Goal: Task Accomplishment & Management: Manage account settings

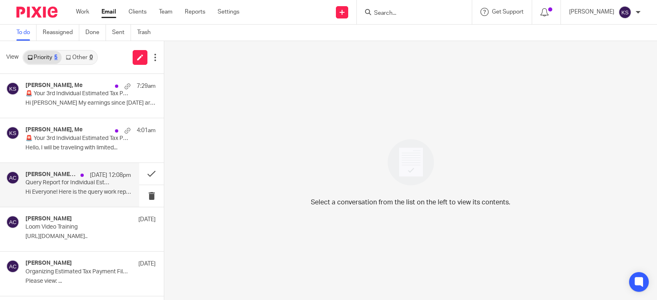
click at [76, 176] on div "[DATE] 12:08pm" at bounding box center [103, 175] width 55 height 8
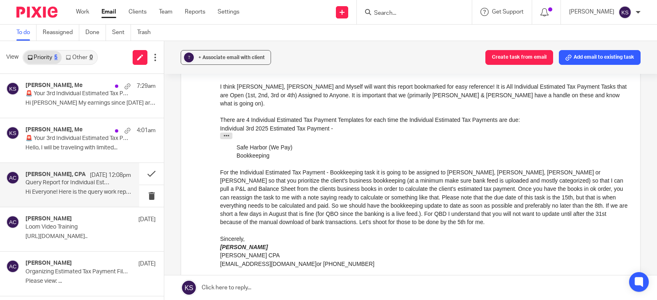
scroll to position [164, 0]
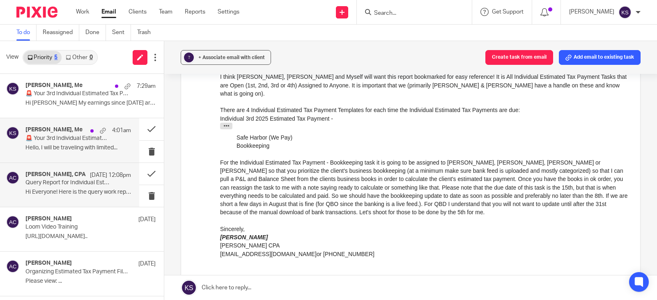
click at [92, 129] on div "4:01am" at bounding box center [108, 130] width 45 height 8
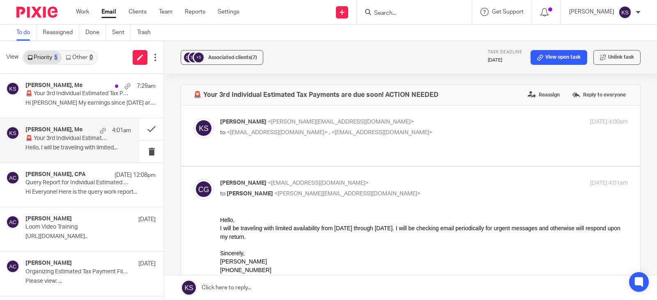
scroll to position [0, 0]
click at [80, 90] on div "Donna Kragt, Me 7:29am" at bounding box center [78, 86] width 106 height 8
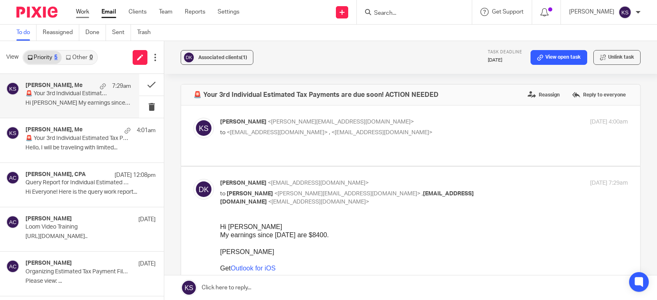
click at [83, 11] on link "Work" at bounding box center [82, 12] width 13 height 8
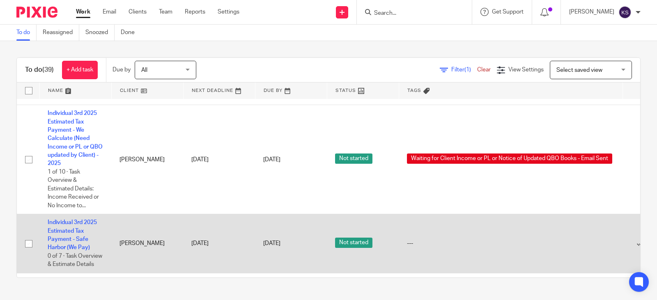
scroll to position [268, 0]
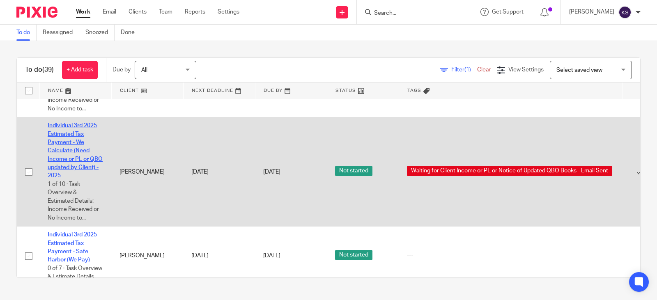
click at [71, 133] on link "Individual 3rd 2025 Estimated Tax Payment - We Calculate (Need Income or PL or …" at bounding box center [75, 151] width 55 height 56
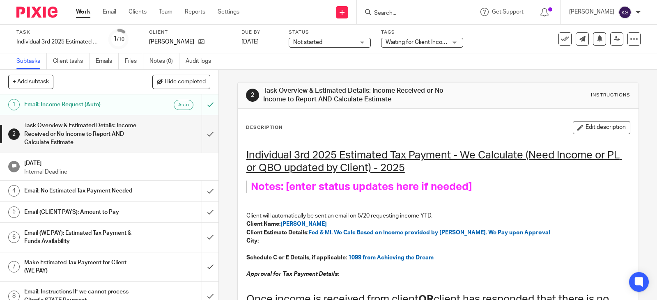
click at [82, 102] on h1 "Email: Income Request (Auto)" at bounding box center [80, 105] width 113 height 12
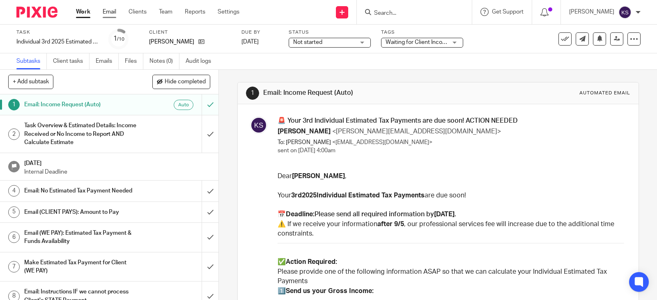
click at [110, 11] on link "Email" at bounding box center [110, 12] width 14 height 8
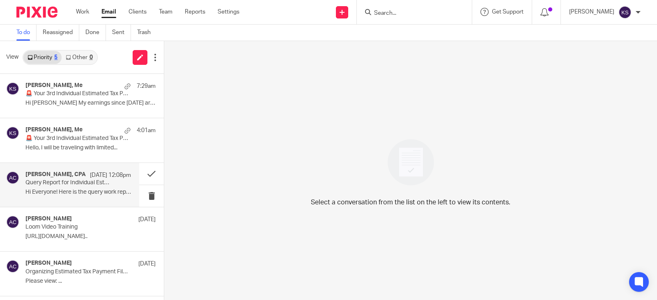
click at [68, 175] on h4 "Amy L Corfixsen, CPA" at bounding box center [55, 174] width 60 height 7
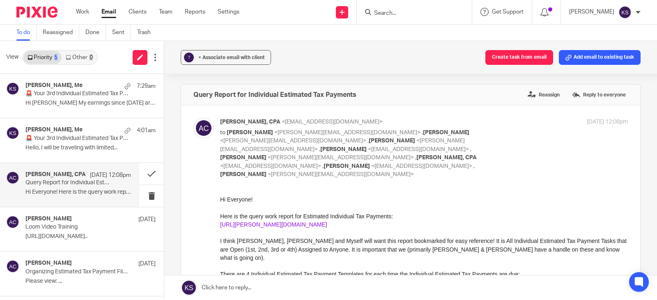
click at [311, 228] on link "https://amy-l-corfixsen-cpa.usepixie.net/users/report?utf8=%E2%9C%93&status_op=…" at bounding box center [273, 224] width 107 height 7
click at [84, 11] on link "Work" at bounding box center [82, 12] width 13 height 8
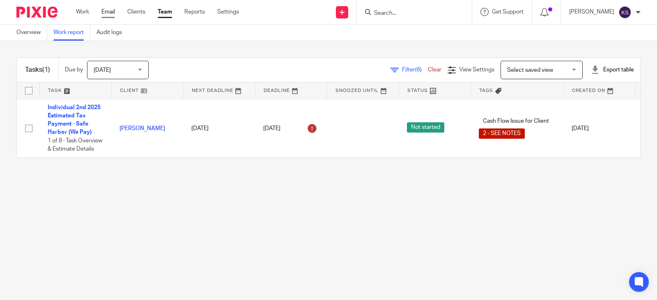
click at [108, 11] on link "Email" at bounding box center [108, 12] width 14 height 8
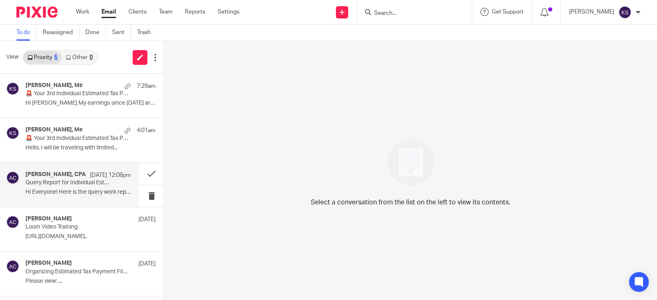
click at [42, 175] on h4 "Amy L Corfixsen, CPA" at bounding box center [55, 174] width 60 height 7
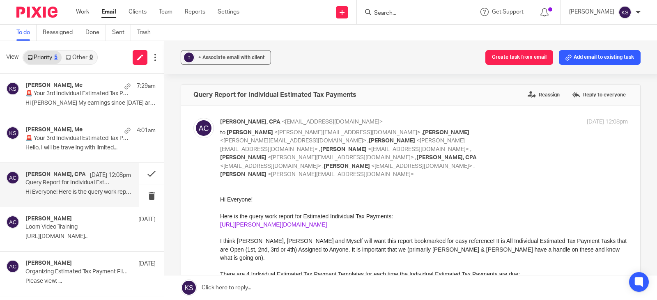
click at [327, 228] on link "https://amy-l-corfixsen-cpa.usepixie.net/users/report?utf8=%E2%9C%93&status_op=…" at bounding box center [273, 224] width 107 height 7
click at [400, 11] on input "Search" at bounding box center [410, 13] width 74 height 7
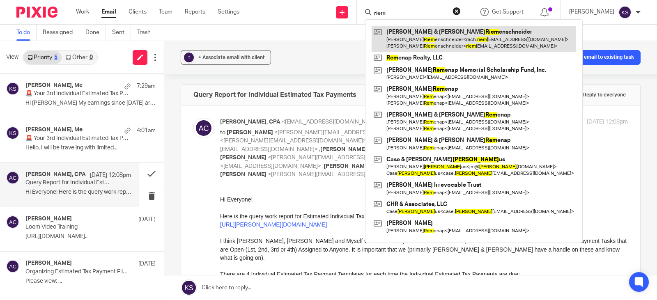
type input "riem"
click at [440, 40] on link at bounding box center [474, 38] width 205 height 25
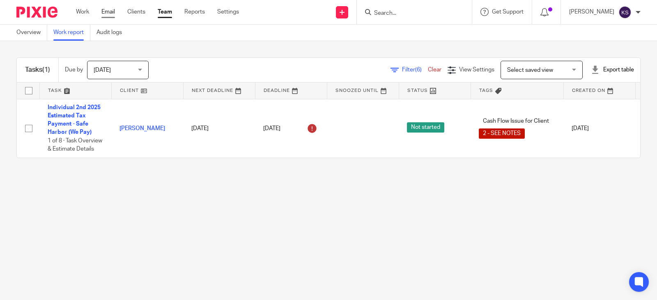
click at [110, 11] on link "Email" at bounding box center [108, 12] width 14 height 8
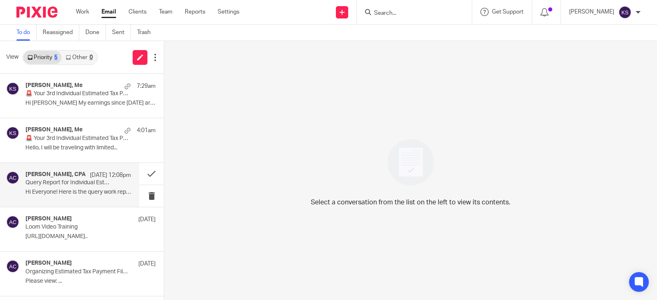
click at [61, 175] on h4 "Amy L Corfixsen, CPA" at bounding box center [55, 174] width 60 height 7
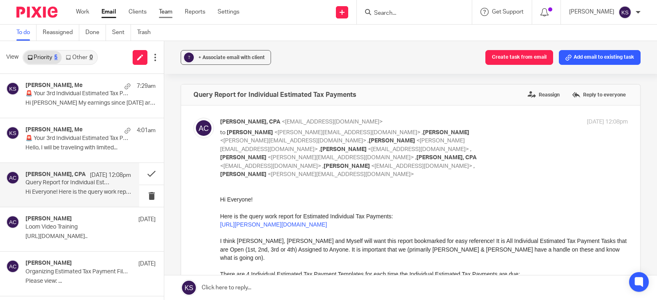
click at [165, 11] on link "Team" at bounding box center [166, 12] width 14 height 8
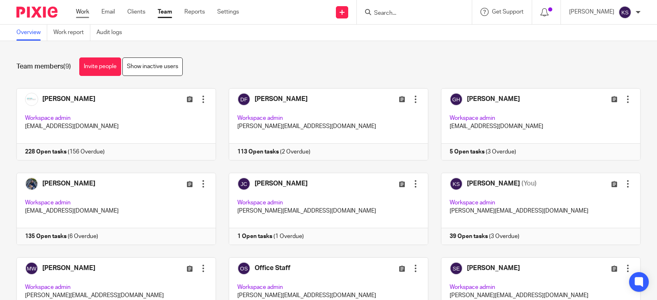
click at [81, 11] on link "Work" at bounding box center [82, 12] width 13 height 8
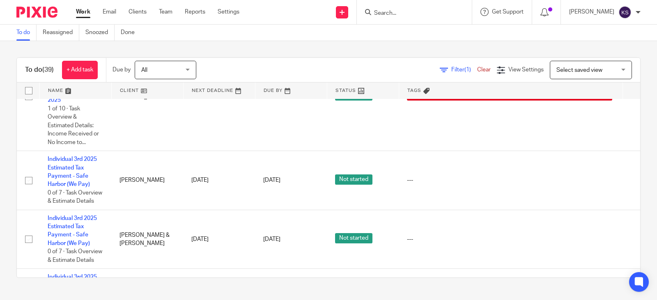
scroll to position [370, 0]
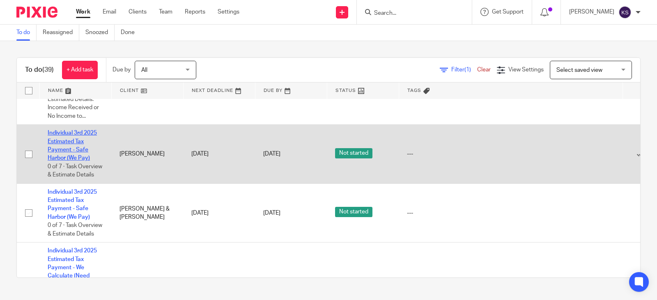
click at [76, 142] on link "Individual 3rd 2025 Estimated Tax Payment - Safe Harbor (We Pay)" at bounding box center [72, 145] width 49 height 31
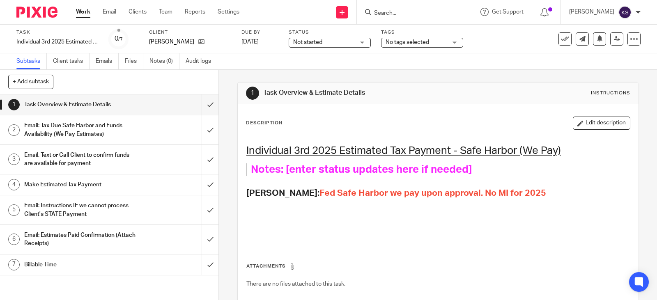
click at [90, 124] on h1 "Email: Tax Due Safe Harbor and Funds Availability (We Pay Estimates)" at bounding box center [80, 130] width 113 height 21
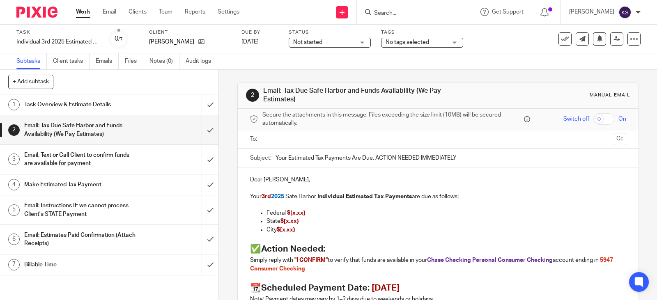
click at [384, 9] on div at bounding box center [413, 12] width 96 height 10
click at [389, 12] on input "Search" at bounding box center [410, 13] width 74 height 7
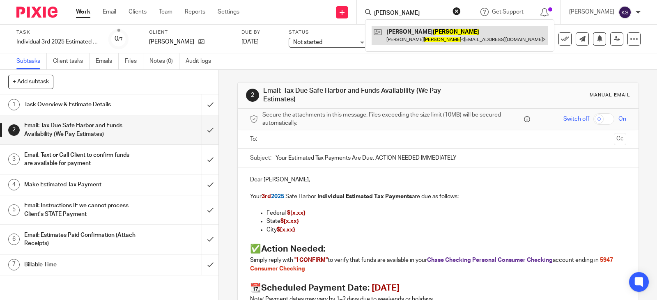
type input "[PERSON_NAME]"
click at [415, 36] on link at bounding box center [460, 35] width 176 height 19
click at [409, 31] on link at bounding box center [460, 35] width 176 height 19
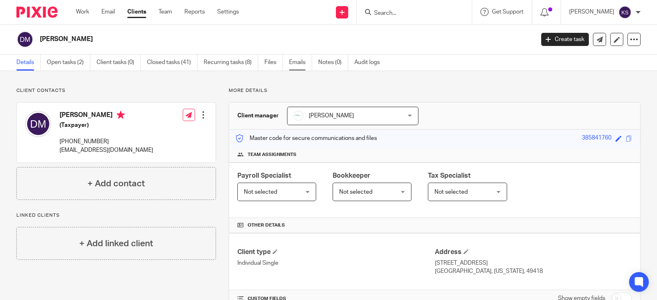
click at [300, 61] on link "Emails" at bounding box center [300, 63] width 23 height 16
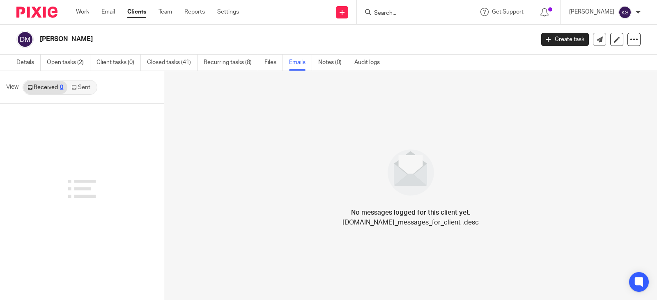
click at [79, 86] on link "Sent" at bounding box center [81, 87] width 29 height 13
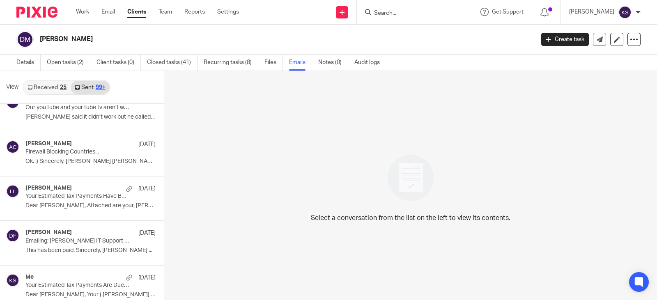
scroll to position [3289, 0]
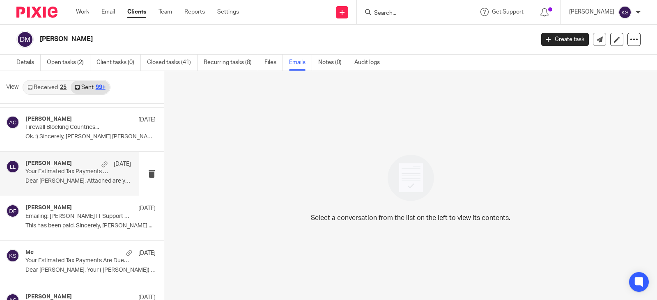
click at [46, 163] on h4 "Laura Lubben" at bounding box center [48, 163] width 46 height 7
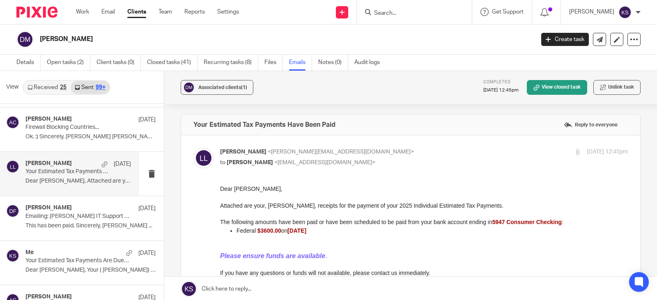
scroll to position [0, 0]
click at [75, 259] on p "Your Estimated Tax Payments Are Due Soon. ACTION NEEDED IMMEDIATELY" at bounding box center [67, 260] width 85 height 7
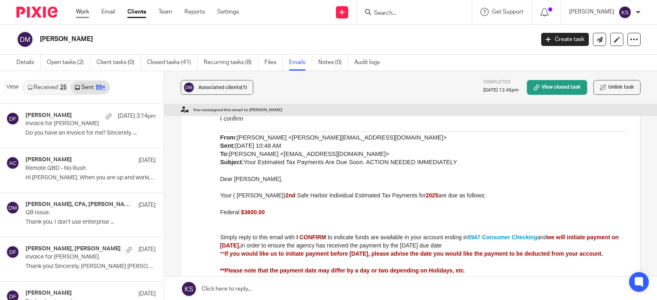
click at [85, 11] on link "Work" at bounding box center [82, 12] width 13 height 8
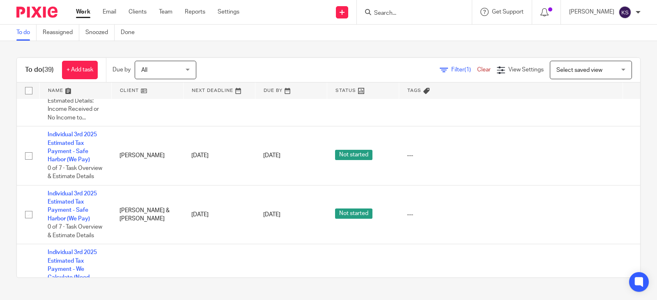
scroll to position [370, 0]
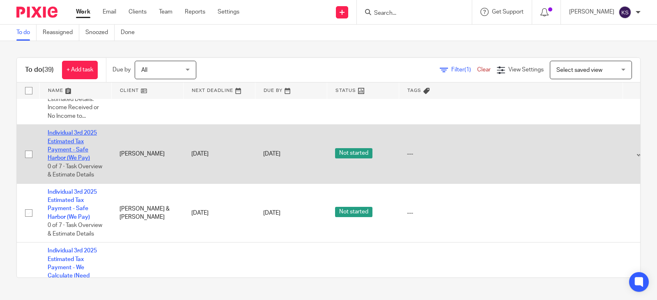
click at [80, 140] on link "Individual 3rd 2025 Estimated Tax Payment - Safe Harbor (We Pay)" at bounding box center [72, 145] width 49 height 31
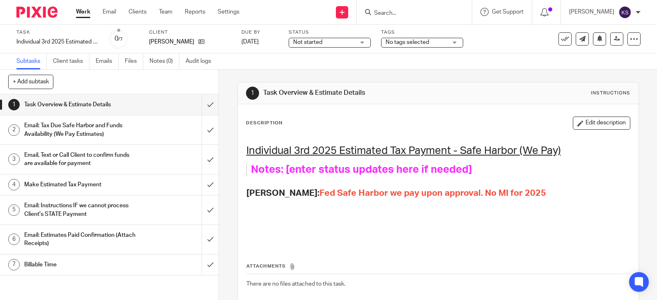
click at [80, 125] on h1 "Email: Tax Due Safe Harbor and Funds Availability (We Pay Estimates)" at bounding box center [80, 130] width 113 height 21
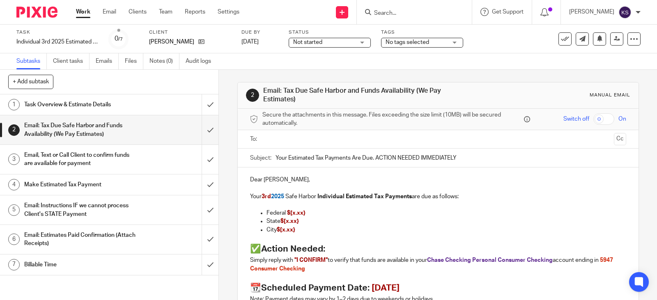
click at [281, 140] on input "text" at bounding box center [437, 139] width 345 height 9
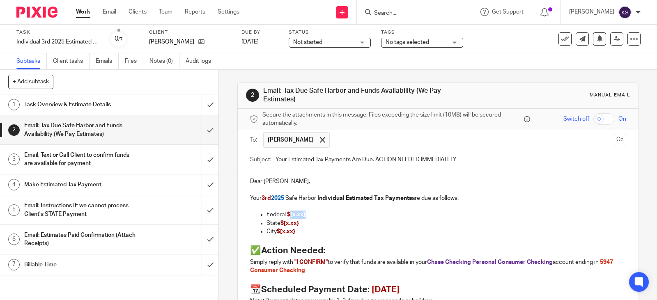
drag, startPoint x: 303, startPoint y: 216, endPoint x: 288, endPoint y: 218, distance: 14.9
click at [288, 218] on p "Federal $[x.xx}" at bounding box center [447, 215] width 360 height 8
drag, startPoint x: 298, startPoint y: 224, endPoint x: 262, endPoint y: 224, distance: 35.3
click at [262, 224] on ul "Federal $3100.00 State $[x.xx} City $[x.xx}" at bounding box center [438, 223] width 376 height 25
drag, startPoint x: 296, startPoint y: 234, endPoint x: 260, endPoint y: 234, distance: 35.3
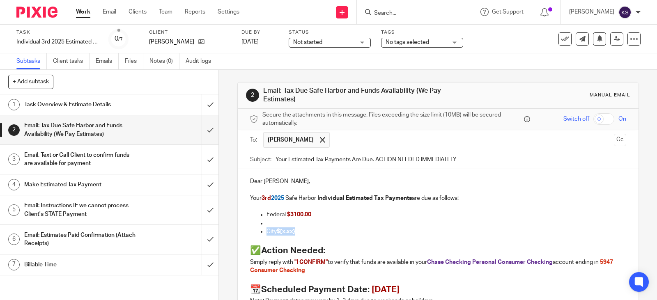
click at [260, 234] on ul "Federal $3100.00 City $[x.xx}" at bounding box center [438, 223] width 376 height 25
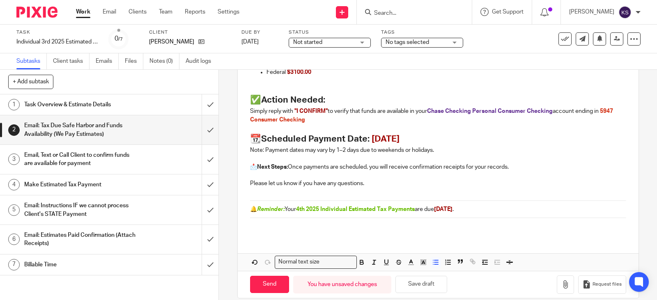
scroll to position [153, 0]
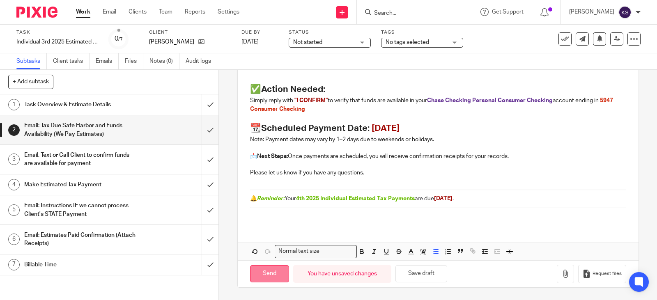
click at [267, 275] on input "Send" at bounding box center [269, 274] width 39 height 18
type input "Sent"
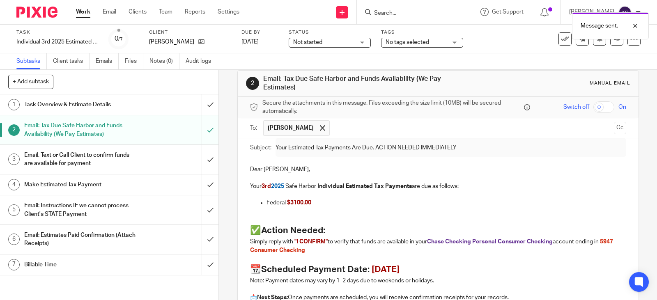
scroll to position [0, 0]
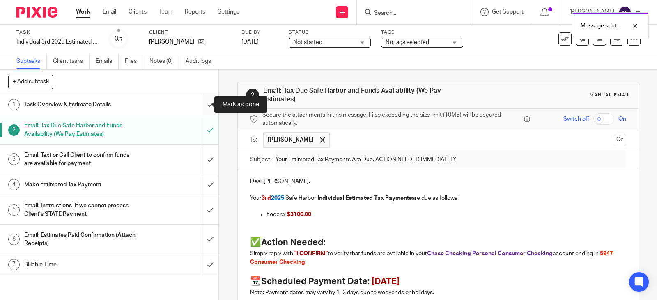
click at [200, 102] on input "submit" at bounding box center [109, 104] width 218 height 21
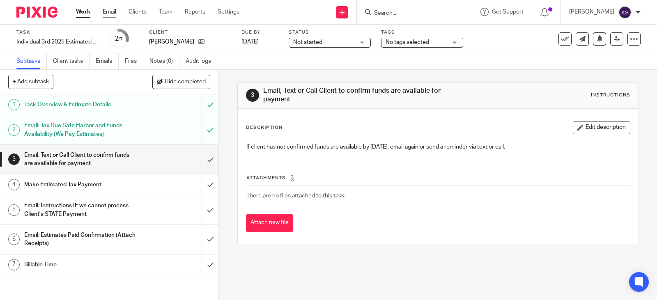
click at [109, 13] on link "Email" at bounding box center [110, 12] width 14 height 8
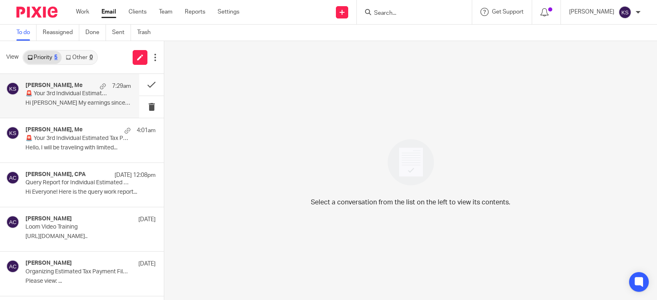
click at [63, 89] on div "Donna Kragt, Me 7:29am" at bounding box center [78, 86] width 106 height 8
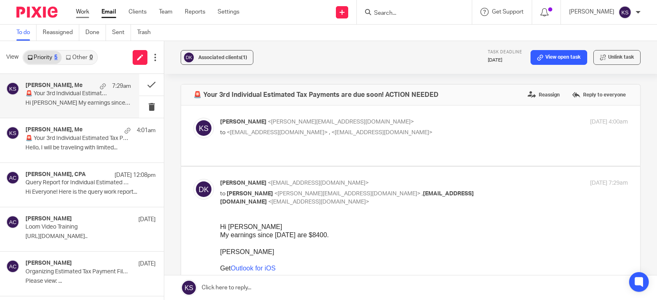
click at [83, 11] on link "Work" at bounding box center [82, 12] width 13 height 8
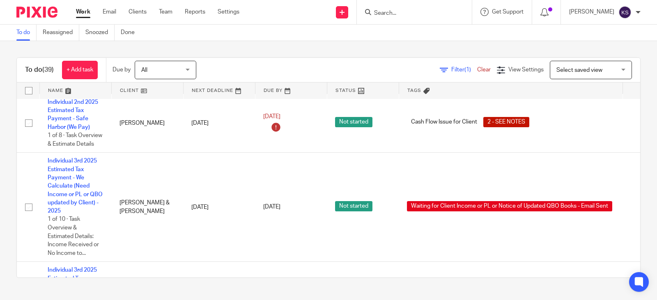
scroll to position [164, 0]
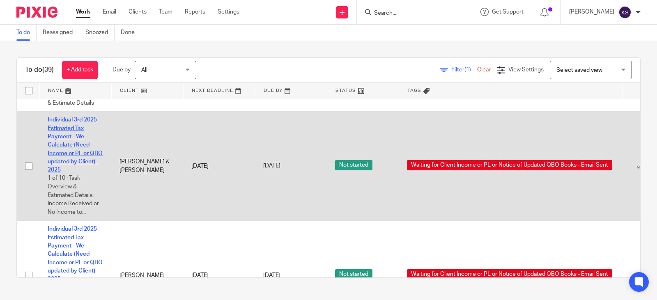
click at [68, 130] on link "Individual 3rd 2025 Estimated Tax Payment - We Calculate (Need Income or PL or …" at bounding box center [75, 145] width 55 height 56
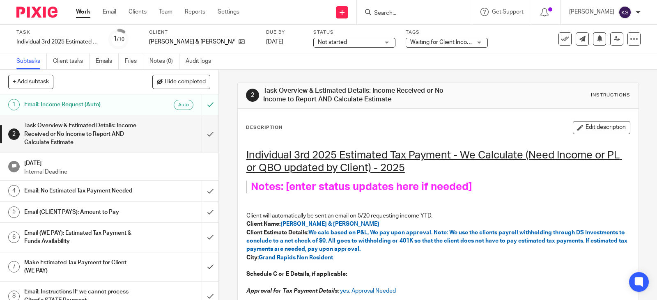
click at [85, 11] on link "Work" at bounding box center [83, 12] width 14 height 8
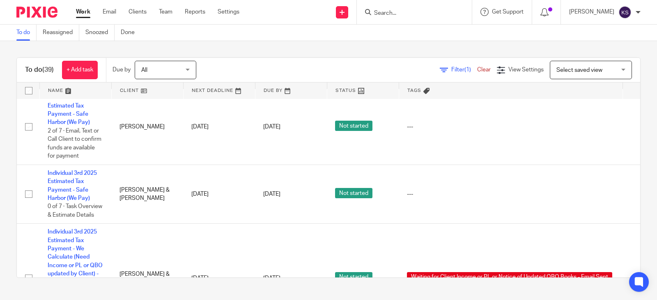
scroll to position [411, 0]
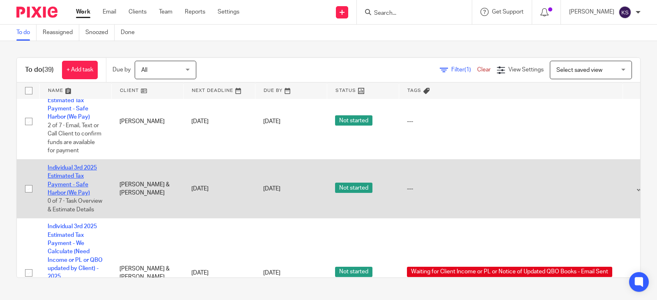
click at [73, 177] on link "Individual 3rd 2025 Estimated Tax Payment - Safe Harbor (We Pay)" at bounding box center [72, 180] width 49 height 31
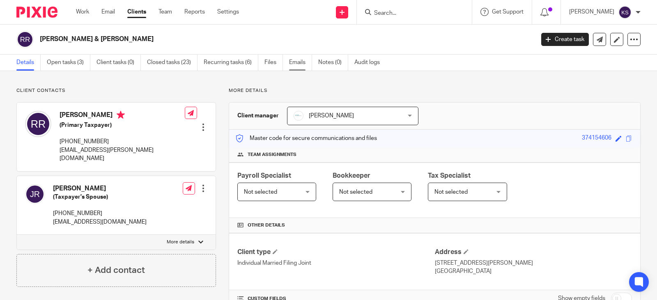
click at [300, 61] on link "Emails" at bounding box center [300, 63] width 23 height 16
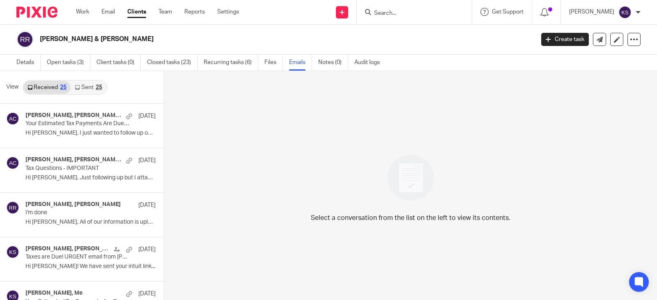
click at [80, 86] on icon at bounding box center [77, 87] width 5 height 5
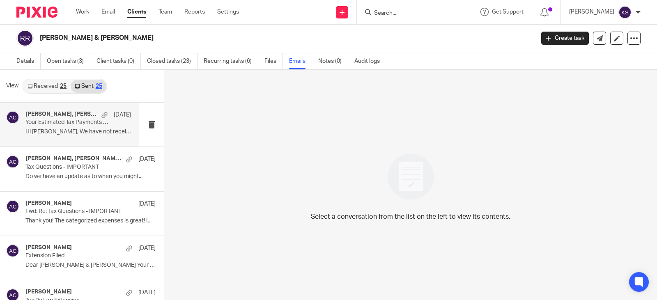
click at [55, 113] on h4 "Amy Corfixsen, Rachel Riemenschneider, Stirdivant,Naomi L" at bounding box center [61, 114] width 72 height 7
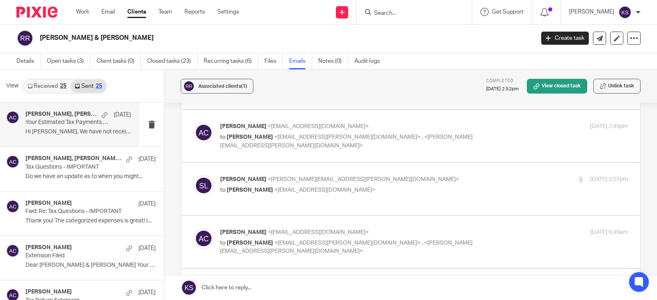
scroll to position [0, 0]
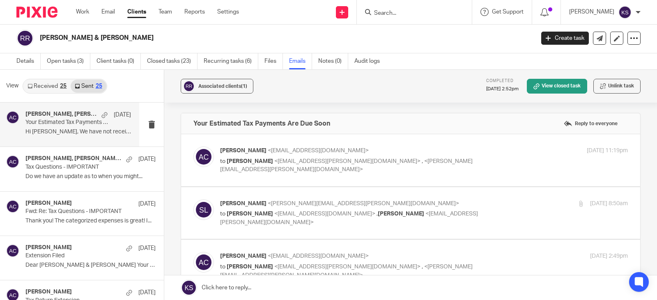
click at [281, 169] on span "<naomi.stirdivant@edwardjones.com>" at bounding box center [346, 166] width 253 height 14
checkbox input "true"
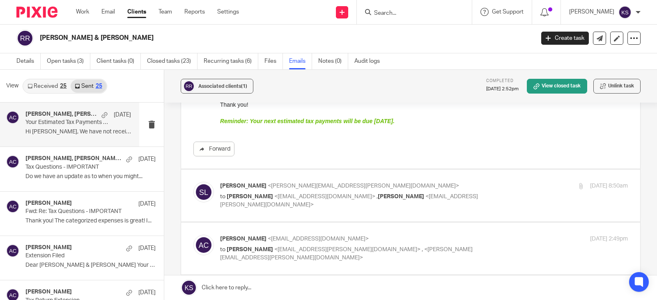
scroll to position [246, 0]
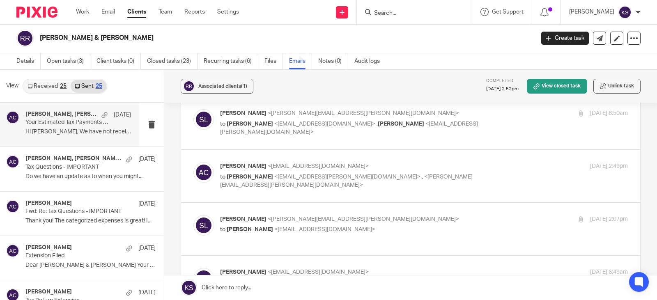
click at [308, 124] on span "<amylcpa@gmail.com>" at bounding box center [324, 124] width 101 height 6
checkbox input "true"
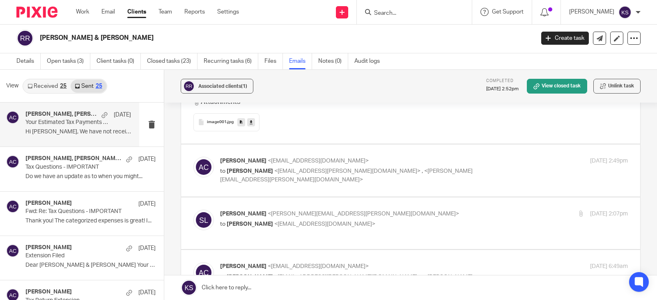
scroll to position [903, 0]
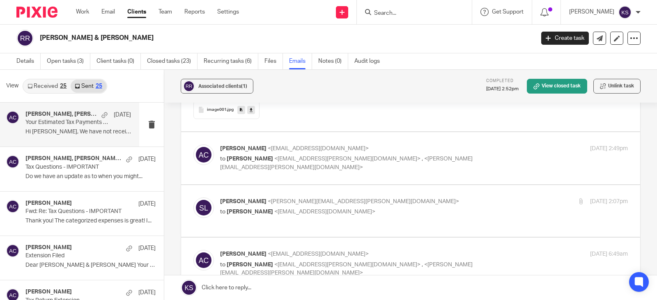
click at [299, 168] on span "<naomi.stirdivant@edwardjones.com>" at bounding box center [346, 163] width 253 height 14
checkbox input "true"
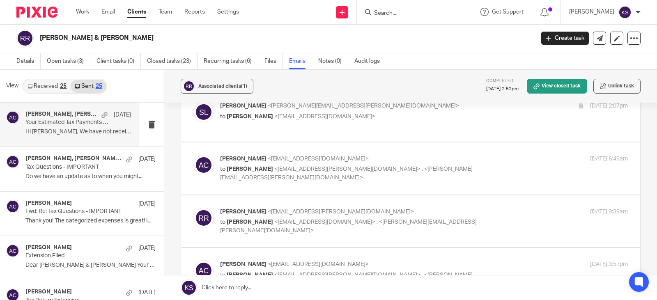
scroll to position [1109, 0]
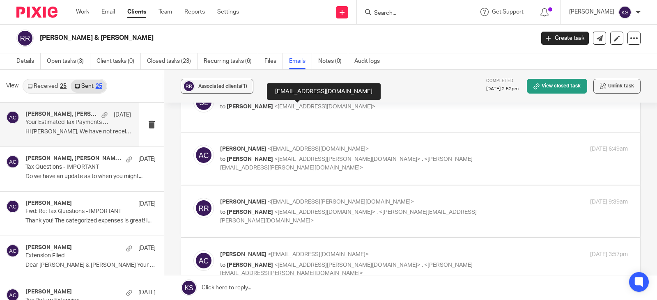
click at [294, 105] on span "<amylcpa@gmail.com>" at bounding box center [324, 107] width 101 height 6
checkbox input "true"
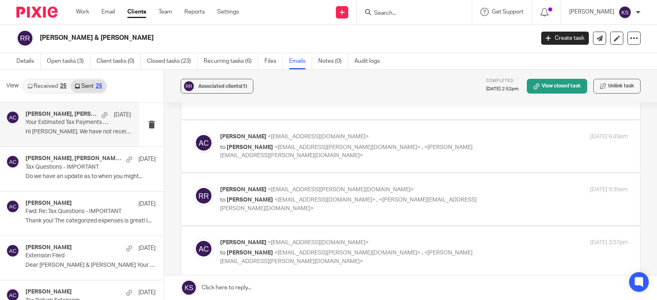
scroll to position [1561, 0]
click at [289, 152] on span "<naomi.stirdivant@edwardjones.com>" at bounding box center [346, 151] width 253 height 14
checkbox input "true"
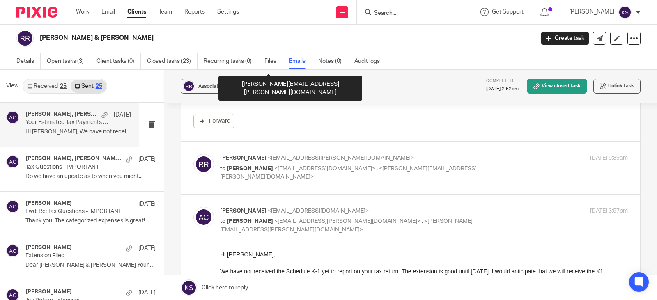
scroll to position [1684, 0]
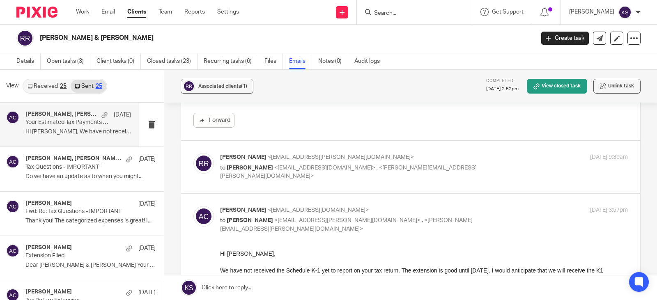
click at [290, 168] on span "<amylcpa@gmail.com>" at bounding box center [324, 168] width 101 height 6
checkbox input "true"
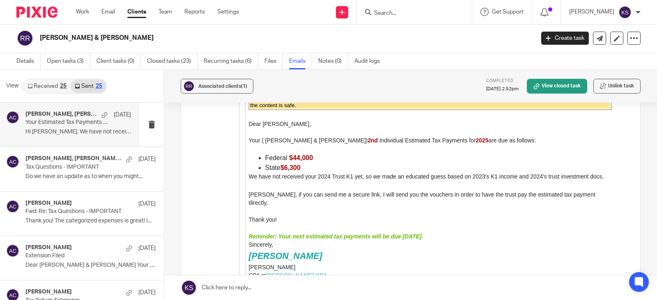
scroll to position [2669, 0]
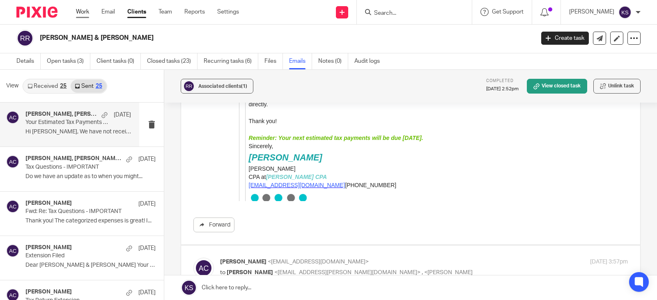
click at [82, 11] on link "Work" at bounding box center [82, 12] width 13 height 8
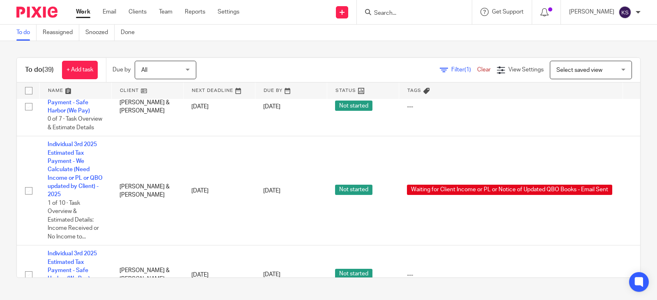
scroll to position [616, 0]
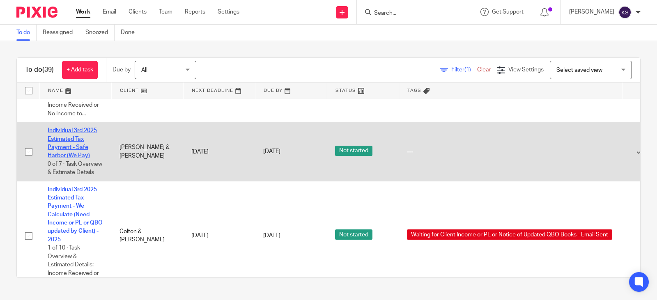
click at [66, 149] on link "Individual 3rd 2025 Estimated Tax Payment - Safe Harbor (We Pay)" at bounding box center [72, 143] width 49 height 31
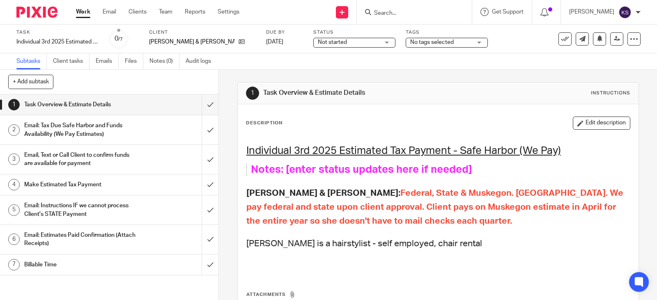
click at [74, 123] on h1 "Email: Tax Due Safe Harbor and Funds Availability (We Pay Estimates)" at bounding box center [80, 130] width 113 height 21
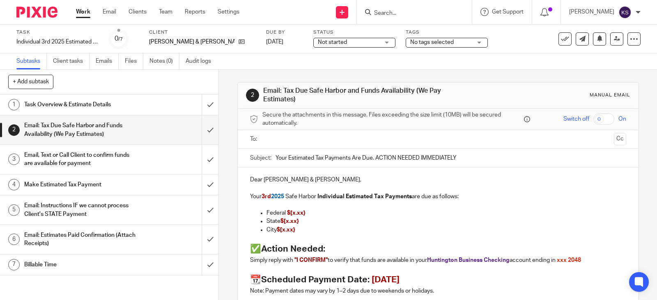
click at [288, 140] on input "text" at bounding box center [437, 139] width 345 height 9
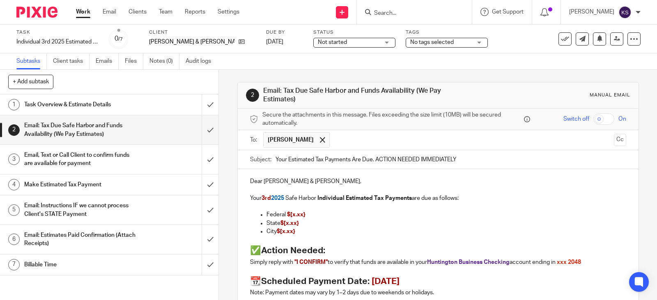
click at [358, 137] on input "text" at bounding box center [472, 140] width 276 height 16
drag, startPoint x: 304, startPoint y: 215, endPoint x: 289, endPoint y: 215, distance: 15.2
click at [289, 215] on p "Federal $[x.xx}" at bounding box center [447, 215] width 360 height 8
drag, startPoint x: 299, startPoint y: 226, endPoint x: 282, endPoint y: 224, distance: 17.3
click at [282, 224] on p "State $[x.xx}" at bounding box center [447, 223] width 360 height 8
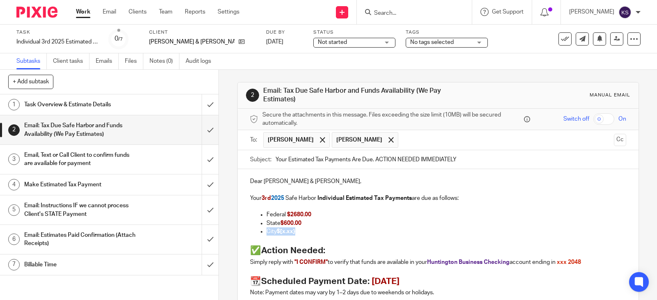
drag, startPoint x: 294, startPoint y: 231, endPoint x: 249, endPoint y: 230, distance: 44.8
click at [261, 233] on ul "Federal $2680.00 State $600.00 City $[x.xx}" at bounding box center [438, 223] width 376 height 25
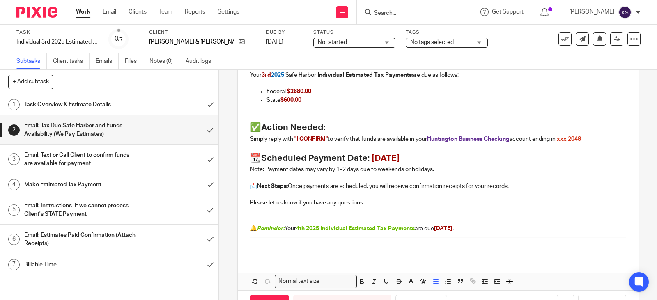
scroll to position [153, 0]
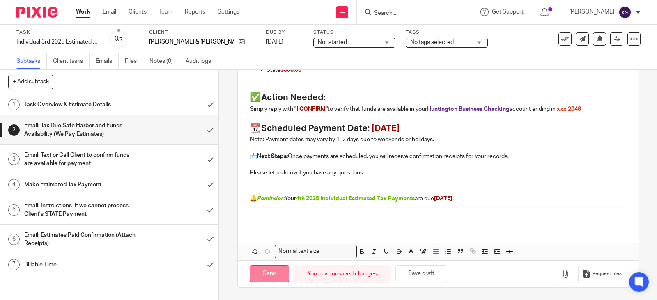
click at [273, 273] on input "Send" at bounding box center [269, 274] width 39 height 18
type input "Sent"
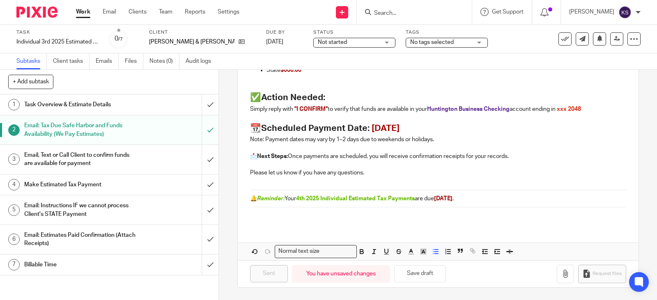
click at [62, 105] on h1 "Task Overview & Estimate Details" at bounding box center [80, 105] width 113 height 12
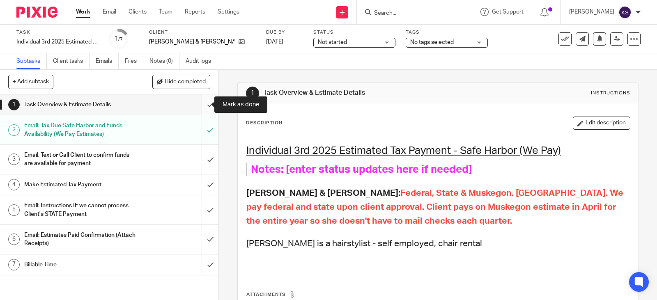
click at [203, 105] on input "submit" at bounding box center [109, 104] width 218 height 21
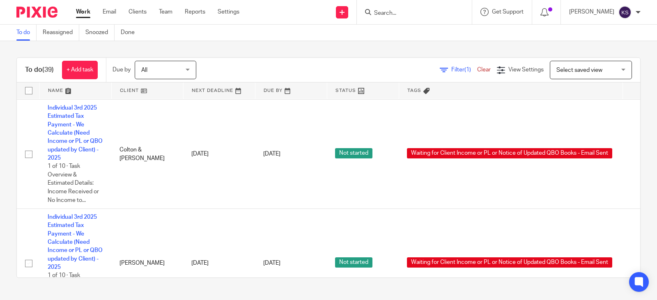
scroll to position [698, 0]
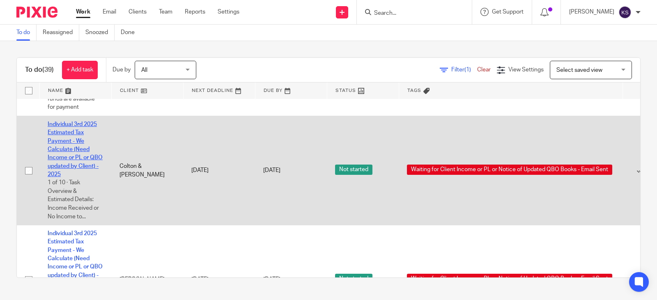
click at [78, 142] on link "Individual 3rd 2025 Estimated Tax Payment - We Calculate (Need Income or PL or …" at bounding box center [75, 150] width 55 height 56
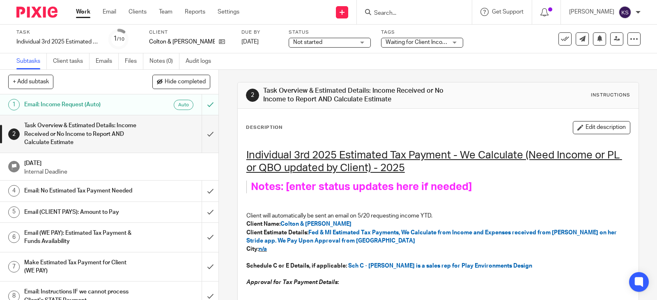
click at [84, 11] on link "Work" at bounding box center [83, 12] width 14 height 8
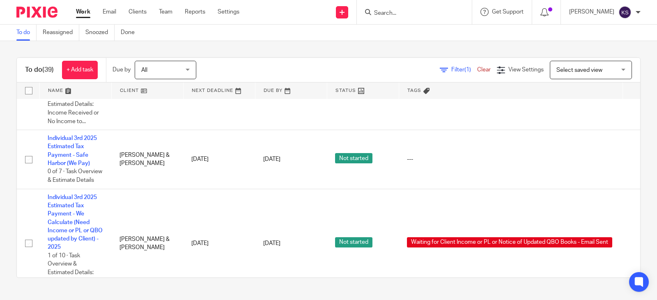
scroll to position [903, 0]
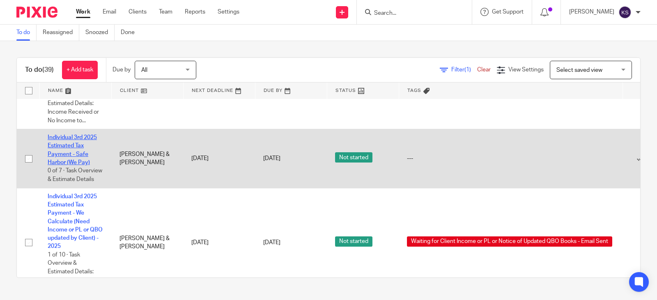
click at [75, 156] on link "Individual 3rd 2025 Estimated Tax Payment - Safe Harbor (We Pay)" at bounding box center [72, 150] width 49 height 31
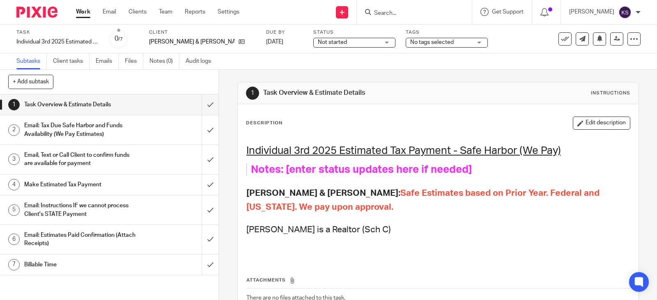
click at [71, 124] on h1 "Email: Tax Due Safe Harbor and Funds Availability (We Pay Estimates)" at bounding box center [80, 130] width 113 height 21
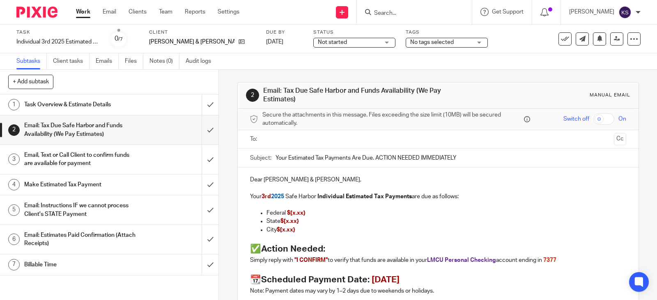
click at [274, 136] on input "text" at bounding box center [437, 139] width 345 height 9
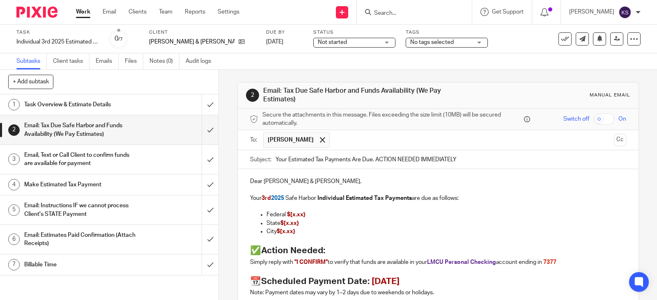
click at [352, 141] on input "text" at bounding box center [472, 140] width 276 height 16
drag, startPoint x: 305, startPoint y: 215, endPoint x: 287, endPoint y: 217, distance: 17.7
click at [287, 217] on p "Federal $[x.xx}" at bounding box center [447, 215] width 360 height 8
drag, startPoint x: 298, startPoint y: 223, endPoint x: 283, endPoint y: 225, distance: 15.3
click at [283, 225] on p "State $[x.xx}" at bounding box center [447, 223] width 360 height 8
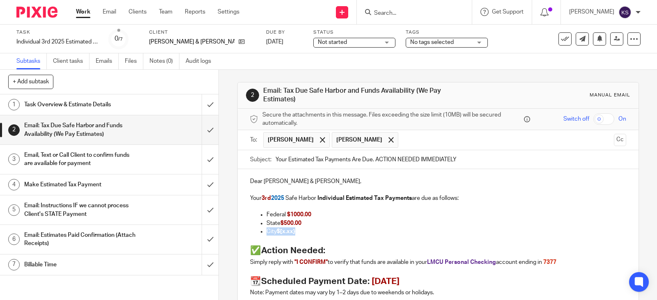
drag, startPoint x: 292, startPoint y: 231, endPoint x: 264, endPoint y: 232, distance: 28.3
click at [267, 232] on p "City $[x.xx}" at bounding box center [447, 232] width 360 height 8
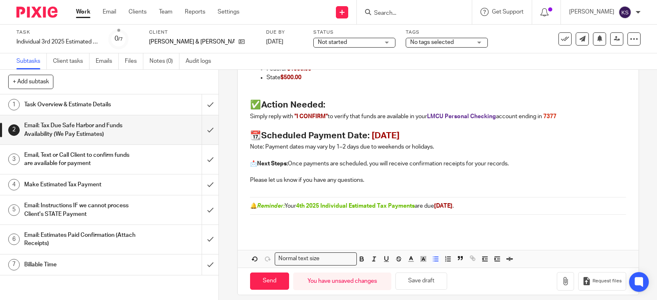
scroll to position [153, 0]
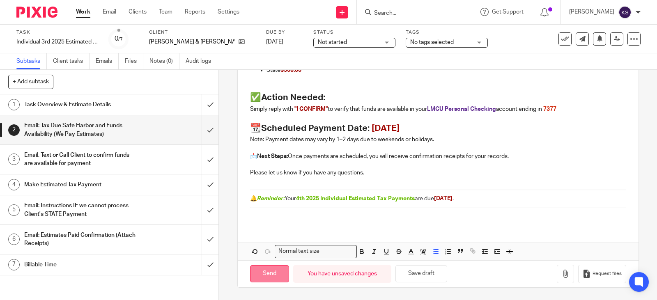
click at [269, 272] on input "Send" at bounding box center [269, 274] width 39 height 18
type input "Sent"
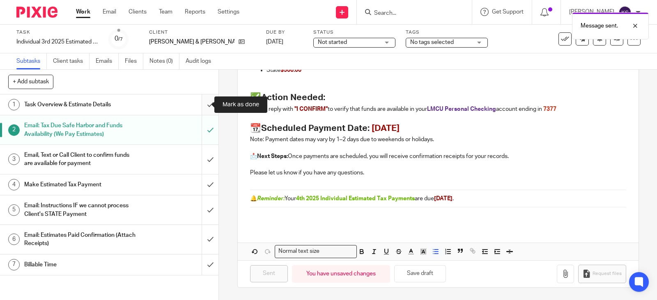
click at [201, 104] on input "submit" at bounding box center [109, 104] width 218 height 21
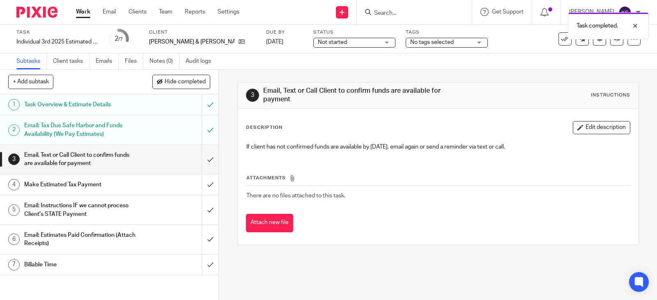
click at [84, 10] on link "Work" at bounding box center [83, 12] width 14 height 8
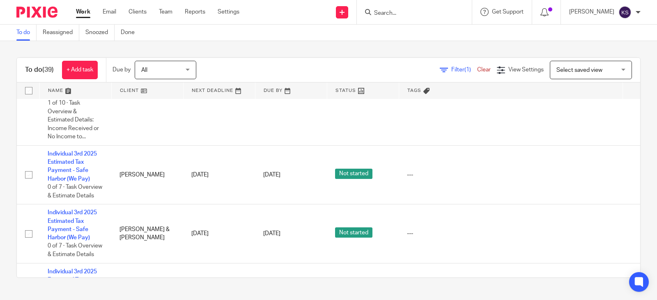
scroll to position [1068, 0]
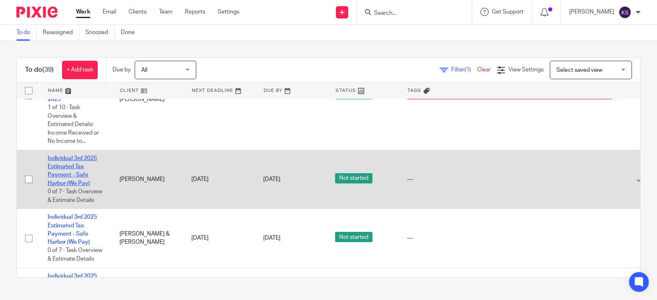
click at [73, 177] on link "Individual 3rd 2025 Estimated Tax Payment - Safe Harbor (We Pay)" at bounding box center [72, 171] width 49 height 31
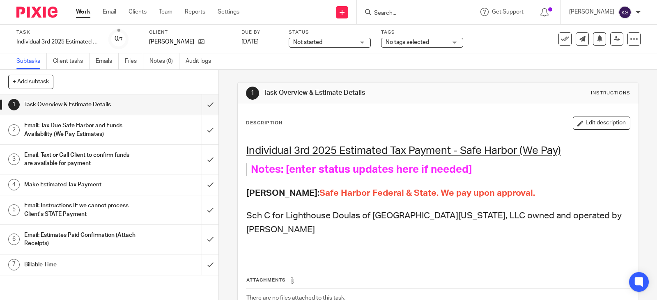
click at [67, 124] on h1 "Email: Tax Due Safe Harbor and Funds Availability (We Pay Estimates)" at bounding box center [80, 130] width 113 height 21
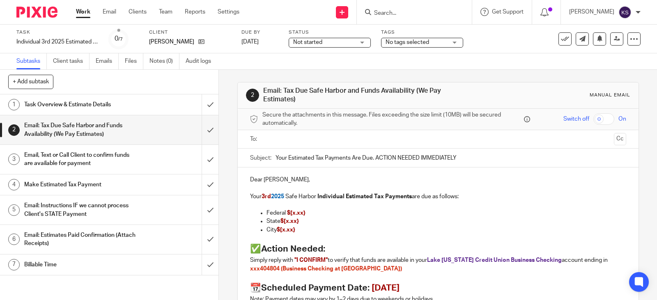
click at [282, 140] on input "text" at bounding box center [437, 139] width 345 height 9
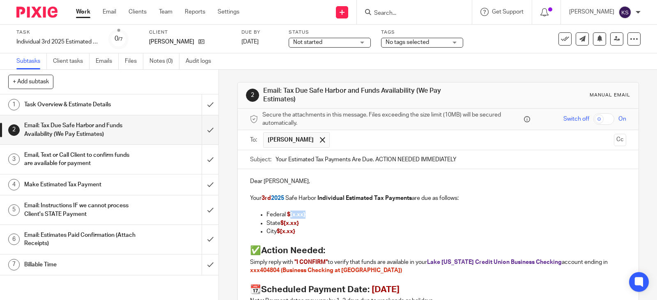
drag, startPoint x: 303, startPoint y: 216, endPoint x: 288, endPoint y: 217, distance: 14.8
click at [288, 217] on p "Federal $[x.xx}" at bounding box center [447, 215] width 360 height 8
drag, startPoint x: 298, startPoint y: 225, endPoint x: 283, endPoint y: 226, distance: 14.8
click at [283, 226] on p "State $[x.xx}" at bounding box center [447, 223] width 360 height 8
drag, startPoint x: 284, startPoint y: 232, endPoint x: 264, endPoint y: 231, distance: 19.3
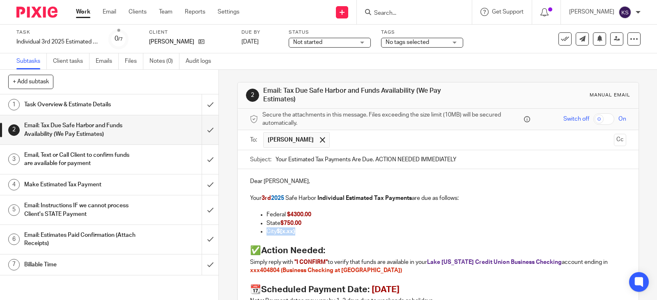
click at [267, 231] on p "City $[x.xx}" at bounding box center [447, 232] width 360 height 8
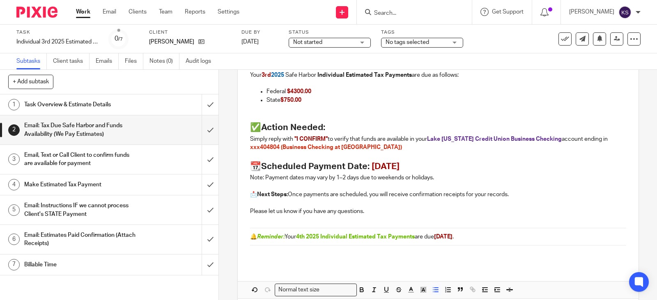
scroll to position [161, 0]
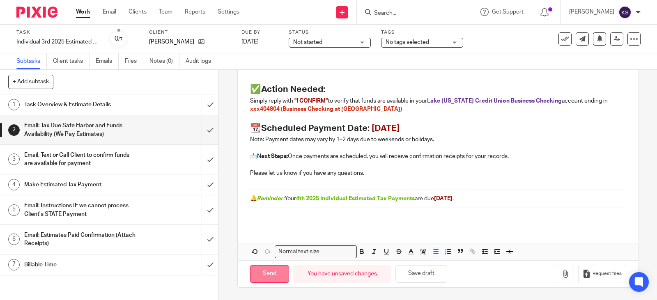
click at [273, 272] on input "Send" at bounding box center [269, 274] width 39 height 18
type input "Sent"
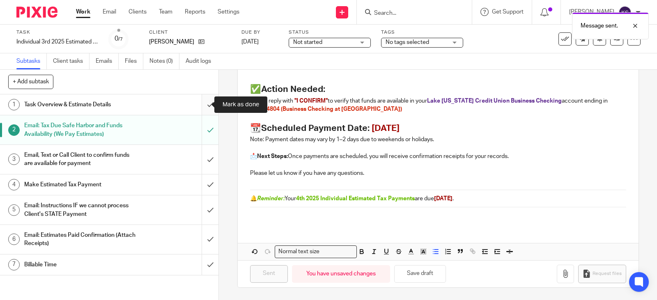
click at [202, 104] on input "submit" at bounding box center [109, 104] width 218 height 21
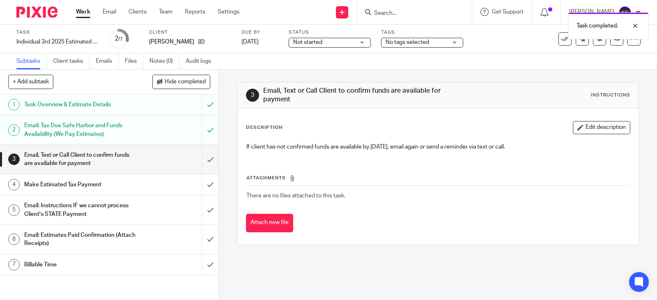
click at [362, 43] on div "Not started Not started" at bounding box center [330, 43] width 82 height 10
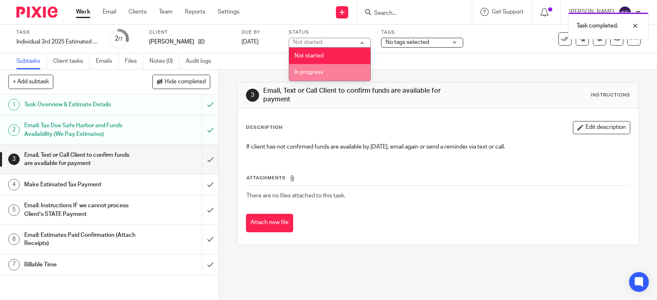
click at [312, 70] on span "In progress" at bounding box center [308, 72] width 29 height 6
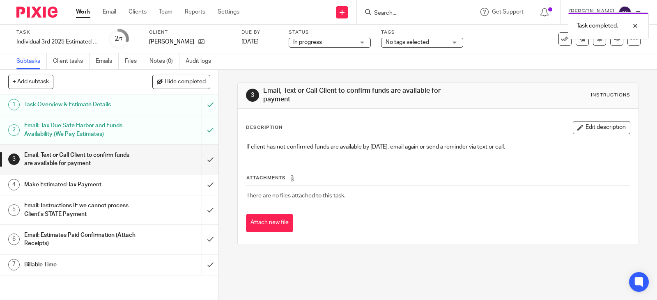
click at [375, 138] on div "Description Edit description If client has not confirmed funds are available by…" at bounding box center [438, 139] width 384 height 37
click at [85, 10] on link "Work" at bounding box center [83, 12] width 14 height 8
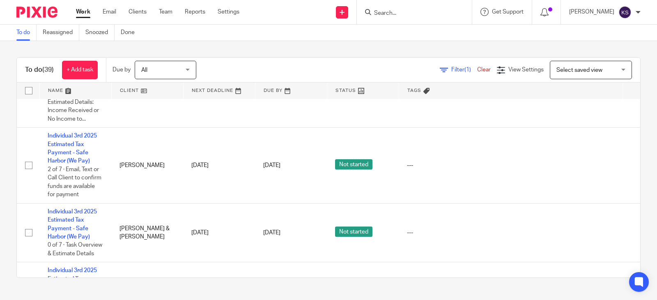
scroll to position [370, 0]
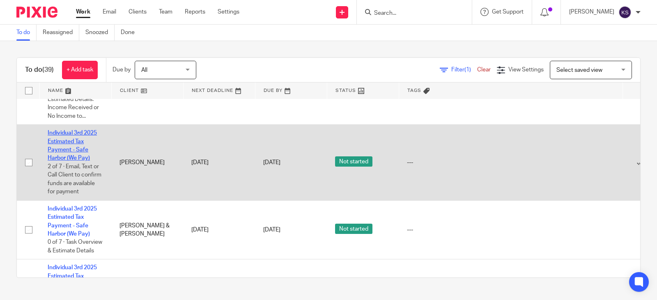
click at [76, 140] on link "Individual 3rd 2025 Estimated Tax Payment - Safe Harbor (We Pay)" at bounding box center [72, 145] width 49 height 31
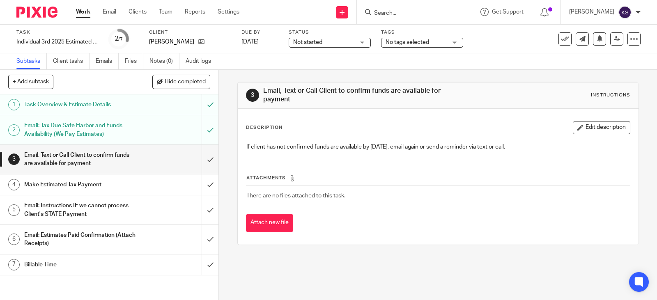
click at [363, 43] on div "Not started Not started" at bounding box center [330, 43] width 82 height 10
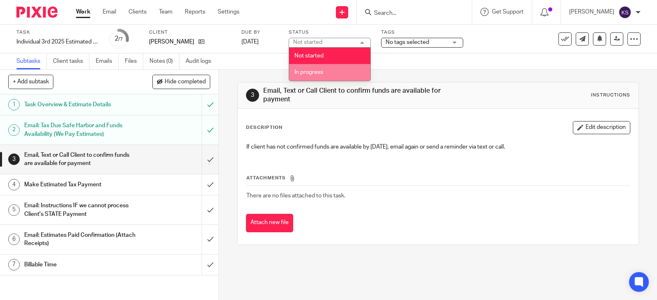
click at [318, 71] on span "In progress" at bounding box center [308, 72] width 29 height 6
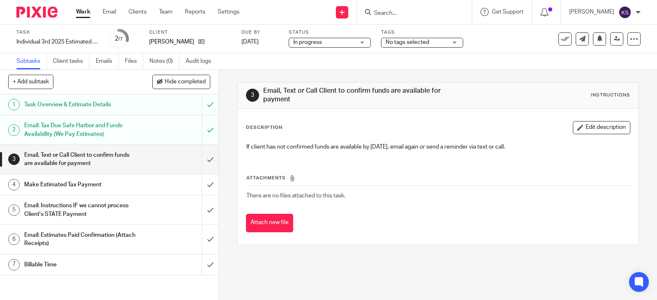
click at [85, 11] on link "Work" at bounding box center [83, 12] width 14 height 8
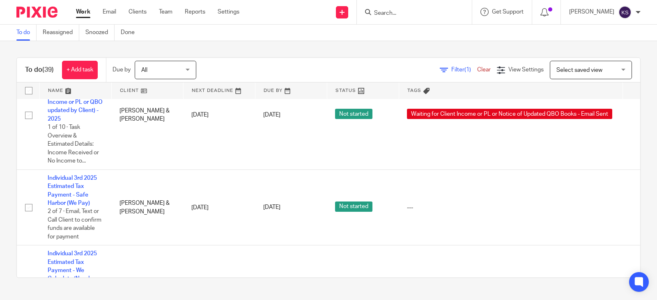
scroll to position [534, 0]
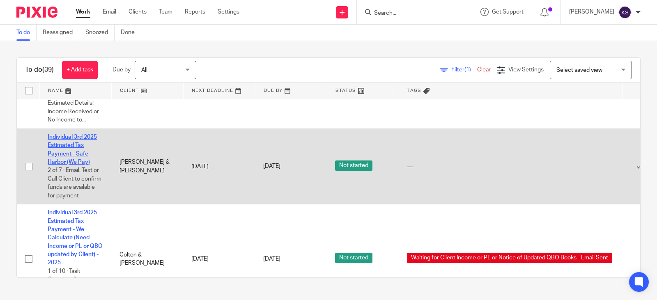
click at [73, 152] on link "Individual 3rd 2025 Estimated Tax Payment - Safe Harbor (We Pay)" at bounding box center [72, 149] width 49 height 31
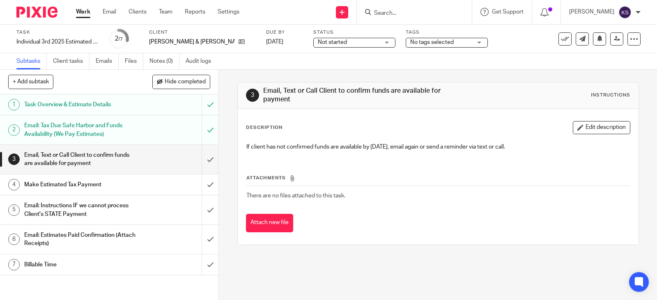
click at [364, 43] on div "Not started Not started" at bounding box center [354, 43] width 82 height 10
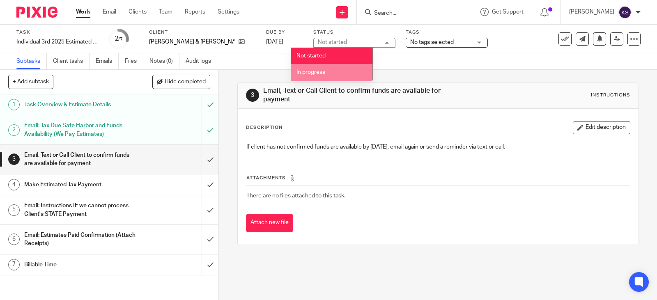
click at [315, 72] on span "In progress" at bounding box center [310, 72] width 29 height 6
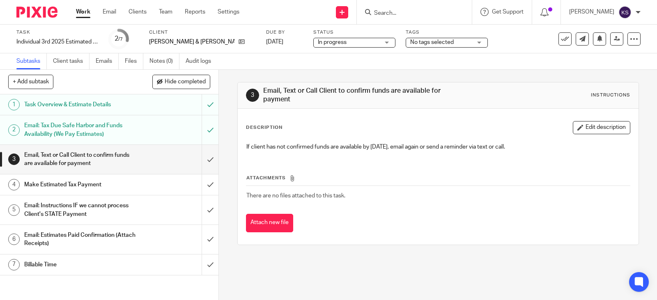
click at [83, 11] on link "Work" at bounding box center [83, 12] width 14 height 8
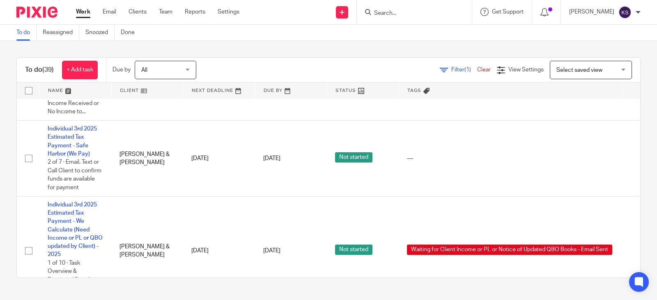
scroll to position [780, 0]
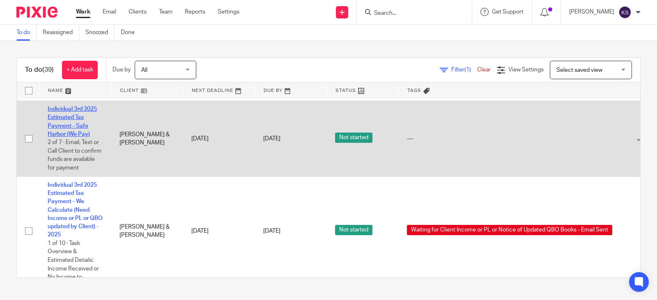
click at [75, 124] on link "Individual 3rd 2025 Estimated Tax Payment - Safe Harbor (We Pay)" at bounding box center [72, 121] width 49 height 31
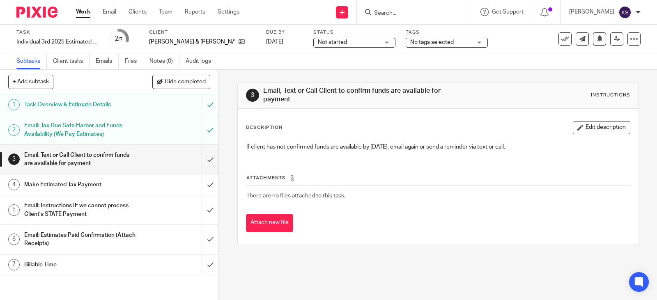
click at [372, 42] on div "Not started Not started" at bounding box center [354, 43] width 82 height 10
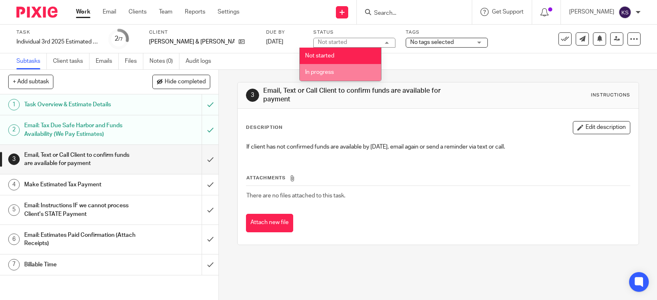
click at [324, 69] on span "In progress" at bounding box center [319, 72] width 29 height 6
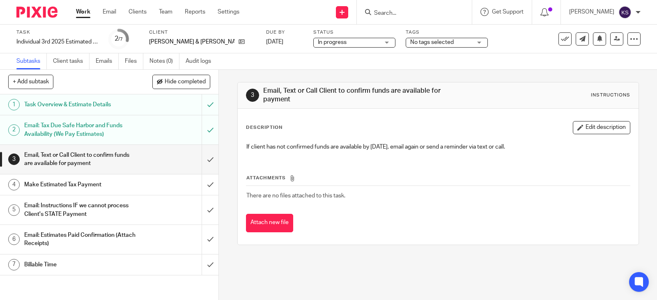
click at [428, 166] on div "Attachments There are no files attached to this task. Attach new file" at bounding box center [438, 195] width 384 height 75
click at [84, 12] on link "Work" at bounding box center [83, 12] width 14 height 8
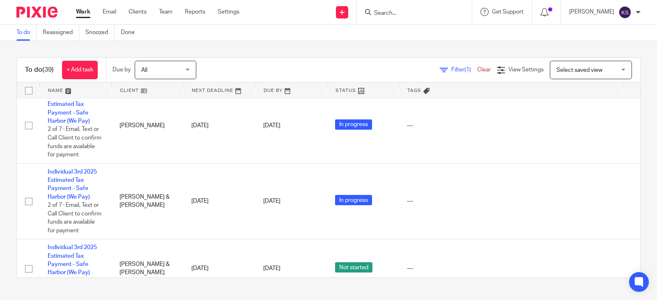
scroll to position [903, 0]
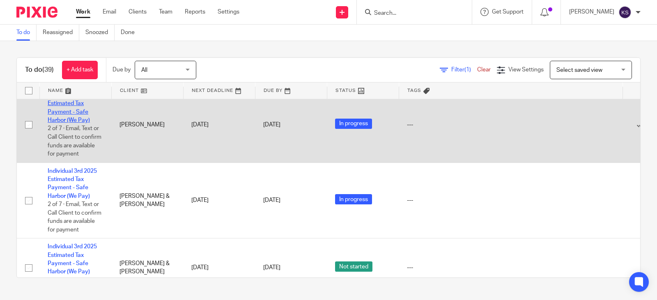
click at [68, 112] on link "Individual 3rd 2025 Estimated Tax Payment - Safe Harbor (We Pay)" at bounding box center [72, 107] width 49 height 31
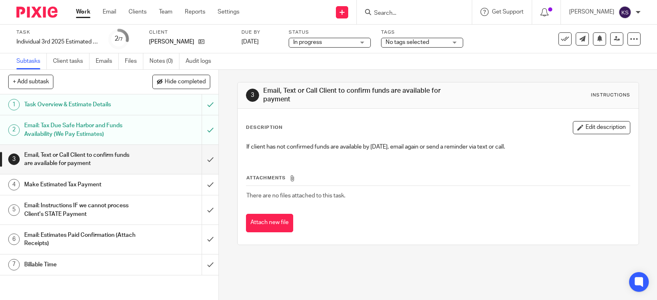
click at [83, 12] on link "Work" at bounding box center [83, 12] width 14 height 8
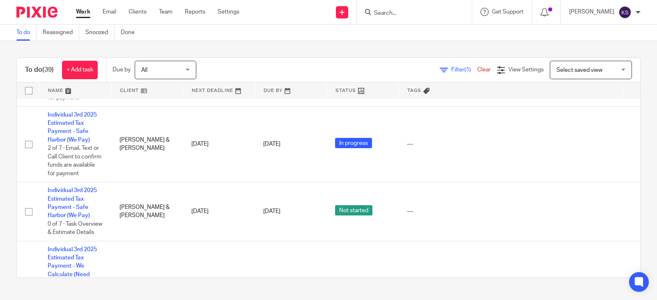
scroll to position [986, 0]
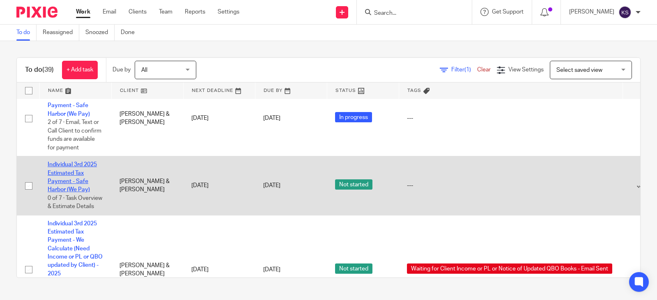
click at [78, 182] on link "Individual 3rd 2025 Estimated Tax Payment - Safe Harbor (We Pay)" at bounding box center [72, 177] width 49 height 31
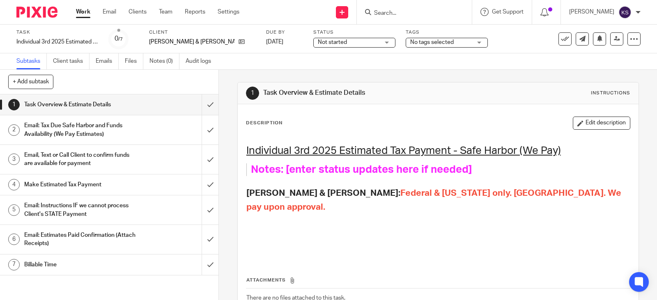
click at [62, 122] on h1 "Email: Tax Due Safe Harbor and Funds Availability (We Pay Estimates)" at bounding box center [80, 130] width 113 height 21
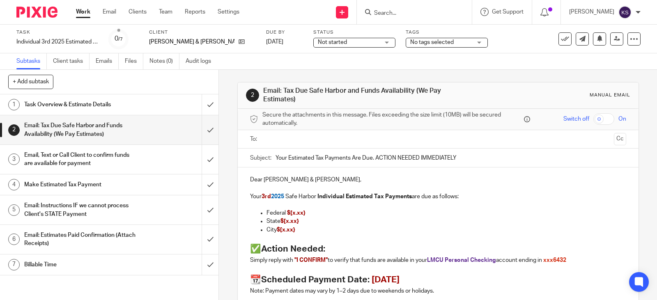
click at [298, 137] on input "text" at bounding box center [437, 139] width 345 height 9
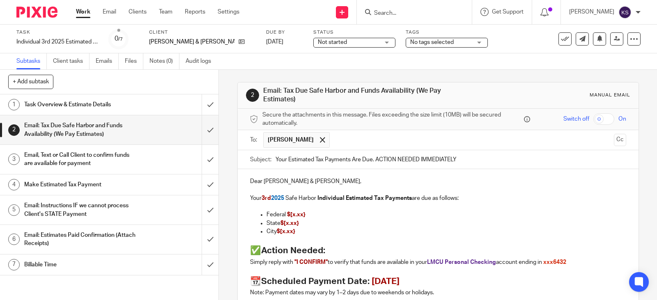
click at [334, 138] on input "text" at bounding box center [472, 140] width 276 height 16
drag, startPoint x: 303, startPoint y: 216, endPoint x: 287, endPoint y: 216, distance: 16.0
click at [287, 216] on span "$[x.xx}" at bounding box center [296, 215] width 18 height 6
drag, startPoint x: 298, startPoint y: 225, endPoint x: 283, endPoint y: 225, distance: 15.6
click at [283, 225] on p "State $[x.xx}" at bounding box center [447, 223] width 360 height 8
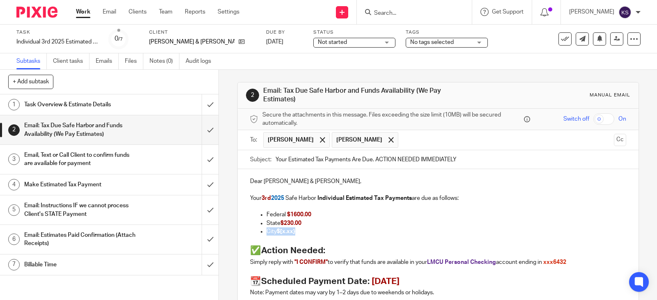
drag, startPoint x: 296, startPoint y: 234, endPoint x: 263, endPoint y: 234, distance: 32.9
click at [263, 234] on ul "Federal $1600.00 State $230.00 City $[x.xx}" at bounding box center [438, 223] width 376 height 25
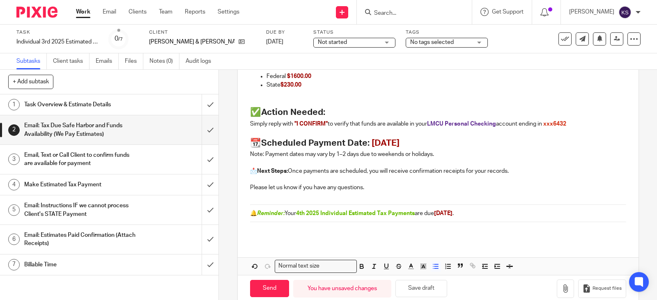
scroll to position [153, 0]
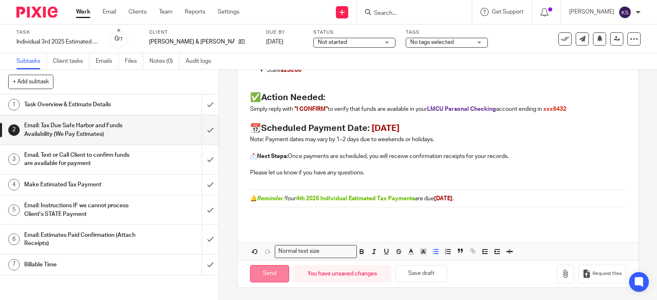
click at [263, 273] on input "Send" at bounding box center [269, 274] width 39 height 18
type input "Sent"
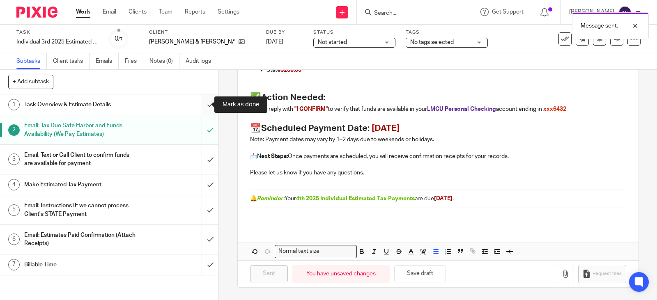
click at [200, 105] on input "submit" at bounding box center [109, 104] width 218 height 21
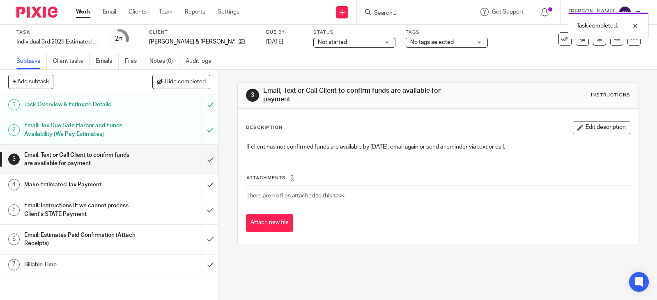
click at [361, 42] on div "Not started Not started" at bounding box center [354, 43] width 82 height 10
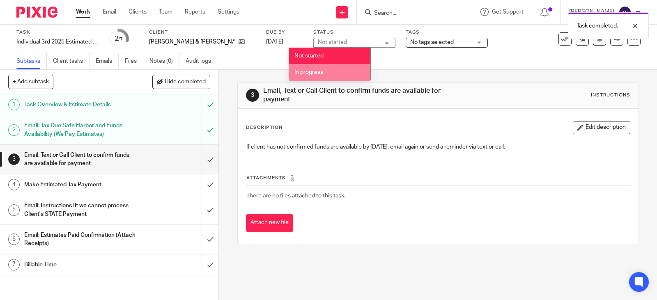
click at [332, 71] on li "In progress" at bounding box center [329, 72] width 81 height 17
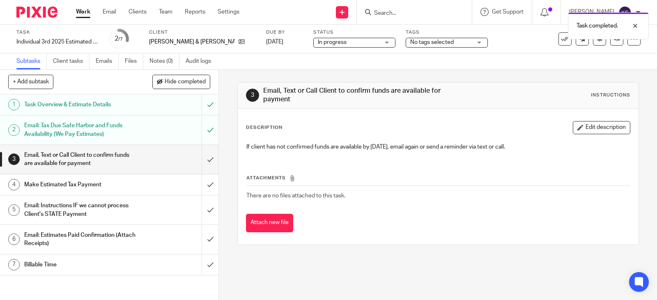
click at [85, 11] on link "Work" at bounding box center [83, 12] width 14 height 8
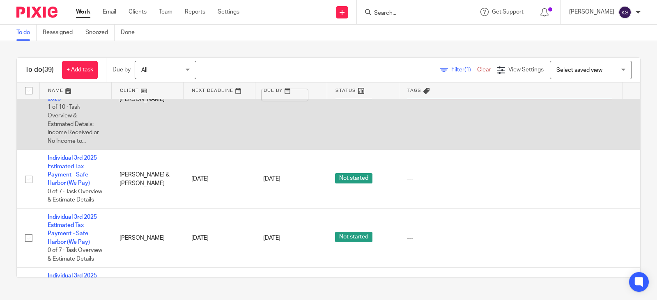
scroll to position [1109, 0]
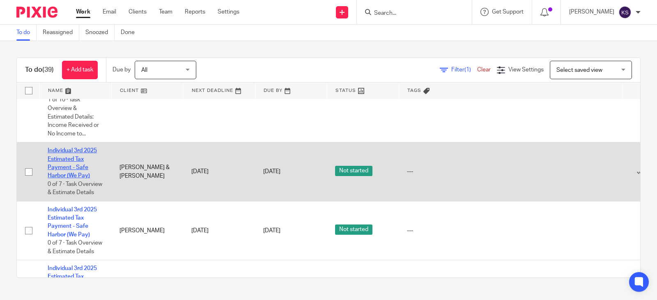
click at [66, 168] on link "Individual 3rd 2025 Estimated Tax Payment - Safe Harbor (We Pay)" at bounding box center [72, 163] width 49 height 31
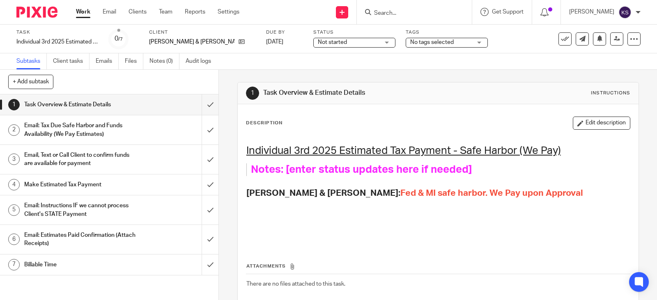
click at [83, 124] on h1 "Email: Tax Due Safe Harbor and Funds Availability (We Pay Estimates)" at bounding box center [80, 130] width 113 height 21
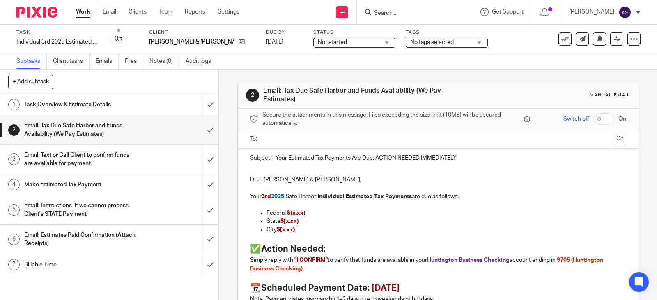
click at [285, 138] on input "text" at bounding box center [437, 139] width 345 height 9
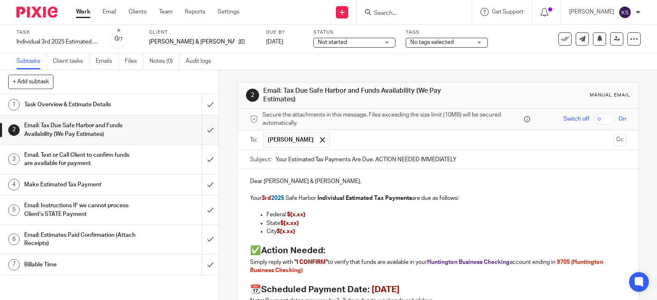
click at [339, 137] on input "text" at bounding box center [472, 140] width 276 height 16
drag, startPoint x: 302, startPoint y: 216, endPoint x: 287, endPoint y: 217, distance: 14.8
click at [287, 217] on span "$[x.xx}" at bounding box center [296, 215] width 18 height 6
drag, startPoint x: 298, startPoint y: 223, endPoint x: 282, endPoint y: 225, distance: 16.1
click at [282, 225] on p "State $[x.xx}" at bounding box center [447, 223] width 360 height 8
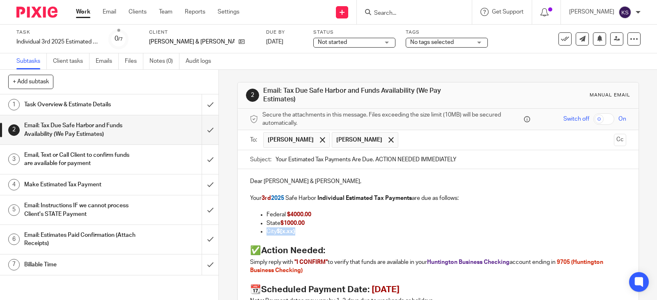
drag, startPoint x: 297, startPoint y: 234, endPoint x: 258, endPoint y: 232, distance: 39.5
click at [267, 232] on li "City $[x.xx}" at bounding box center [447, 232] width 360 height 8
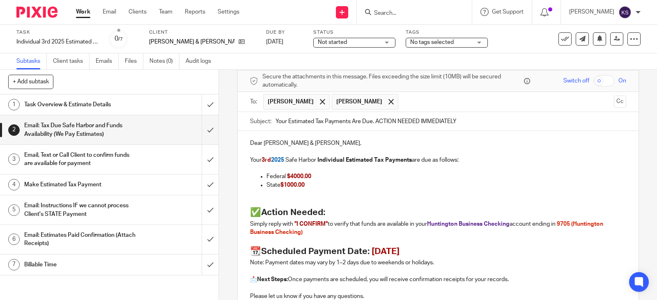
scroll to position [161, 0]
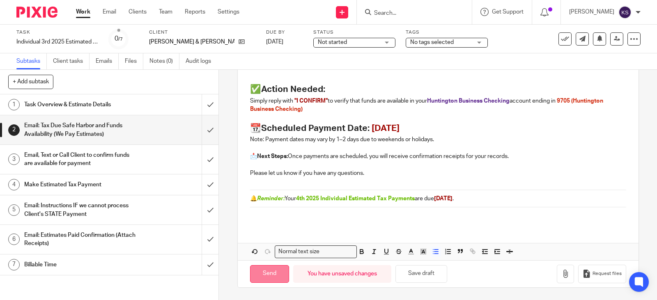
click at [277, 273] on input "Send" at bounding box center [269, 274] width 39 height 18
type input "Sent"
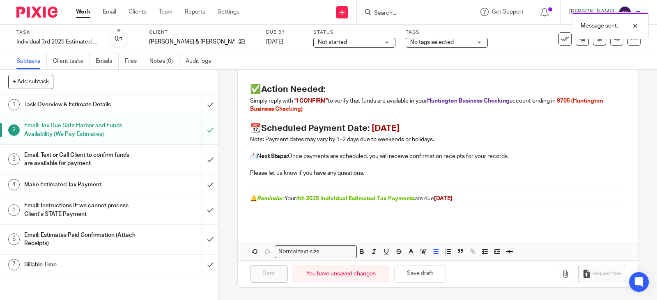
click at [360, 41] on div "Not started Not started" at bounding box center [354, 43] width 82 height 10
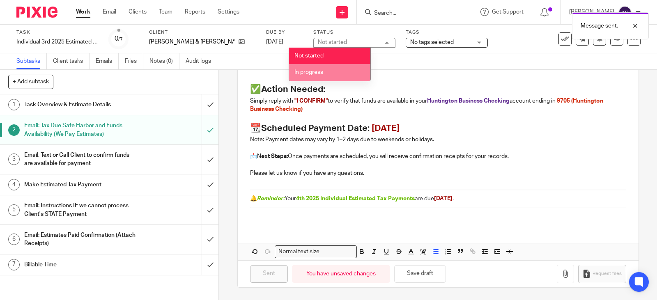
click at [324, 67] on li "In progress" at bounding box center [329, 72] width 81 height 17
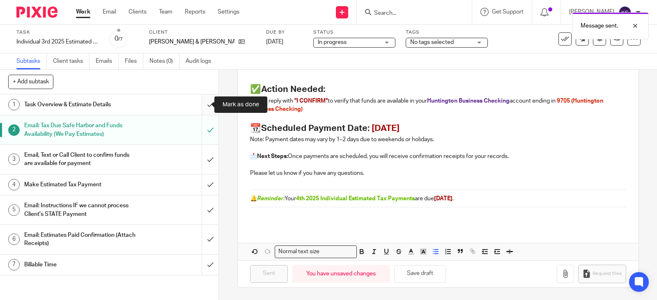
click at [202, 105] on input "submit" at bounding box center [109, 104] width 218 height 21
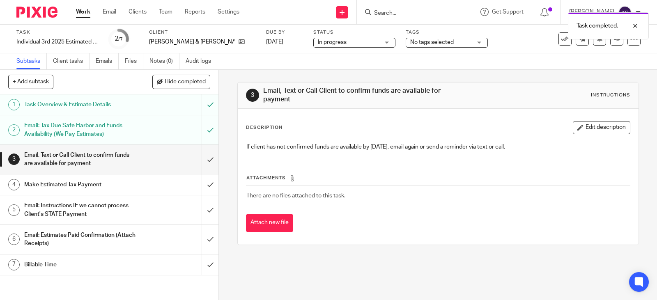
click at [82, 11] on link "Work" at bounding box center [83, 12] width 14 height 8
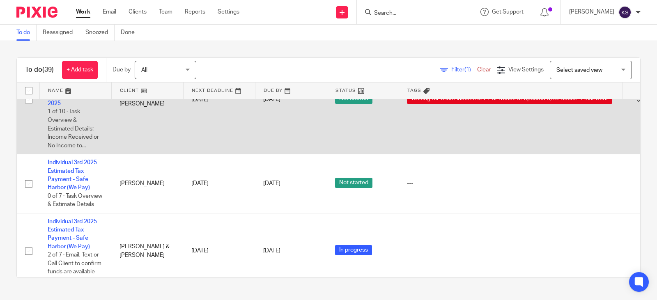
scroll to position [1109, 0]
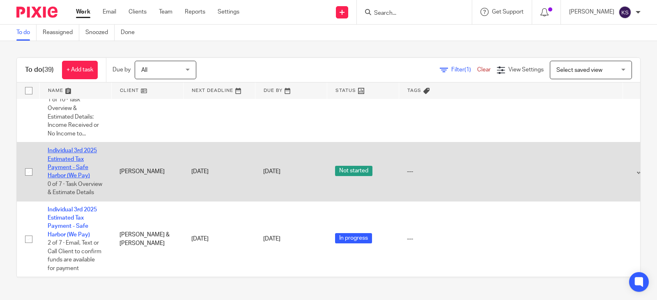
click at [78, 169] on link "Individual 3rd 2025 Estimated Tax Payment - Safe Harbor (We Pay)" at bounding box center [72, 163] width 49 height 31
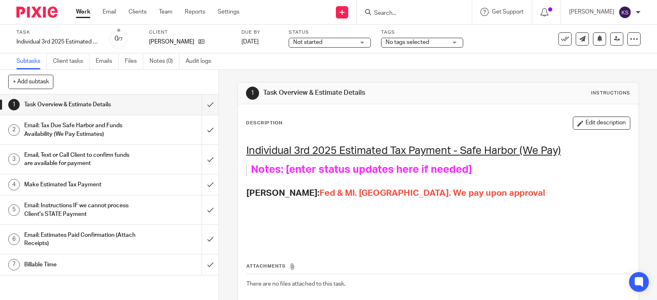
click at [82, 11] on link "Work" at bounding box center [83, 12] width 14 height 8
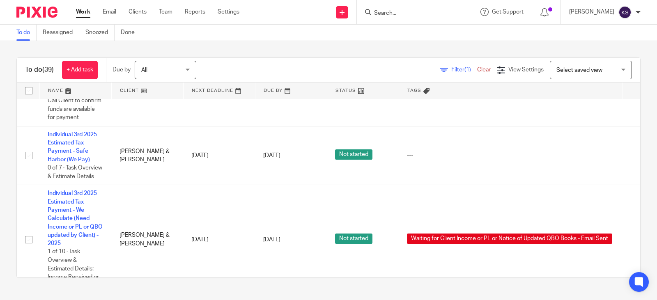
scroll to position [1355, 0]
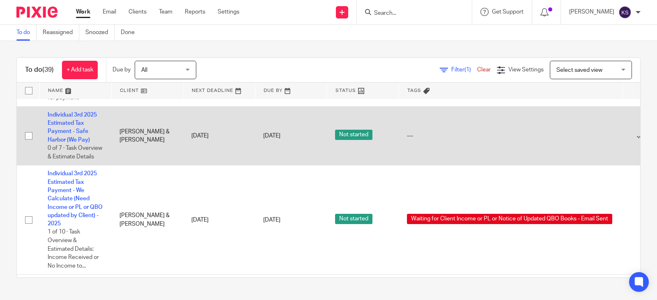
click at [78, 145] on td "Individual 3rd 2025 Estimated Tax Payment - Safe Harbor (We Pay) 0 of 7 · Task …" at bounding box center [75, 135] width 72 height 59
click at [78, 142] on link "Individual 3rd 2025 Estimated Tax Payment - Safe Harbor (We Pay)" at bounding box center [72, 127] width 49 height 31
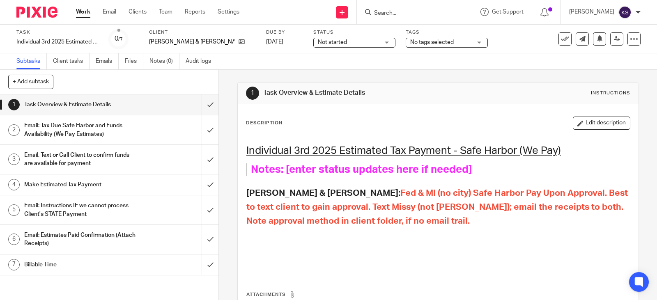
click at [78, 123] on h1 "Email: Tax Due Safe Harbor and Funds Availability (We Pay Estimates)" at bounding box center [80, 130] width 113 height 21
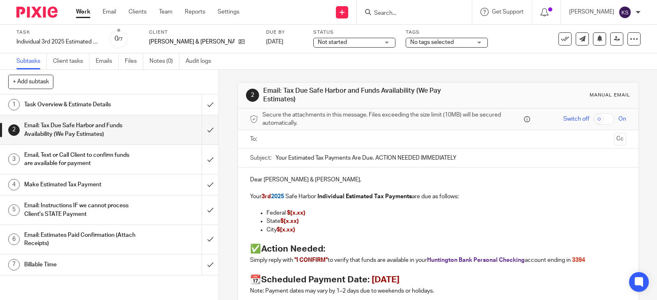
scroll to position [41, 0]
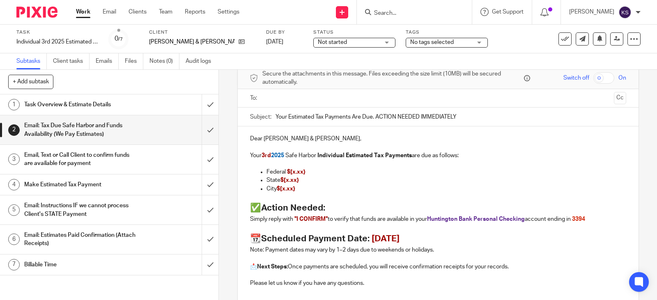
click at [285, 96] on input "text" at bounding box center [437, 98] width 345 height 9
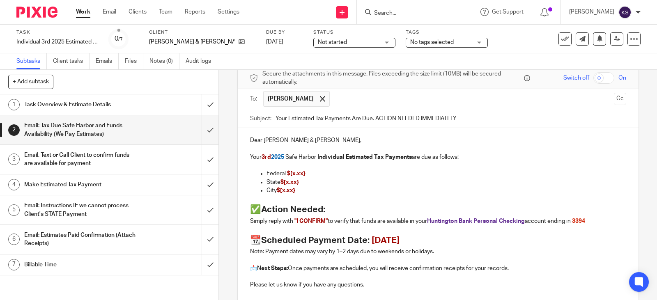
click at [358, 96] on input "text" at bounding box center [472, 99] width 276 height 16
drag, startPoint x: 303, startPoint y: 173, endPoint x: 287, endPoint y: 175, distance: 16.1
click at [287, 175] on span "$[x.xx}" at bounding box center [296, 174] width 18 height 6
drag, startPoint x: 298, startPoint y: 183, endPoint x: 283, endPoint y: 184, distance: 14.8
click at [283, 184] on p "State $[x.xx}" at bounding box center [447, 182] width 360 height 8
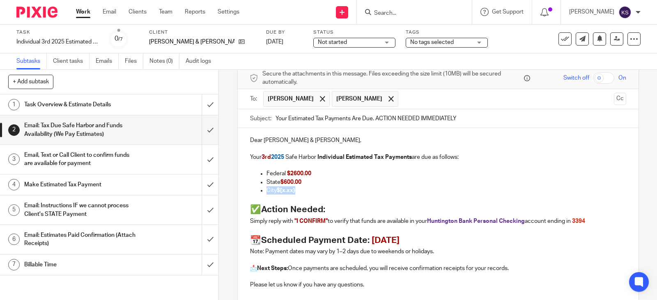
drag, startPoint x: 296, startPoint y: 190, endPoint x: 262, endPoint y: 192, distance: 34.1
click at [262, 192] on ul "Federal $2600.00 State $600.00 City $[x.xx}" at bounding box center [438, 182] width 376 height 25
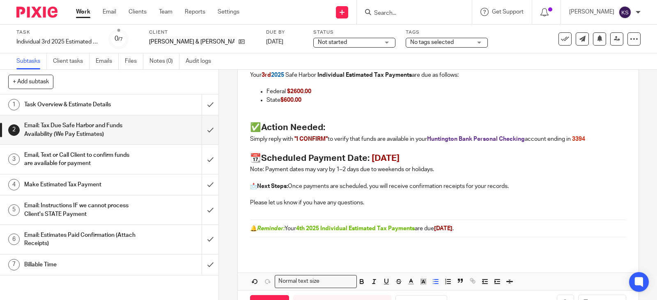
scroll to position [153, 0]
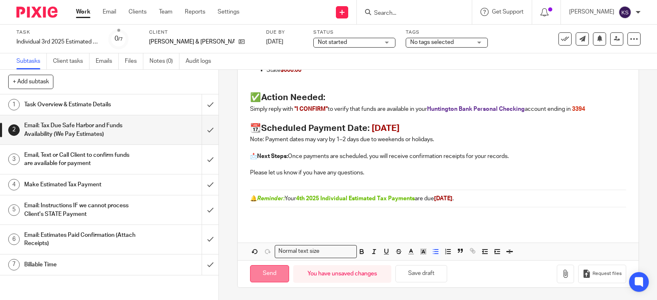
click at [269, 272] on input "Send" at bounding box center [269, 274] width 39 height 18
type input "Sent"
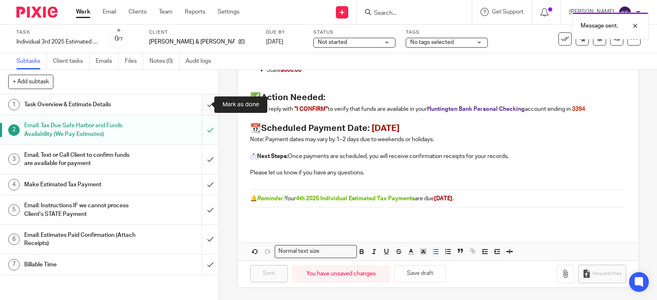
click at [199, 107] on input "submit" at bounding box center [109, 104] width 218 height 21
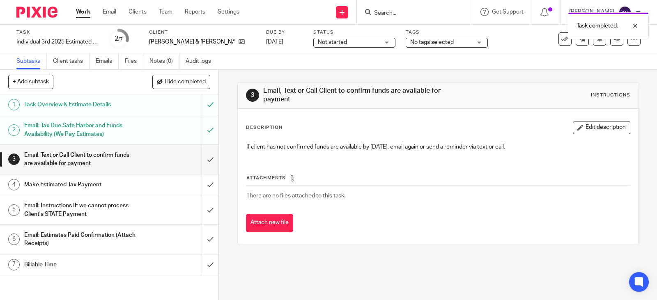
click at [363, 42] on div "Not started Not started" at bounding box center [354, 43] width 82 height 10
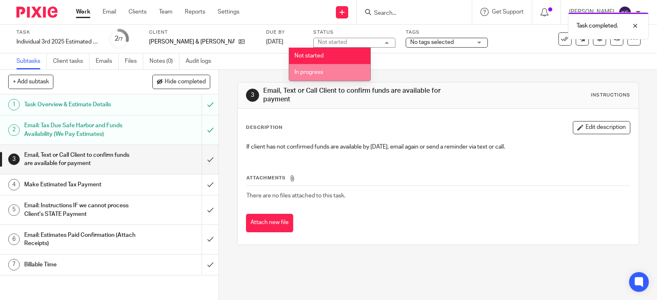
click at [317, 71] on span "In progress" at bounding box center [308, 72] width 29 height 6
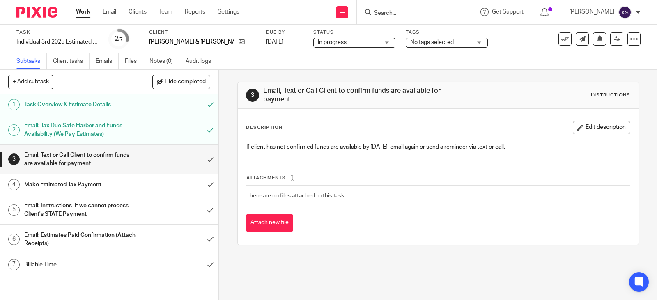
click at [85, 101] on h1 "Task Overview & Estimate Details" at bounding box center [80, 105] width 113 height 12
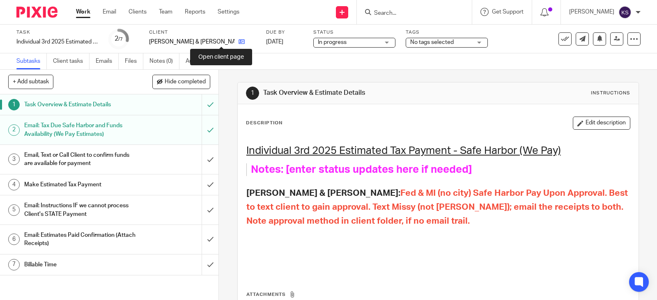
click at [239, 41] on icon at bounding box center [242, 42] width 6 height 6
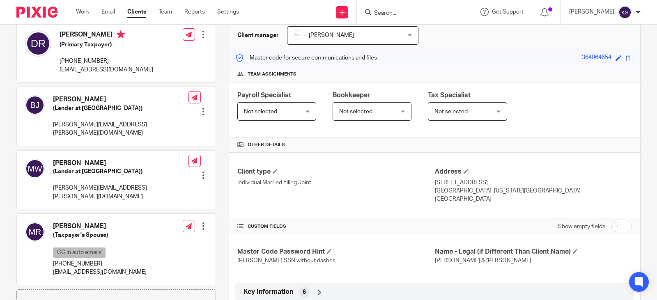
scroll to position [82, 0]
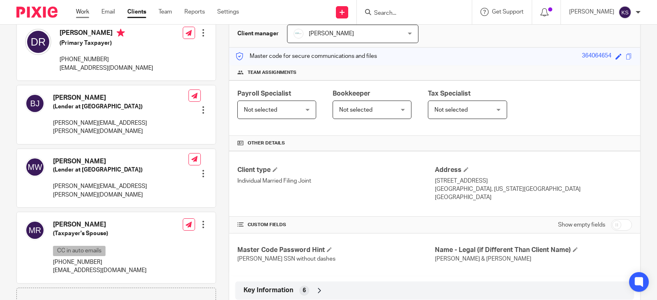
click at [84, 10] on link "Work" at bounding box center [82, 12] width 13 height 8
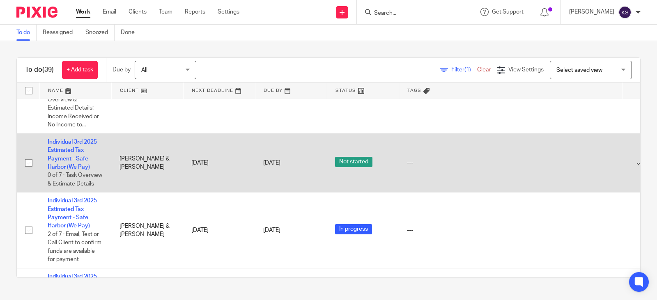
scroll to position [1478, 0]
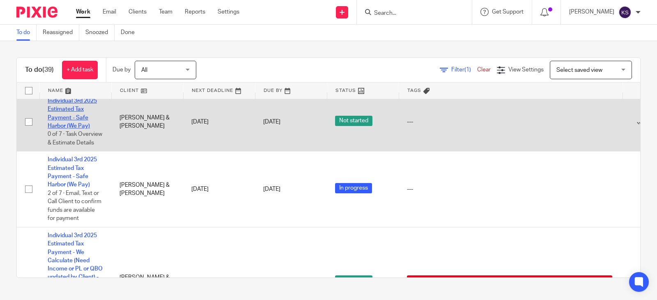
click at [79, 126] on link "Individual 3rd 2025 Estimated Tax Payment - Safe Harbor (We Pay)" at bounding box center [72, 113] width 49 height 31
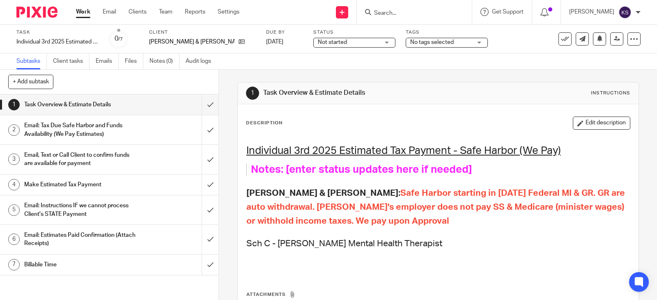
click at [77, 125] on h1 "Email: Tax Due Safe Harbor and Funds Availability (We Pay Estimates)" at bounding box center [80, 130] width 113 height 21
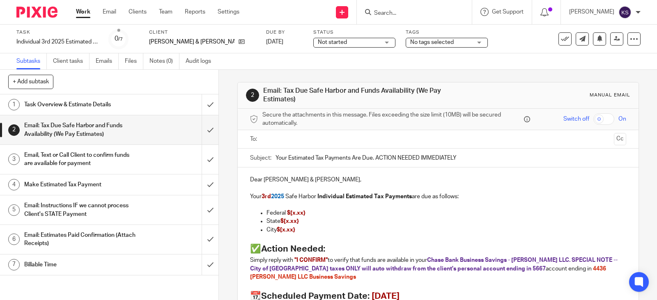
click at [299, 137] on input "text" at bounding box center [437, 139] width 345 height 9
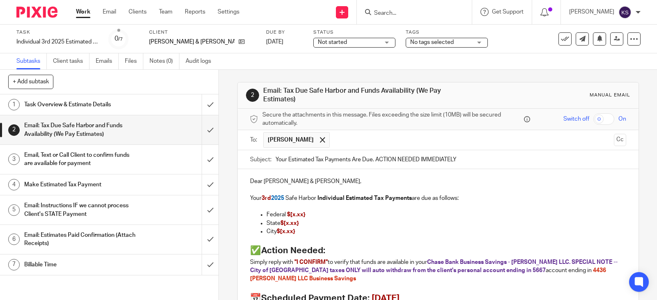
click at [338, 142] on input "text" at bounding box center [472, 140] width 276 height 16
drag, startPoint x: 303, startPoint y: 214, endPoint x: 288, endPoint y: 216, distance: 15.7
click at [288, 216] on p "Federal $[x.xx}" at bounding box center [447, 215] width 360 height 8
click at [300, 228] on p "City $[x.xx}" at bounding box center [447, 232] width 360 height 8
drag, startPoint x: 299, startPoint y: 225, endPoint x: 282, endPoint y: 225, distance: 17.3
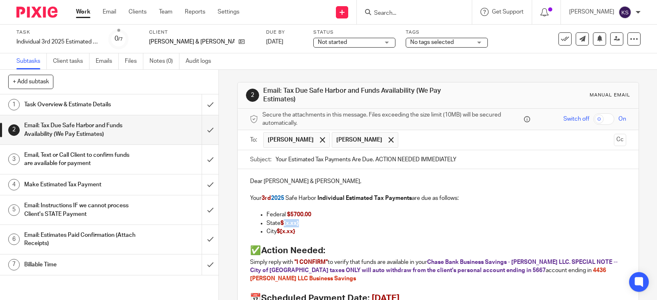
click at [282, 225] on p "State $[x.xx}" at bounding box center [447, 223] width 360 height 8
drag, startPoint x: 295, startPoint y: 233, endPoint x: 280, endPoint y: 233, distance: 15.2
click at [280, 233] on p "City $[x.xx}" at bounding box center [447, 232] width 360 height 8
click at [399, 220] on p "State $700.00" at bounding box center [447, 223] width 360 height 8
click at [363, 44] on div "Not started Not started" at bounding box center [354, 43] width 82 height 10
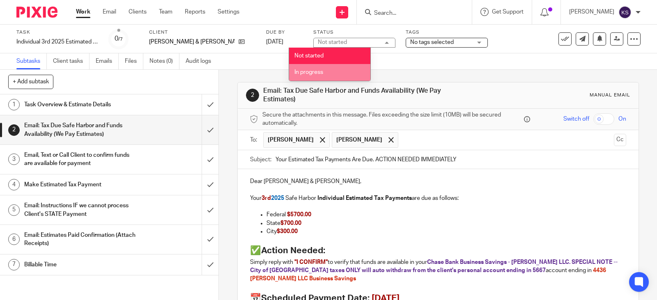
click at [322, 73] on span "In progress" at bounding box center [308, 72] width 29 height 6
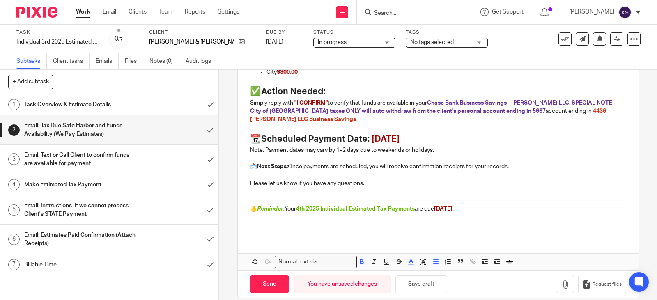
scroll to position [164, 0]
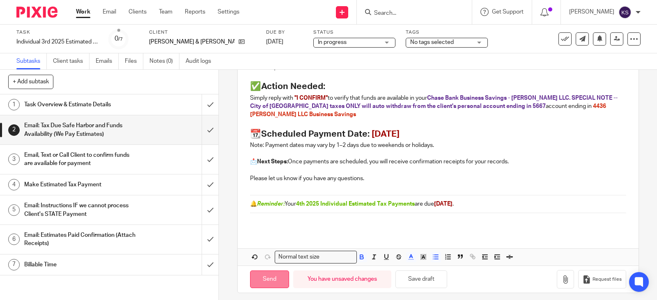
click at [276, 280] on input "Send" at bounding box center [269, 280] width 39 height 18
type input "Sent"
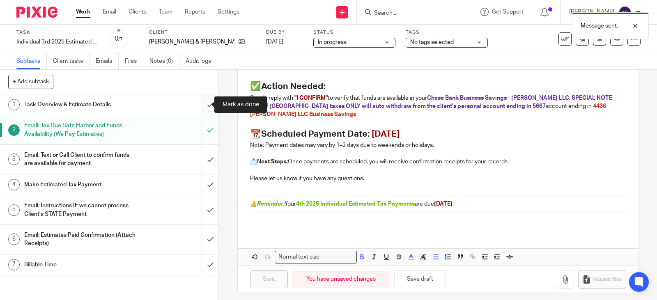
click at [202, 105] on input "submit" at bounding box center [109, 104] width 218 height 21
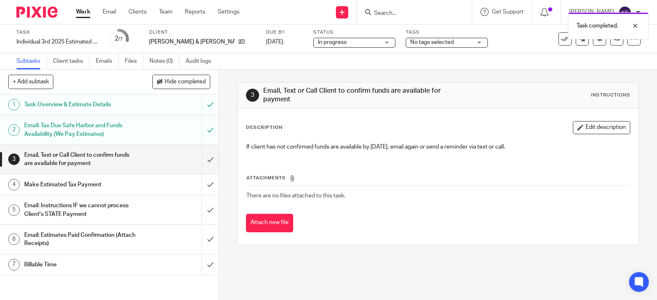
click at [83, 10] on link "Work" at bounding box center [83, 12] width 14 height 8
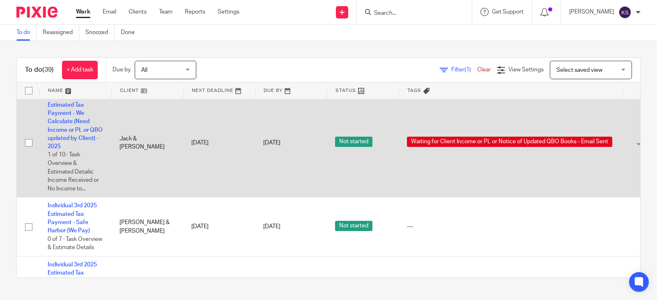
scroll to position [2012, 0]
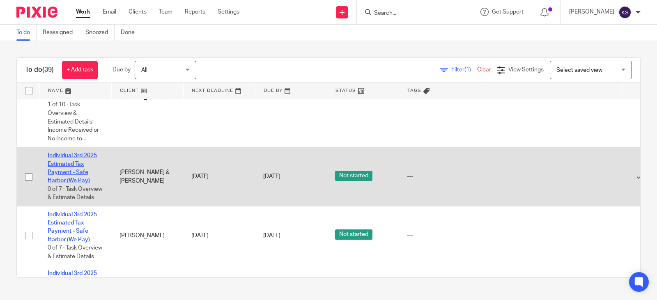
click at [71, 179] on link "Individual 3rd 2025 Estimated Tax Payment - Safe Harbor (We Pay)" at bounding box center [72, 168] width 49 height 31
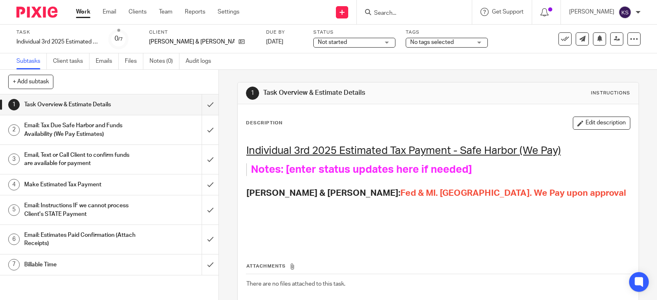
click at [83, 10] on link "Work" at bounding box center [83, 12] width 14 height 8
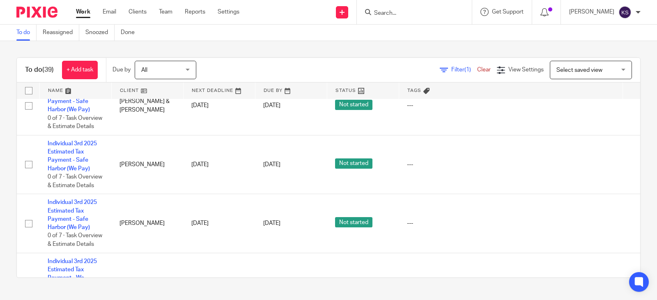
scroll to position [2094, 0]
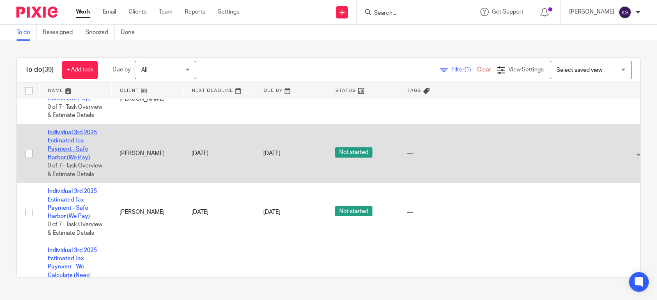
click at [77, 161] on link "Individual 3rd 2025 Estimated Tax Payment - Safe Harbor (We Pay)" at bounding box center [72, 145] width 49 height 31
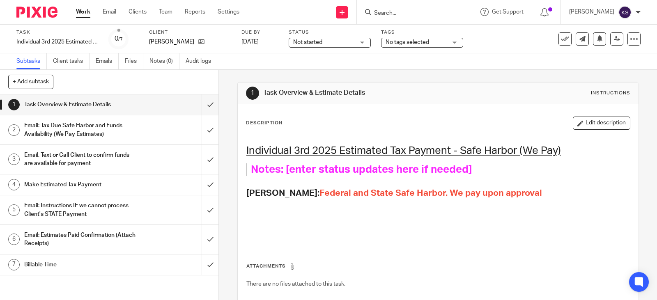
click at [364, 43] on div "Not started Not started" at bounding box center [330, 43] width 82 height 10
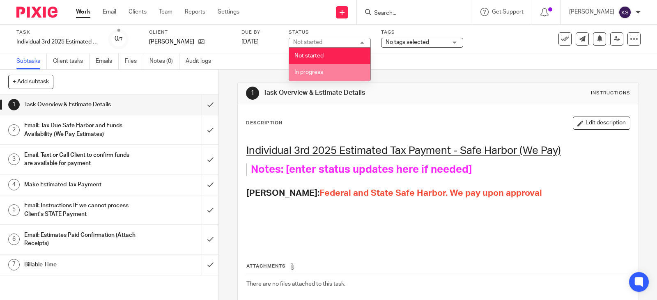
click at [329, 71] on li "In progress" at bounding box center [329, 72] width 81 height 17
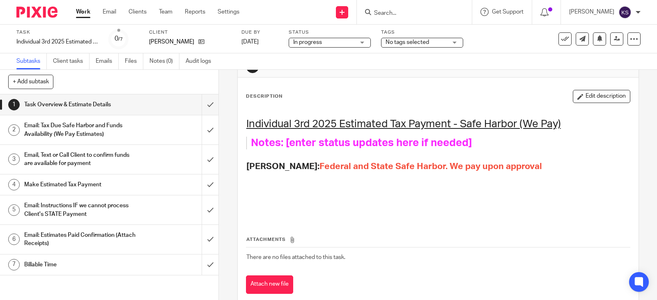
scroll to position [46, 0]
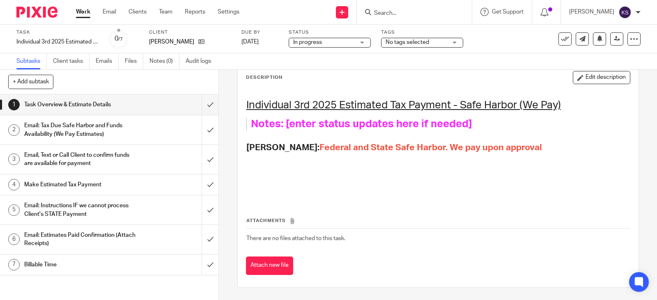
click at [76, 124] on h1 "Email: Tax Due Safe Harbor and Funds Availability (We Pay Estimates)" at bounding box center [80, 130] width 113 height 21
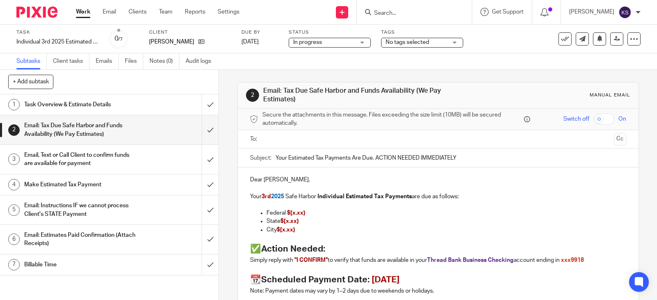
click at [300, 136] on input "text" at bounding box center [437, 139] width 345 height 9
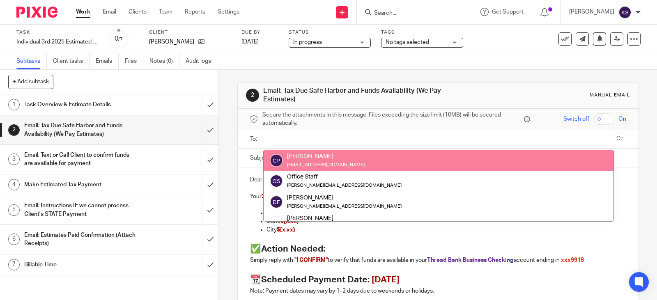
drag, startPoint x: 328, startPoint y: 162, endPoint x: 336, endPoint y: 161, distance: 8.3
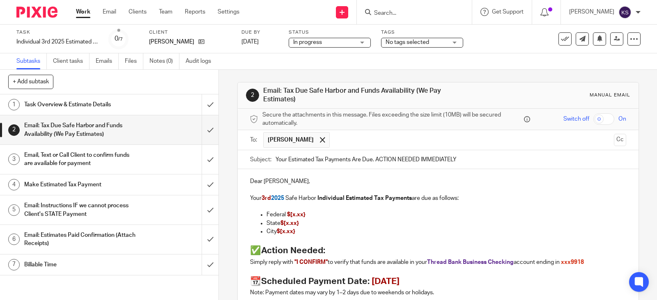
scroll to position [41, 0]
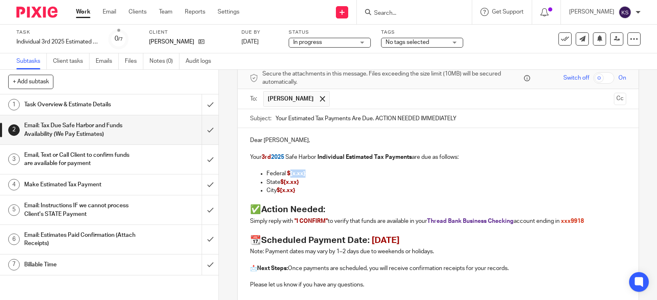
drag, startPoint x: 303, startPoint y: 175, endPoint x: 288, endPoint y: 175, distance: 15.6
click at [288, 175] on p "Federal $[x.xx}" at bounding box center [447, 174] width 360 height 8
drag, startPoint x: 298, startPoint y: 185, endPoint x: 283, endPoint y: 184, distance: 14.8
click at [283, 184] on p "State $[x.xx}" at bounding box center [447, 182] width 360 height 8
drag, startPoint x: 296, startPoint y: 191, endPoint x: 257, endPoint y: 190, distance: 39.5
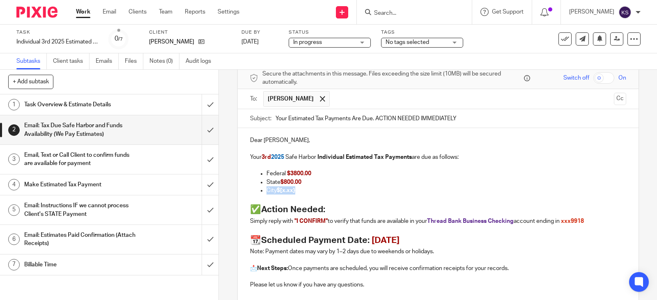
click at [257, 190] on ul "Federal $3800.00 State $800.00 City $[x.xx}" at bounding box center [438, 182] width 376 height 25
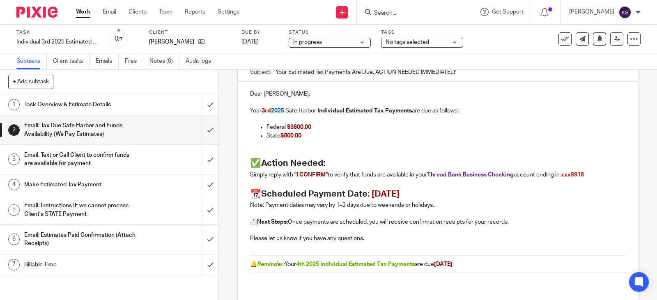
scroll to position [153, 0]
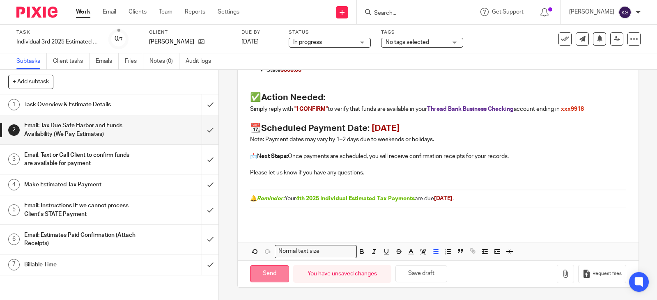
click at [274, 269] on input "Send" at bounding box center [269, 274] width 39 height 18
type input "Sent"
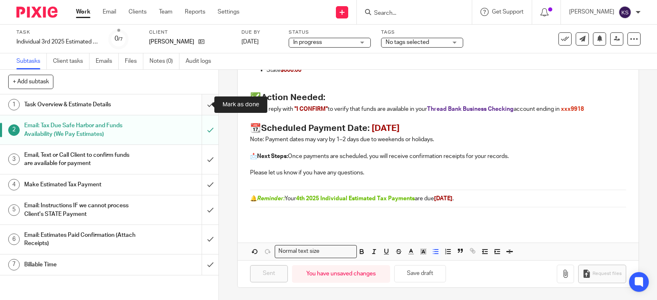
click at [201, 105] on input "submit" at bounding box center [109, 104] width 218 height 21
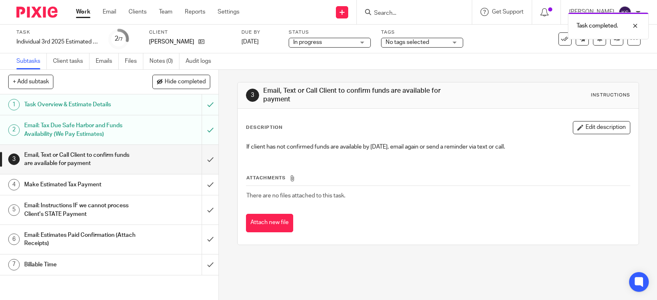
click at [81, 9] on link "Work" at bounding box center [83, 12] width 14 height 8
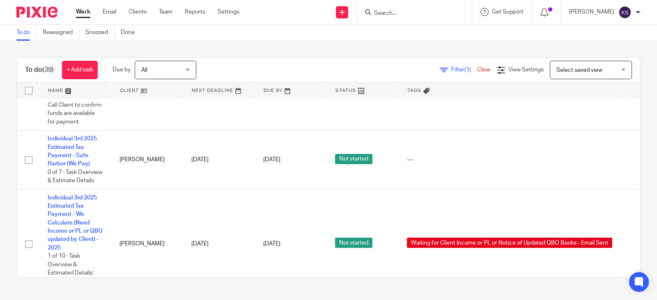
scroll to position [2176, 0]
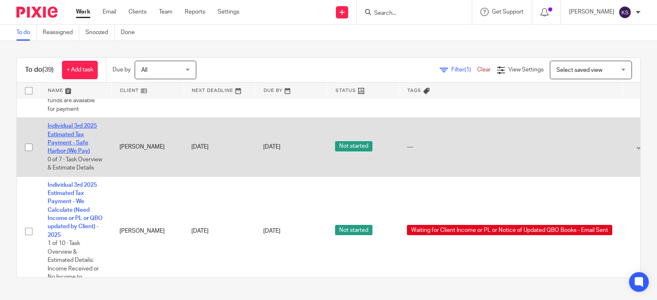
click at [72, 154] on link "Individual 3rd 2025 Estimated Tax Payment - Safe Harbor (We Pay)" at bounding box center [72, 138] width 49 height 31
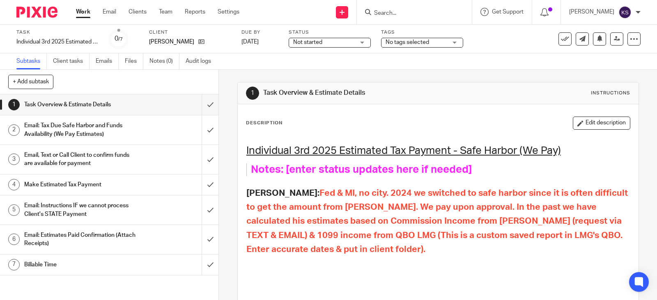
click at [361, 42] on div "Not started Not started" at bounding box center [330, 43] width 82 height 10
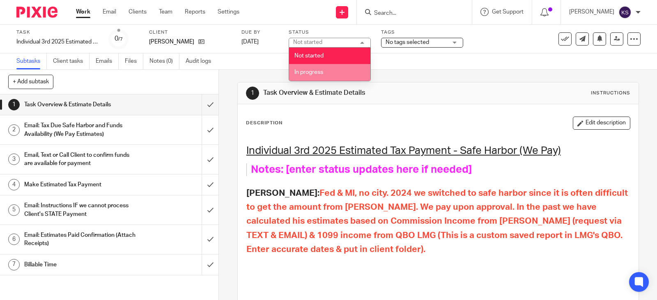
click at [315, 70] on span "In progress" at bounding box center [308, 72] width 29 height 6
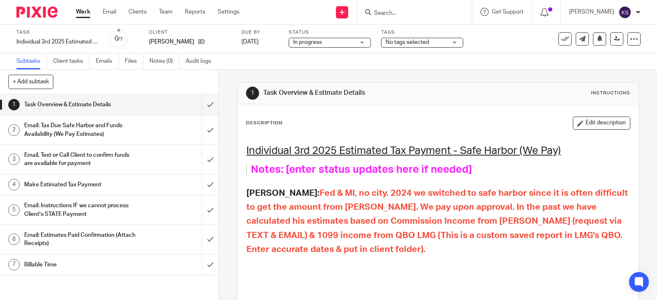
click at [72, 125] on h1 "Email: Tax Due Safe Harbor and Funds Availability (We Pay Estimates)" at bounding box center [80, 130] width 113 height 21
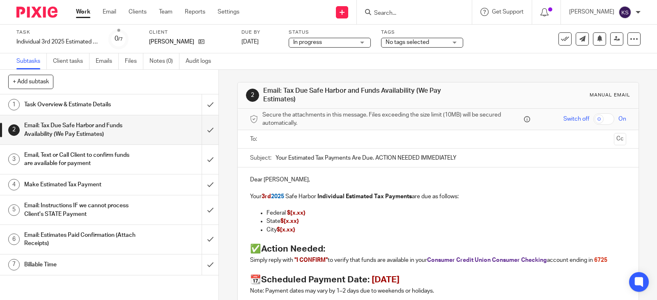
click at [284, 135] on input "text" at bounding box center [437, 139] width 345 height 9
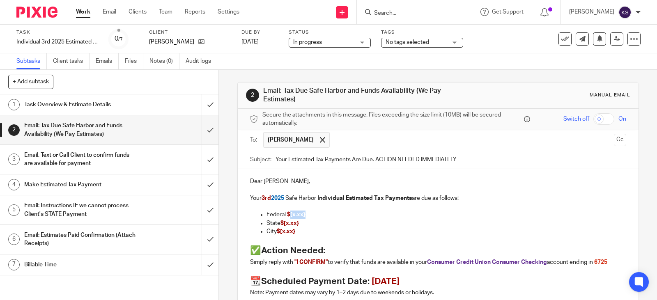
drag, startPoint x: 306, startPoint y: 215, endPoint x: 287, endPoint y: 216, distance: 18.6
click at [287, 216] on p "Federal $[x.xx}" at bounding box center [447, 215] width 360 height 8
drag, startPoint x: 300, startPoint y: 226, endPoint x: 283, endPoint y: 225, distance: 17.3
click at [283, 225] on p "State $[x.xx}" at bounding box center [447, 223] width 360 height 8
drag, startPoint x: 296, startPoint y: 234, endPoint x: 257, endPoint y: 235, distance: 39.0
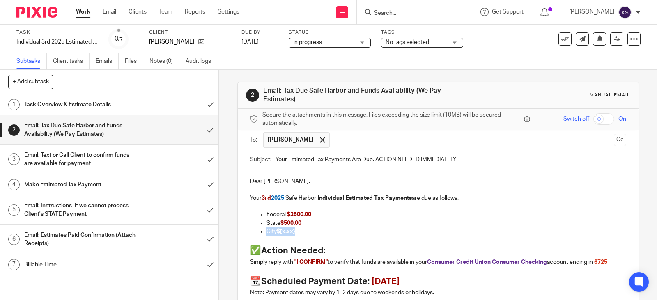
click at [267, 235] on li "City $[x.xx}" at bounding box center [447, 232] width 360 height 8
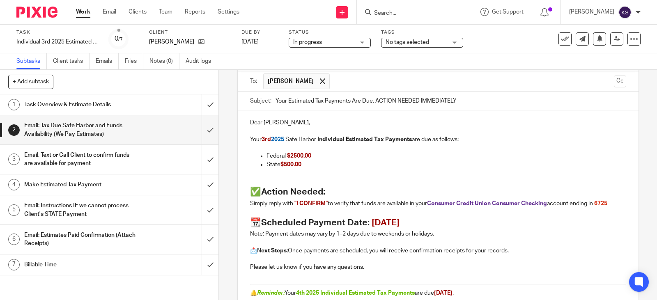
scroll to position [153, 0]
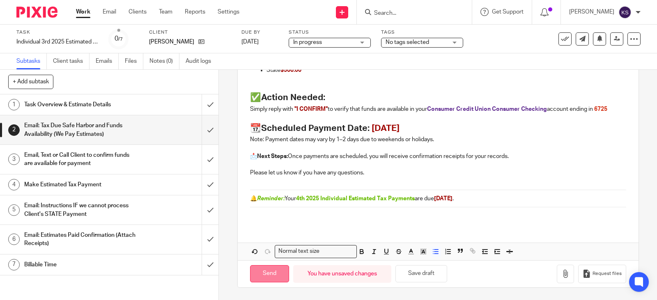
click at [268, 276] on input "Send" at bounding box center [269, 274] width 39 height 18
type input "Sent"
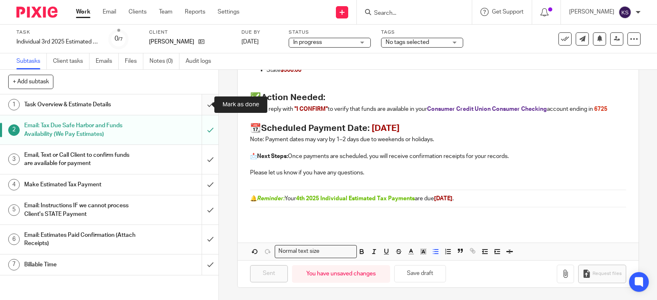
click at [202, 105] on input "submit" at bounding box center [109, 104] width 218 height 21
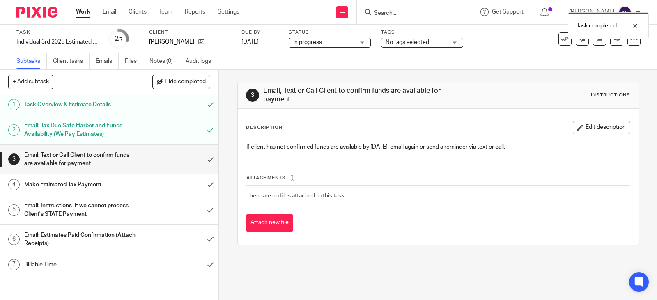
click at [81, 11] on link "Work" at bounding box center [83, 12] width 14 height 8
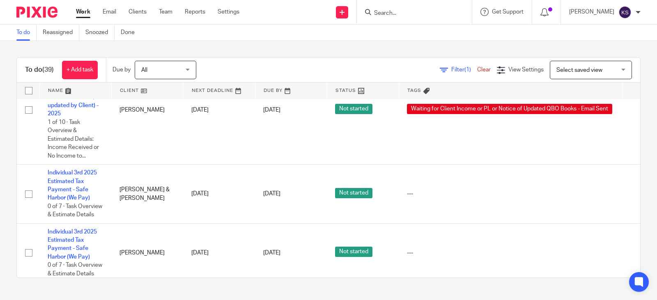
scroll to position [2259, 0]
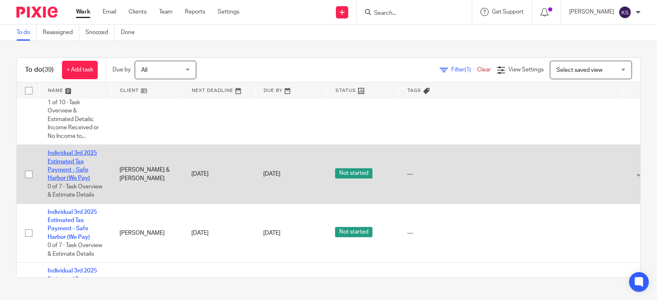
click at [71, 181] on link "Individual 3rd 2025 Estimated Tax Payment - Safe Harbor (We Pay)" at bounding box center [72, 165] width 49 height 31
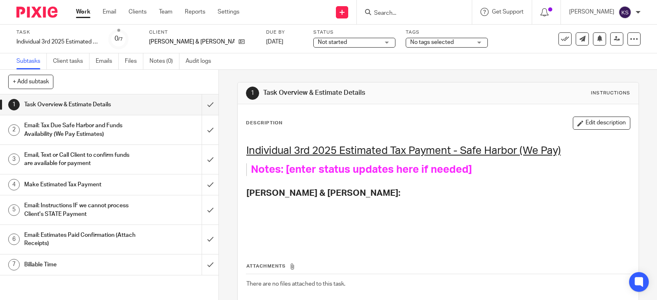
click at [83, 11] on link "Work" at bounding box center [83, 12] width 14 height 8
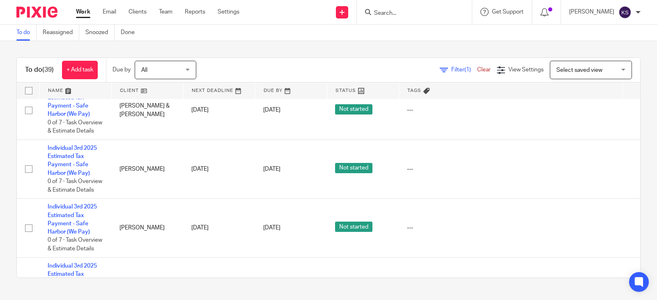
scroll to position [2341, 0]
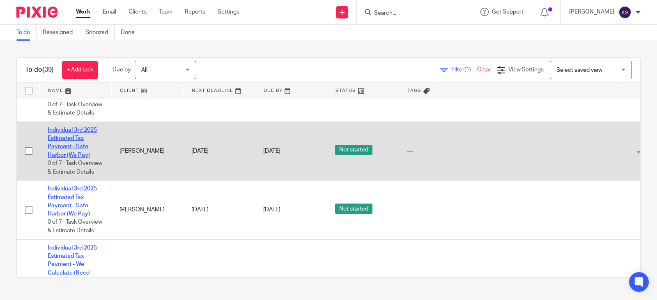
click at [77, 158] on link "Individual 3rd 2025 Estimated Tax Payment - Safe Harbor (We Pay)" at bounding box center [72, 142] width 49 height 31
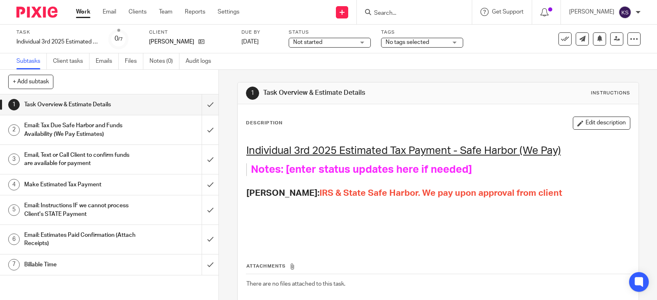
click at [82, 124] on h1 "Email: Tax Due Safe Harbor and Funds Availability (We Pay Estimates)" at bounding box center [80, 130] width 113 height 21
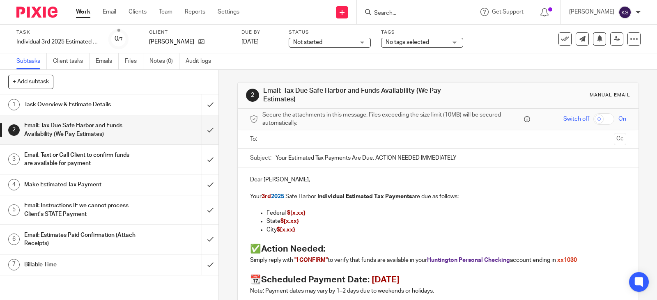
click at [302, 140] on input "text" at bounding box center [437, 139] width 345 height 9
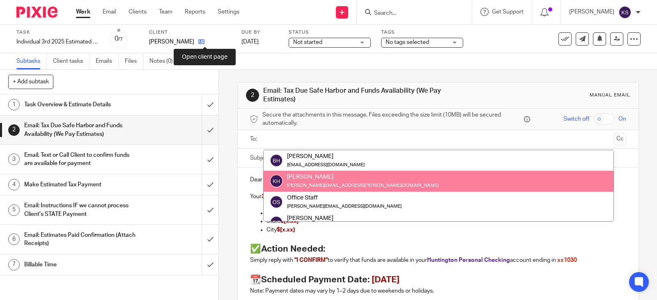
click at [205, 41] on icon at bounding box center [201, 42] width 6 height 6
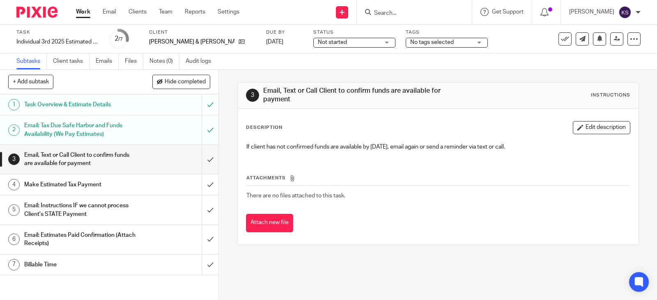
click at [81, 10] on link "Work" at bounding box center [83, 12] width 14 height 8
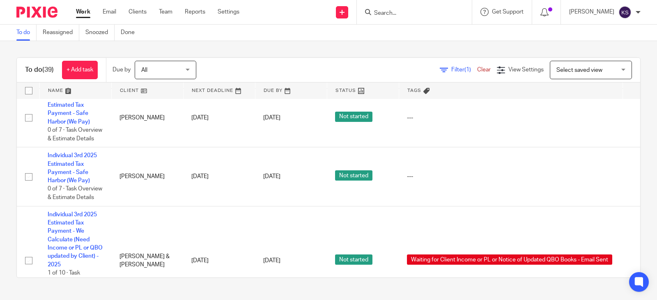
scroll to position [2382, 0]
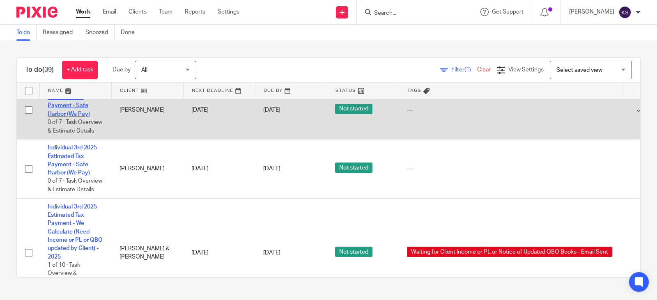
click at [76, 117] on link "Individual 3rd 2025 Estimated Tax Payment - Safe Harbor (We Pay)" at bounding box center [72, 101] width 49 height 31
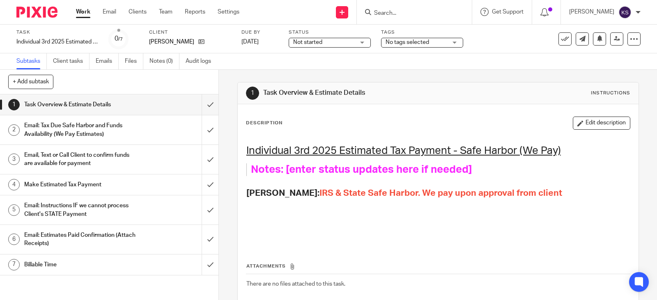
click at [99, 126] on h1 "Email: Tax Due Safe Harbor and Funds Availability (We Pay Estimates)" at bounding box center [80, 130] width 113 height 21
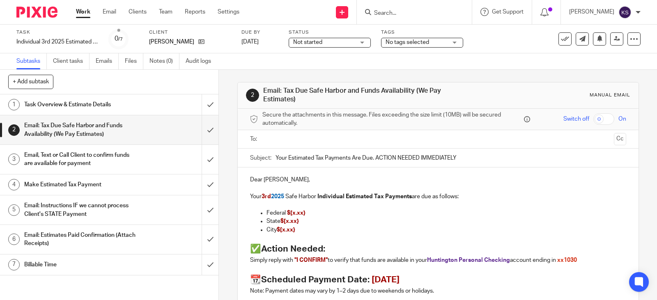
click at [327, 140] on input "text" at bounding box center [437, 139] width 345 height 9
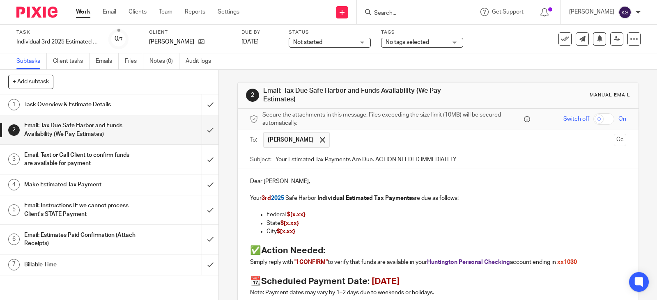
click at [357, 136] on input "text" at bounding box center [472, 140] width 276 height 16
drag, startPoint x: 304, startPoint y: 216, endPoint x: 288, endPoint y: 216, distance: 16.4
click at [288, 216] on p "Federal $[x.xx}" at bounding box center [447, 215] width 360 height 8
drag, startPoint x: 300, startPoint y: 224, endPoint x: 282, endPoint y: 224, distance: 18.5
click at [282, 224] on p "State $[x.xx}" at bounding box center [447, 223] width 360 height 8
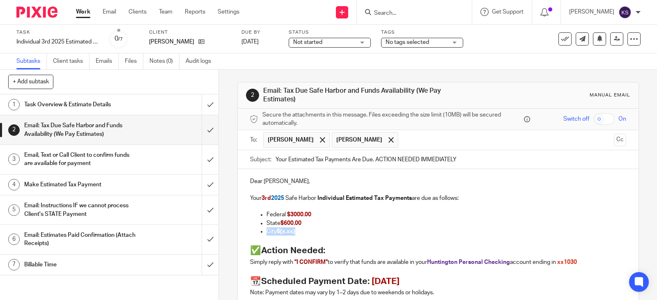
drag, startPoint x: 298, startPoint y: 234, endPoint x: 262, endPoint y: 234, distance: 35.7
click at [262, 234] on ul "Federal $3000.00 State $600.00 City $[x.xx}" at bounding box center [438, 223] width 376 height 25
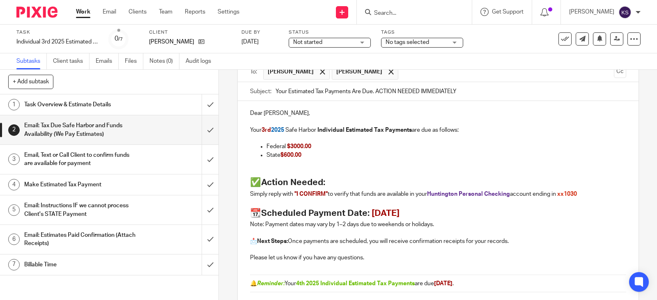
scroll to position [153, 0]
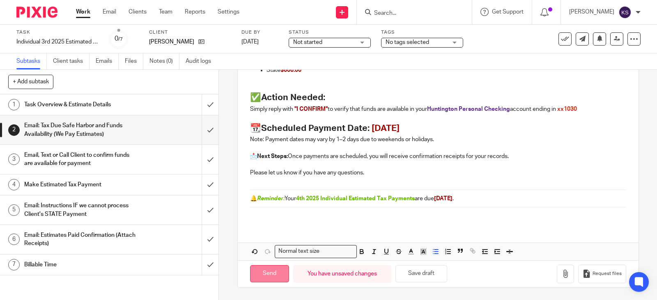
click at [268, 273] on input "Send" at bounding box center [269, 274] width 39 height 18
type input "Sent"
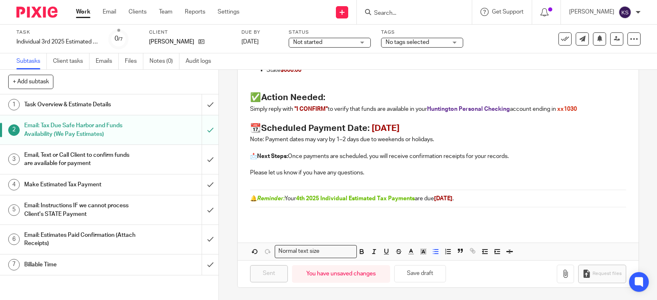
click at [362, 42] on div "Not started Not started" at bounding box center [330, 43] width 82 height 10
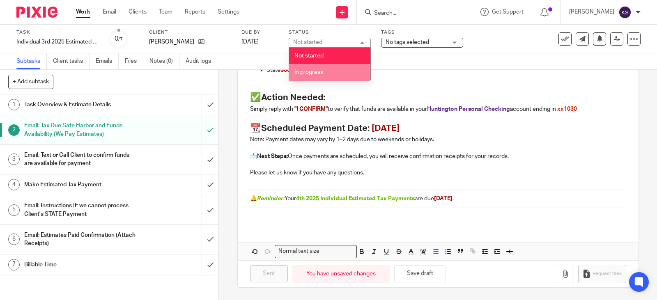
click at [328, 71] on li "In progress" at bounding box center [329, 72] width 81 height 17
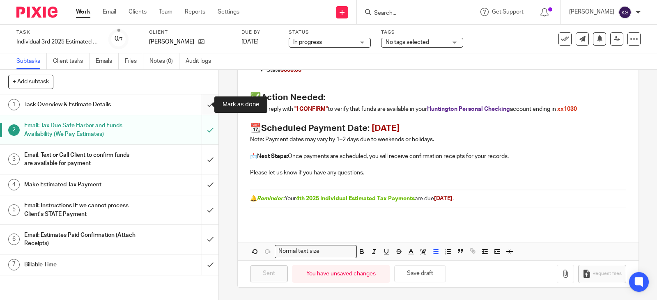
click at [202, 103] on input "submit" at bounding box center [109, 104] width 218 height 21
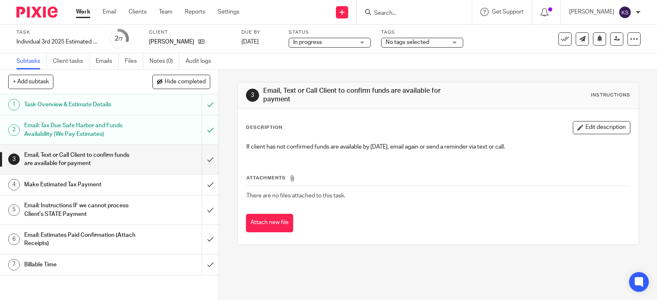
click at [82, 10] on link "Work" at bounding box center [83, 12] width 14 height 8
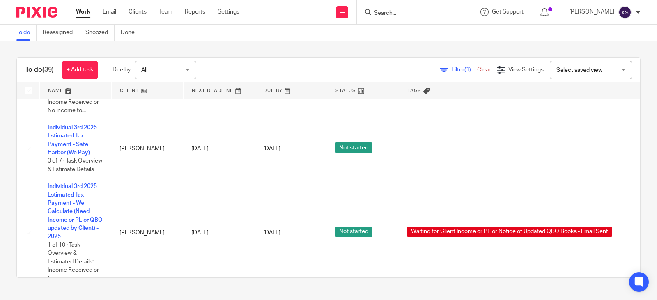
scroll to position [2710, 0]
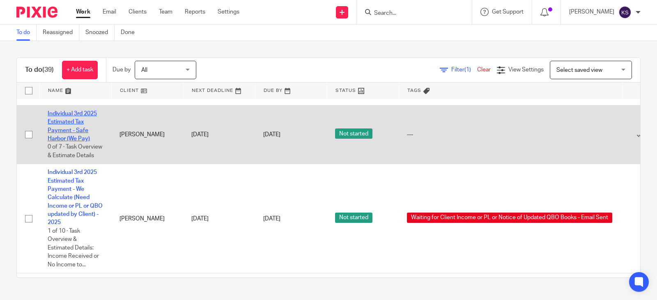
click at [71, 142] on link "Individual 3rd 2025 Estimated Tax Payment - Safe Harbor (We Pay)" at bounding box center [72, 126] width 49 height 31
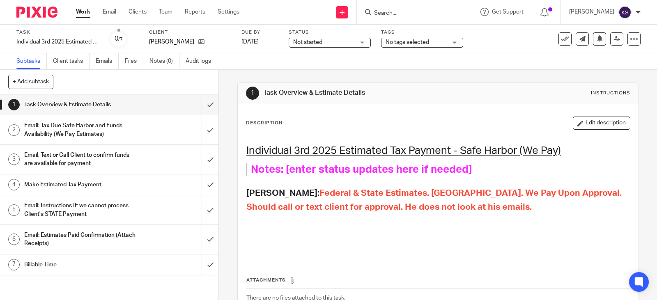
click at [69, 123] on h1 "Email: Tax Due Safe Harbor and Funds Availability (We Pay Estimates)" at bounding box center [80, 130] width 113 height 21
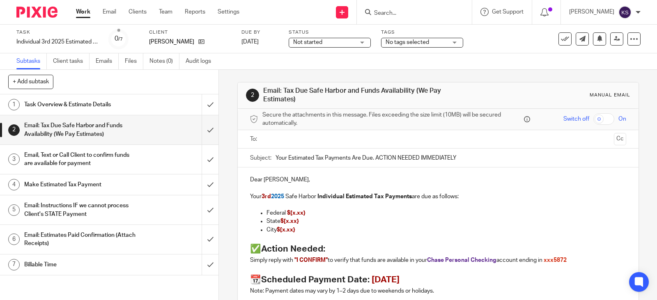
click at [310, 141] on input "text" at bounding box center [437, 139] width 345 height 9
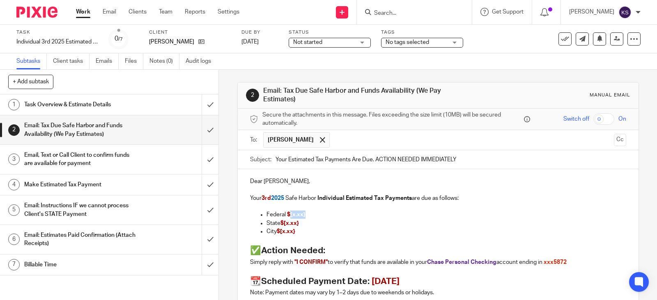
drag, startPoint x: 305, startPoint y: 217, endPoint x: 287, endPoint y: 216, distance: 17.3
click at [287, 216] on p "Federal $[x.xx}" at bounding box center [447, 215] width 360 height 8
drag, startPoint x: 299, startPoint y: 224, endPoint x: 283, endPoint y: 226, distance: 16.1
click at [283, 226] on p "State $[x.xx}" at bounding box center [447, 223] width 360 height 8
drag, startPoint x: 296, startPoint y: 235, endPoint x: 261, endPoint y: 235, distance: 34.9
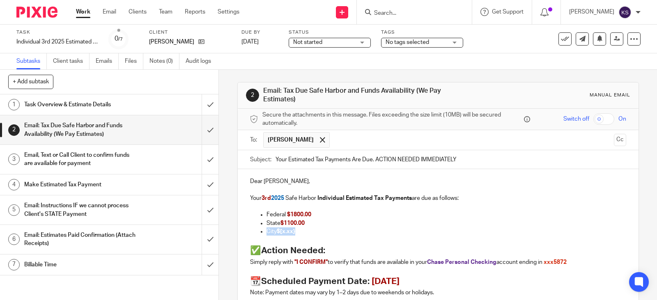
click at [261, 235] on ul "Federal $1800.00 State $1100.00 City $[x.xx}" at bounding box center [438, 223] width 376 height 25
click at [364, 42] on div "Not started Not started" at bounding box center [330, 43] width 82 height 10
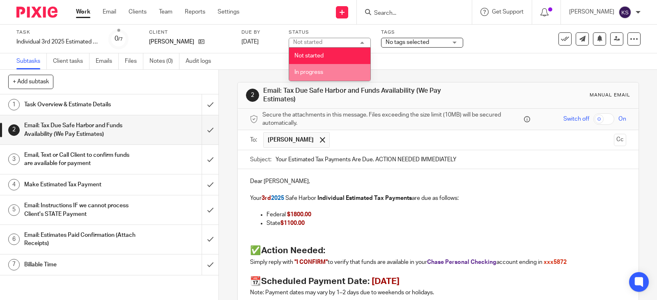
click at [322, 67] on li "In progress" at bounding box center [329, 72] width 81 height 17
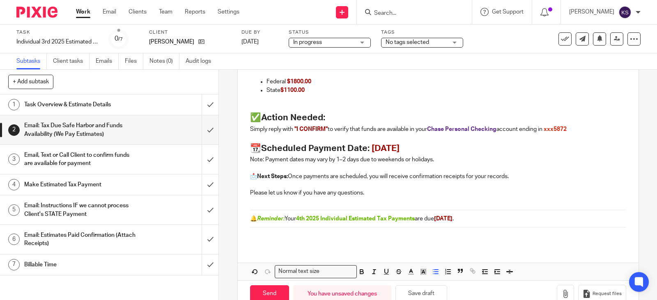
scroll to position [153, 0]
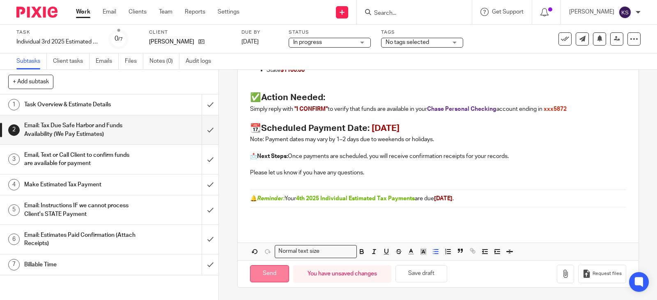
click at [267, 271] on input "Send" at bounding box center [269, 274] width 39 height 18
type input "Sent"
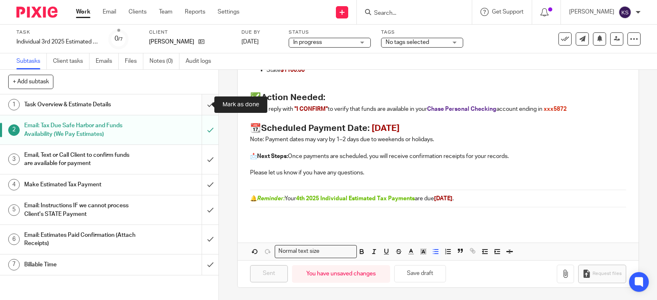
click at [201, 107] on input "submit" at bounding box center [109, 104] width 218 height 21
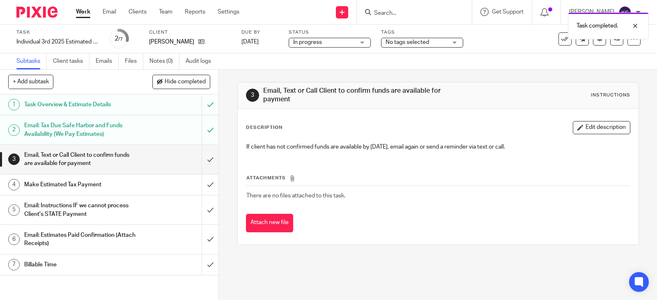
click at [83, 13] on link "Work" at bounding box center [83, 12] width 14 height 8
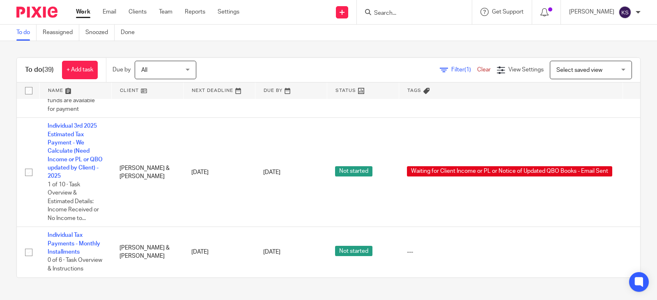
scroll to position [3285, 0]
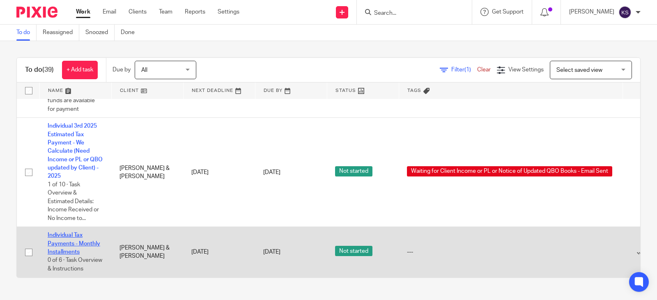
click at [69, 232] on link "Individual Tax Payments - Monthly Installments" at bounding box center [74, 243] width 53 height 23
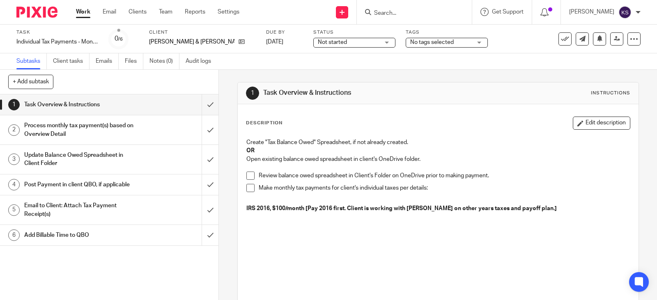
click at [82, 12] on link "Work" at bounding box center [83, 12] width 14 height 8
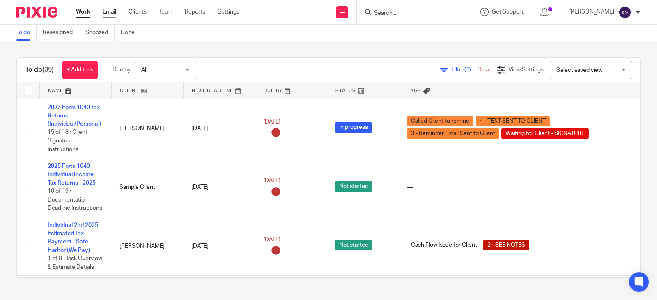
click at [110, 11] on link "Email" at bounding box center [110, 12] width 14 height 8
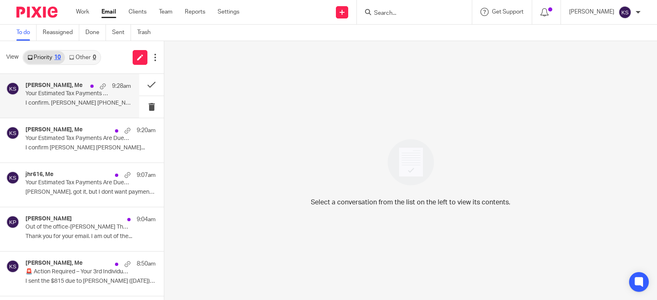
click at [60, 85] on h4 "[PERSON_NAME], Me" at bounding box center [53, 85] width 57 height 7
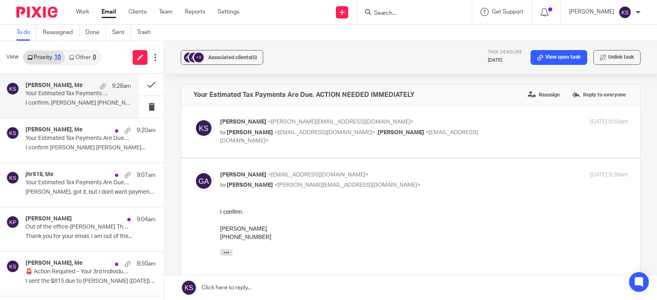
click at [51, 83] on h4 "Grifhorst, Aaron, Me" at bounding box center [53, 85] width 57 height 7
click at [82, 11] on link "Work" at bounding box center [82, 12] width 13 height 8
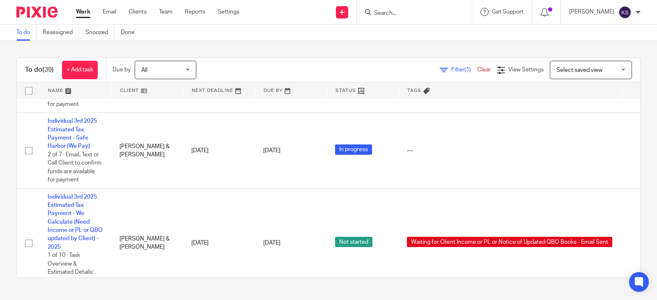
scroll to position [1314, 0]
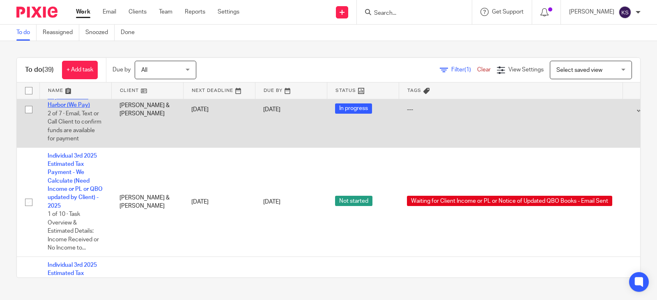
click at [76, 107] on link "Individual 3rd 2025 Estimated Tax Payment - Safe Harbor (We Pay)" at bounding box center [72, 92] width 49 height 31
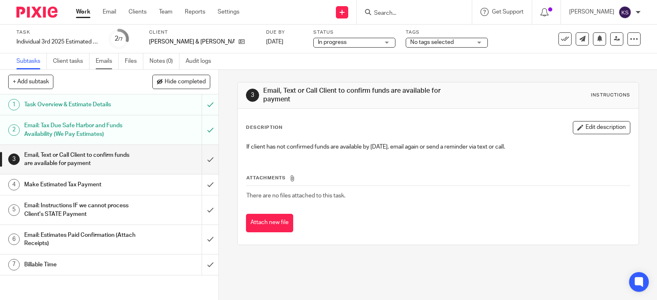
click at [106, 59] on link "Emails" at bounding box center [107, 61] width 23 height 16
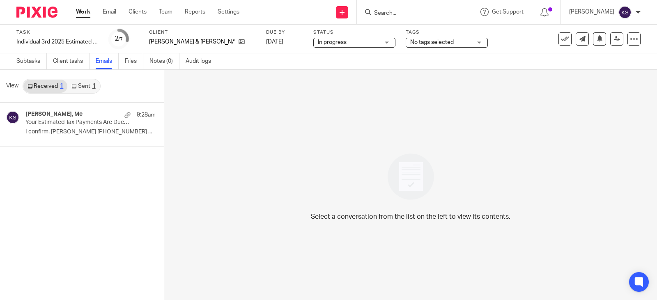
click at [82, 84] on link "Sent 1" at bounding box center [83, 86] width 32 height 13
click at [39, 85] on link "Received 1" at bounding box center [45, 86] width 44 height 13
click at [37, 57] on link "Subtasks" at bounding box center [31, 61] width 30 height 16
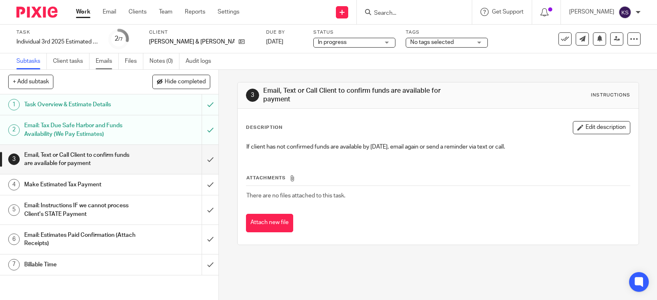
click at [108, 60] on link "Emails" at bounding box center [107, 61] width 23 height 16
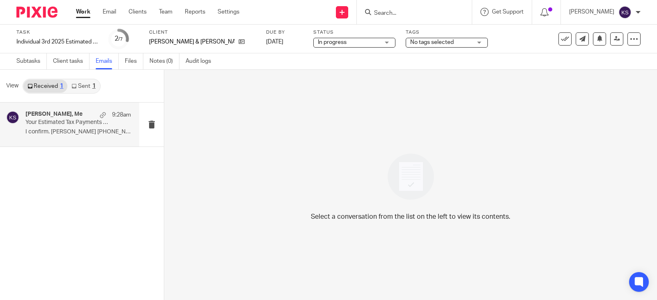
click at [55, 113] on h4 "Grifhorst, Aaron, Me" at bounding box center [53, 114] width 57 height 7
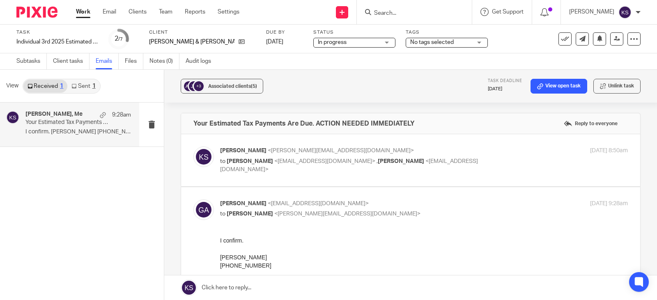
click at [341, 162] on span "<agrifhorst@gpsbulldogs.org>" at bounding box center [324, 162] width 101 height 6
checkbox input "true"
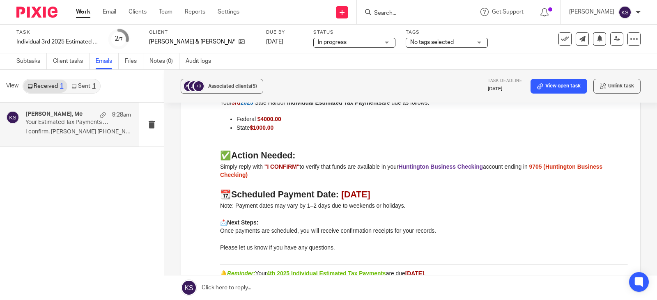
scroll to position [123, 0]
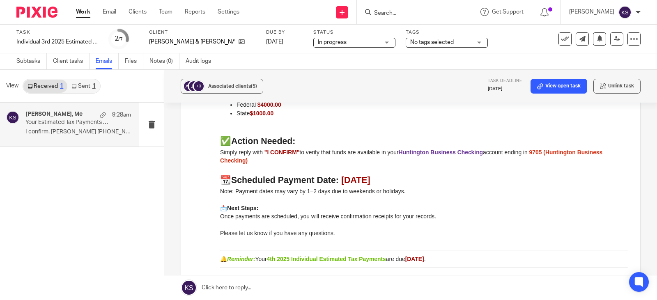
click at [87, 84] on link "Sent 1" at bounding box center [83, 86] width 32 height 13
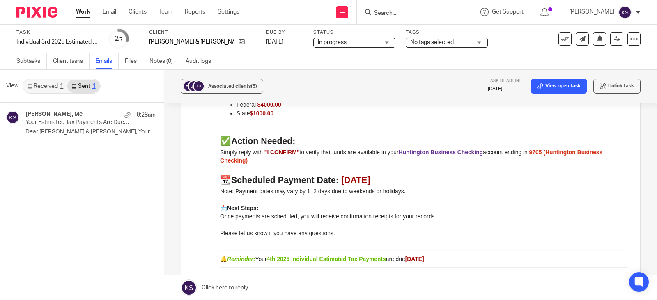
click at [41, 85] on link "Received 1" at bounding box center [45, 86] width 44 height 13
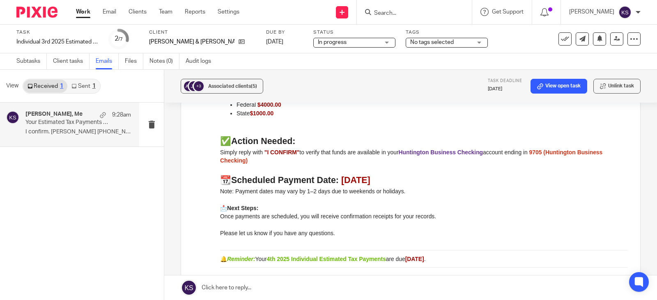
click at [456, 42] on div "No tags selected" at bounding box center [447, 43] width 82 height 10
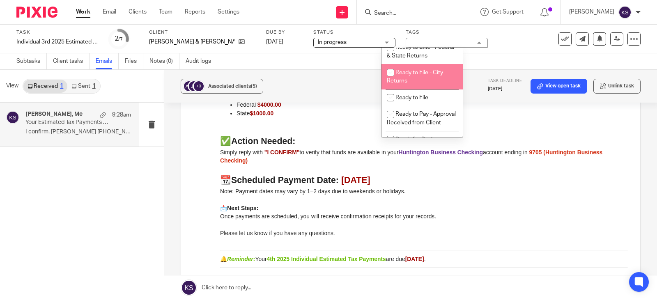
scroll to position [493, 0]
click at [391, 81] on input "checkbox" at bounding box center [391, 74] width 16 height 16
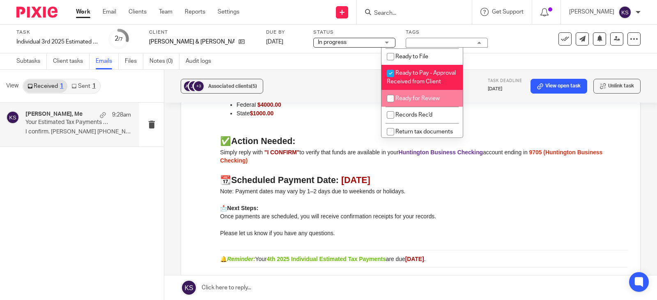
click at [540, 211] on p "📩 Next Steps: Once payments are scheduled, you will receive confirmation receip…" at bounding box center [424, 212] width 408 height 17
click at [488, 128] on p at bounding box center [424, 130] width 408 height 8
click at [410, 85] on span "Ready to Pay - Approval Received from Client" at bounding box center [421, 77] width 69 height 14
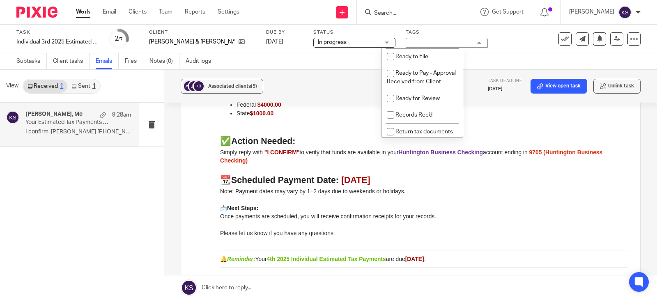
click at [388, 81] on input "checkbox" at bounding box center [391, 74] width 16 height 16
checkbox input "true"
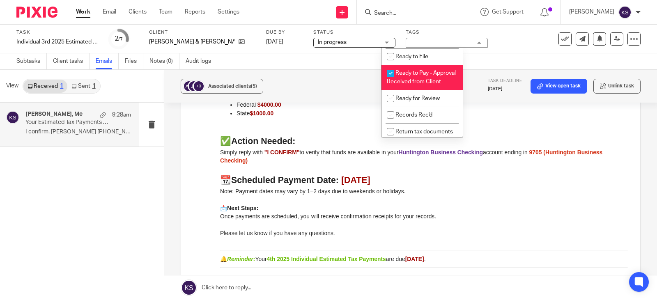
click at [541, 254] on div "Dear Aaron & Marie Grifhorst, Your 3rd 2025 Safe Harbor Individual Estimated Ta…" at bounding box center [424, 173] width 408 height 213
click at [483, 227] on p at bounding box center [424, 225] width 408 height 8
click at [64, 114] on h4 "Grifhorst, Aaron, Me" at bounding box center [53, 114] width 57 height 7
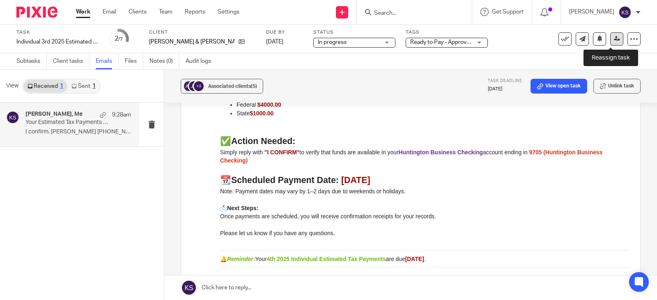
click at [614, 39] on icon at bounding box center [617, 39] width 6 height 6
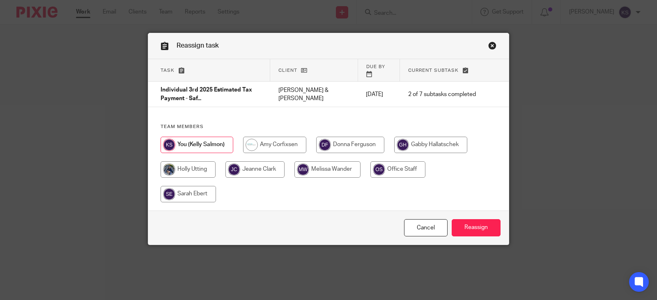
click at [403, 137] on input "radio" at bounding box center [430, 145] width 73 height 16
radio input "true"
click at [477, 219] on input "Reassign" at bounding box center [476, 228] width 49 height 18
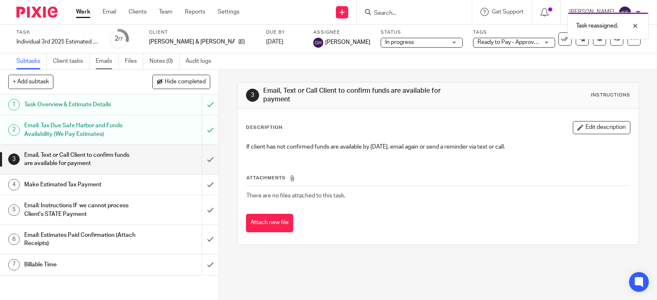
click at [105, 59] on link "Emails" at bounding box center [107, 61] width 23 height 16
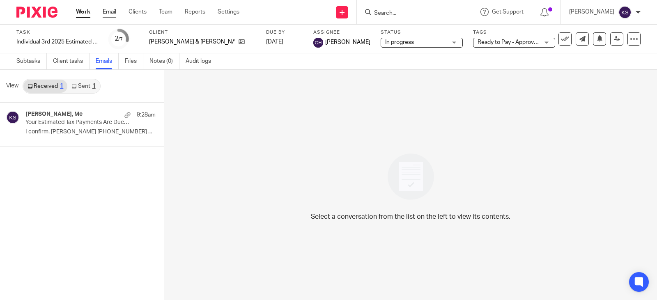
click at [108, 12] on link "Email" at bounding box center [110, 12] width 14 height 8
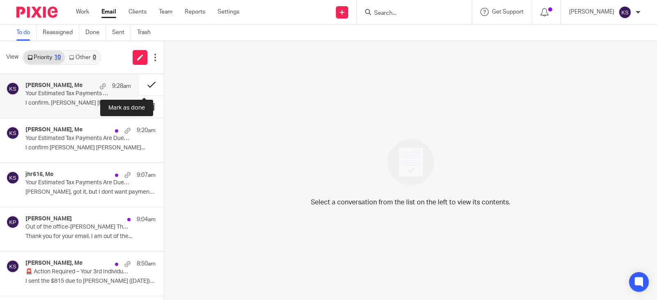
click at [144, 84] on button at bounding box center [151, 85] width 25 height 22
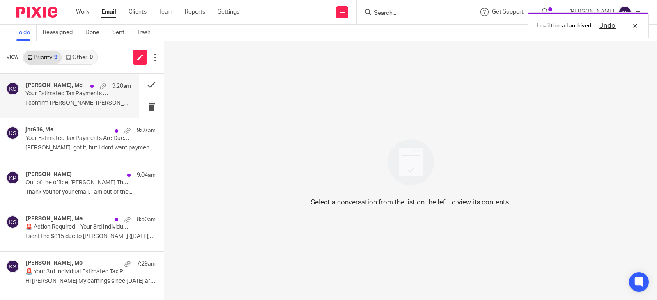
click at [46, 87] on h4 "[PERSON_NAME], Me" at bounding box center [53, 85] width 57 height 7
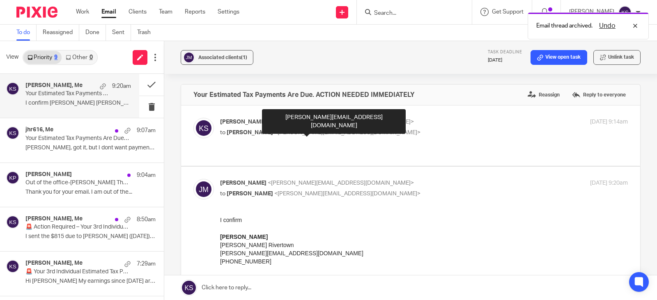
click at [274, 131] on span "<[PERSON_NAME][EMAIL_ADDRESS][DOMAIN_NAME]>" at bounding box center [347, 133] width 146 height 6
checkbox input "true"
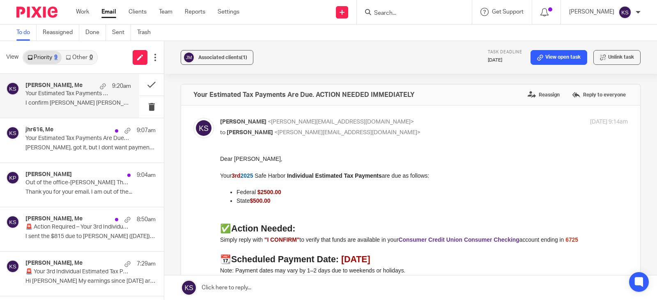
click at [51, 86] on h4 "[PERSON_NAME], Me" at bounding box center [53, 85] width 57 height 7
click at [83, 11] on link "Work" at bounding box center [82, 12] width 13 height 8
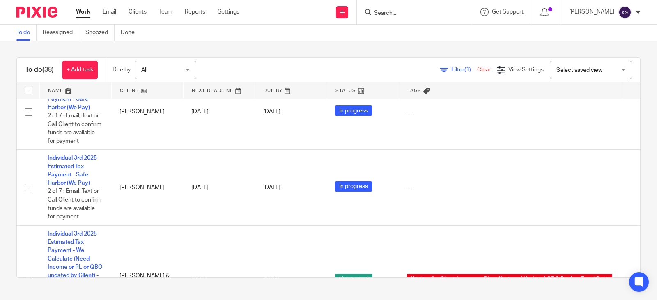
scroll to position [3039, 0]
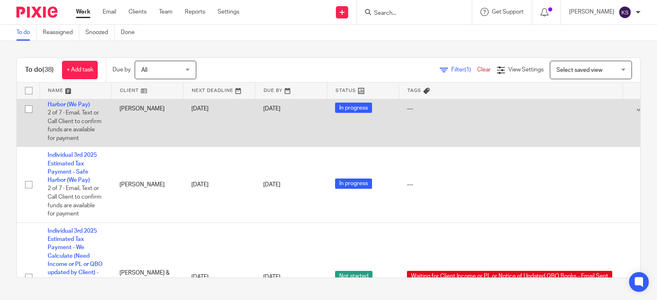
click at [68, 135] on td "Individual 3rd 2025 Estimated Tax Payment - Safe Harbor (We Pay) 2 of 7 · Email…" at bounding box center [75, 109] width 72 height 76
click at [77, 108] on link "Individual 3rd 2025 Estimated Tax Payment - Safe Harbor (We Pay)" at bounding box center [72, 92] width 49 height 31
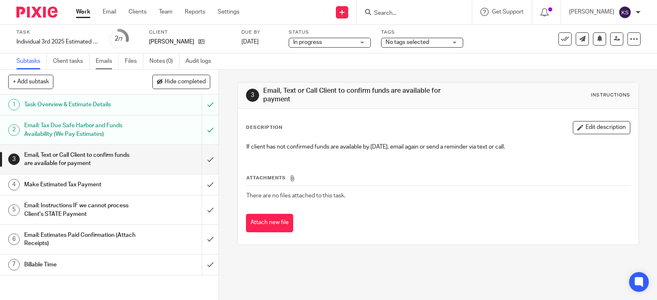
click at [109, 63] on link "Emails" at bounding box center [107, 61] width 23 height 16
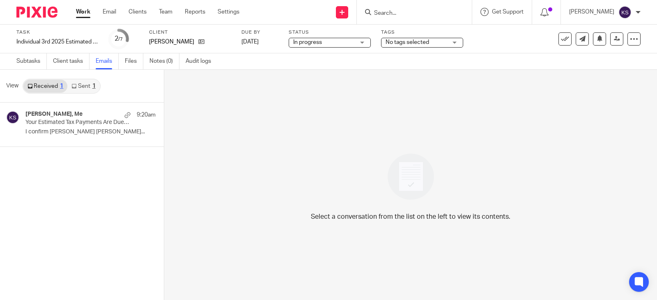
click at [455, 44] on div "No tags selected" at bounding box center [422, 43] width 82 height 10
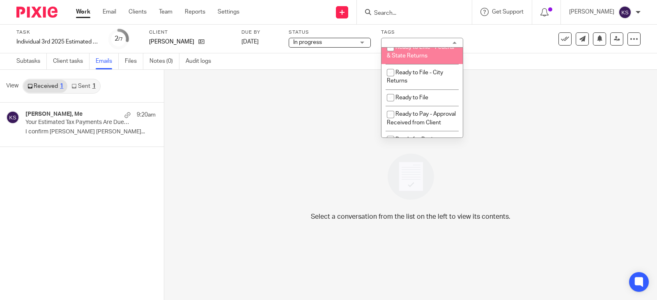
scroll to position [493, 0]
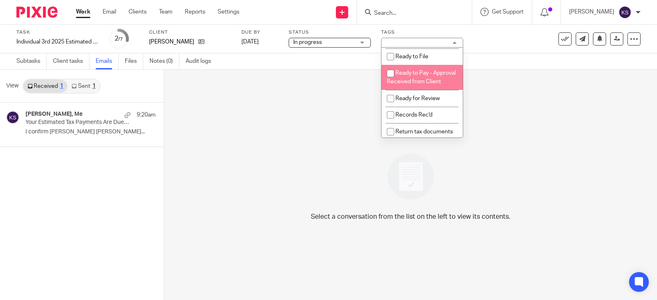
click at [389, 81] on input "checkbox" at bounding box center [391, 74] width 16 height 16
checkbox input "true"
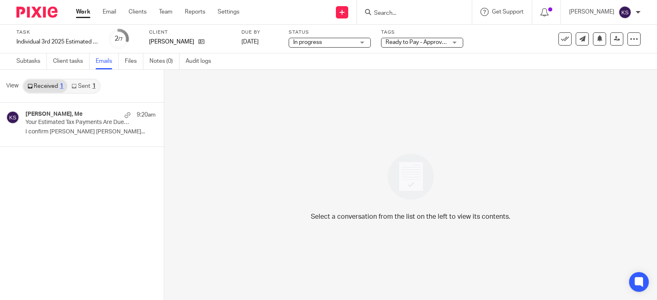
click at [498, 151] on div "Select a conversation from the list on the left to view its contents." at bounding box center [410, 185] width 493 height 230
click at [44, 111] on h4 "Jesse MARTIN, Me" at bounding box center [53, 114] width 57 height 7
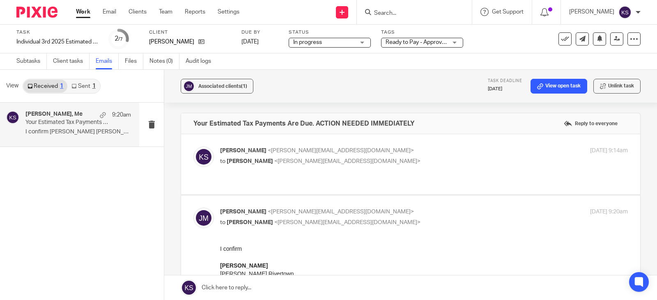
scroll to position [0, 0]
click at [614, 37] on icon at bounding box center [617, 39] width 6 height 6
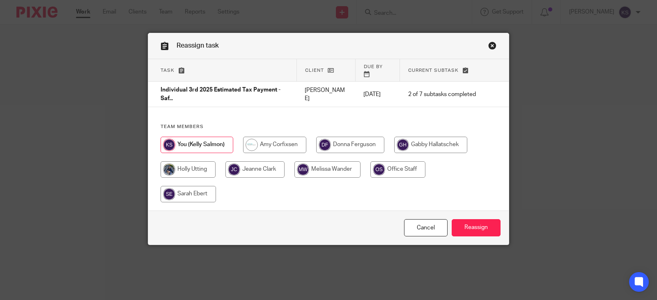
click at [418, 137] on input "radio" at bounding box center [430, 145] width 73 height 16
radio input "true"
click at [473, 221] on input "Reassign" at bounding box center [476, 228] width 49 height 18
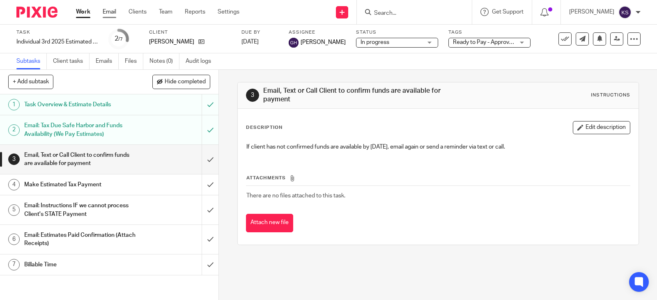
click at [111, 8] on link "Email" at bounding box center [110, 12] width 14 height 8
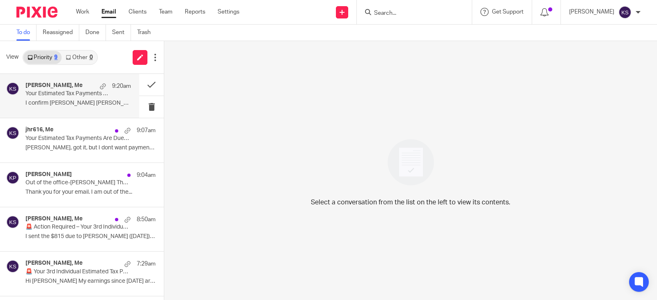
click at [56, 86] on h4 "Jesse MARTIN, Me" at bounding box center [53, 85] width 57 height 7
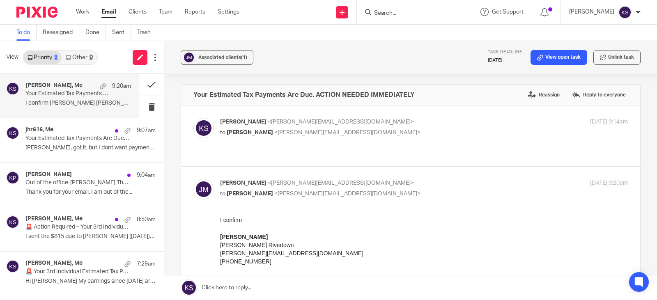
click at [410, 11] on input "Search" at bounding box center [410, 13] width 74 height 7
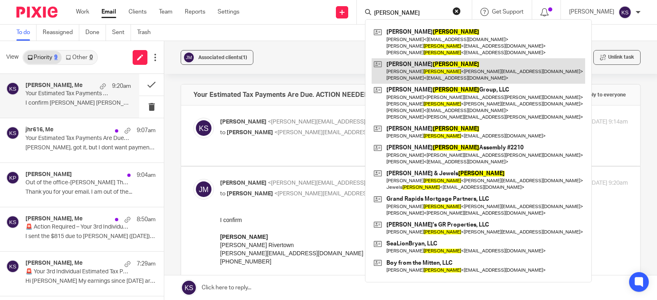
type input "MARTIN"
click at [429, 65] on link at bounding box center [479, 70] width 214 height 25
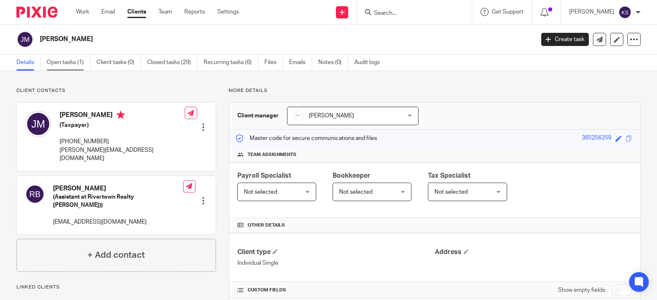
click at [69, 60] on link "Open tasks (1)" at bounding box center [69, 63] width 44 height 16
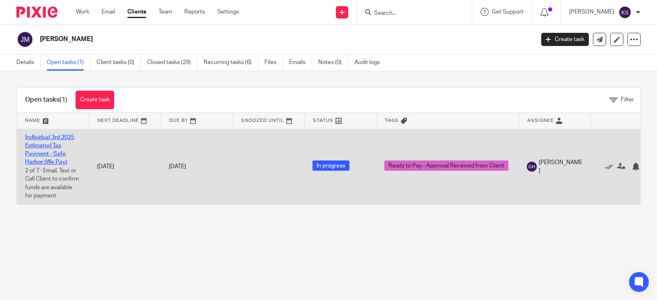
click at [58, 136] on link "Individual 3rd 2025 Estimated Tax Payment - Safe Harbor (We Pay)" at bounding box center [49, 150] width 49 height 31
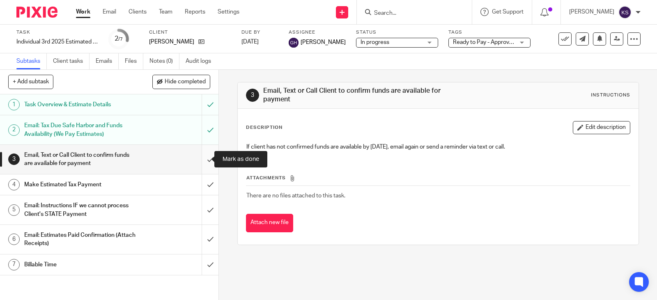
click at [202, 159] on input "submit" at bounding box center [109, 159] width 218 height 29
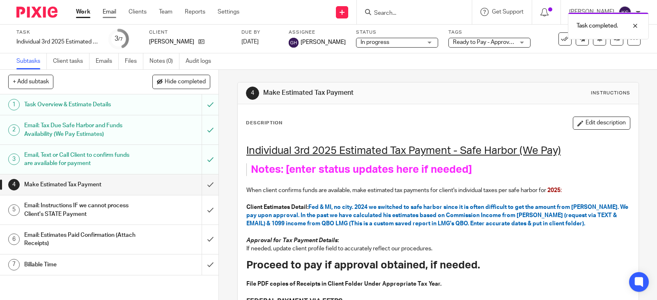
click at [113, 10] on link "Email" at bounding box center [110, 12] width 14 height 8
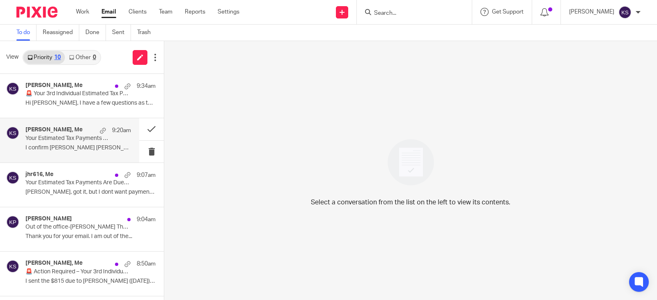
click at [64, 127] on h4 "Jesse MARTIN, Me" at bounding box center [53, 129] width 57 height 7
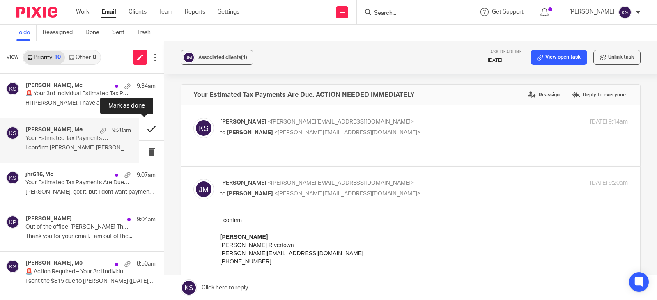
click at [140, 127] on button at bounding box center [151, 129] width 25 height 22
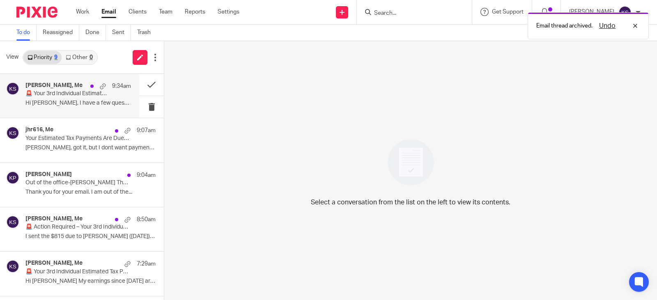
click at [62, 85] on h4 "Olivia Voet, Me" at bounding box center [53, 85] width 57 height 7
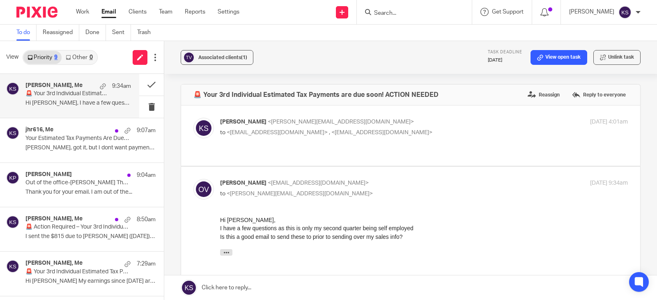
click at [275, 131] on span "<hairby.oliviavoet@gmail.com>" at bounding box center [277, 133] width 101 height 6
checkbox input "true"
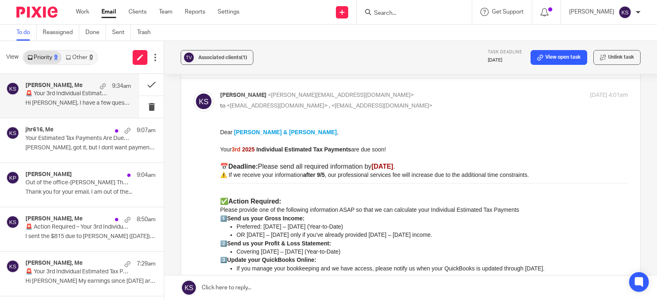
scroll to position [41, 0]
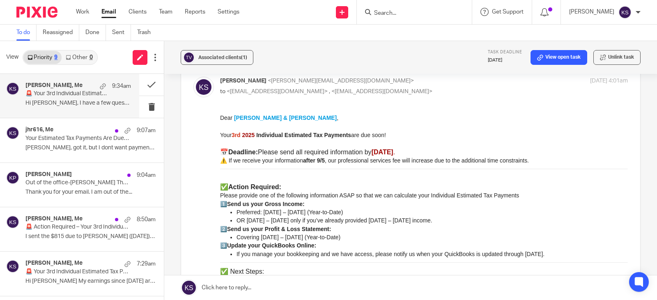
click at [71, 94] on p "🚨 Your 3rd Individual Estimated Tax Payments are due soon! ACTION NEEDED" at bounding box center [67, 93] width 85 height 7
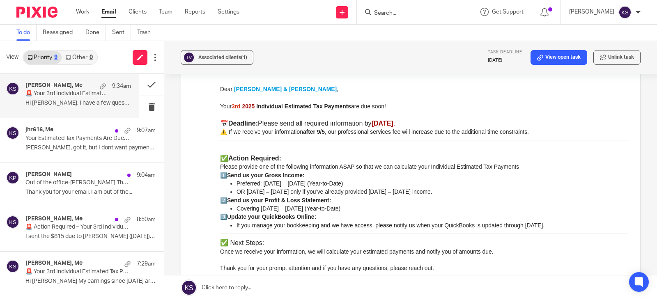
scroll to position [0, 0]
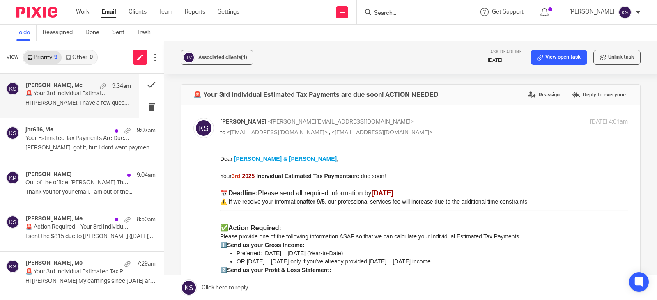
click at [55, 86] on h4 "Olivia Voet, Me" at bounding box center [53, 85] width 57 height 7
click at [532, 92] on label "Reassign" at bounding box center [544, 95] width 36 height 12
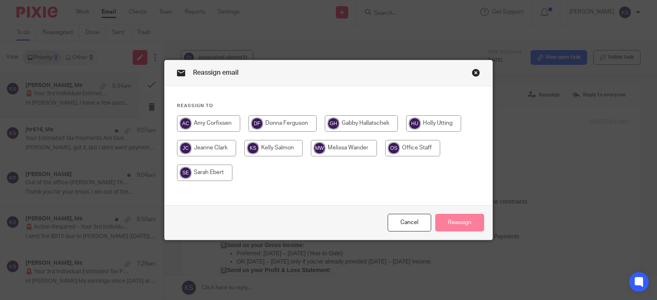
click at [201, 121] on input "radio" at bounding box center [208, 123] width 63 height 16
radio input "true"
click at [456, 223] on button "Reassign" at bounding box center [459, 223] width 49 height 18
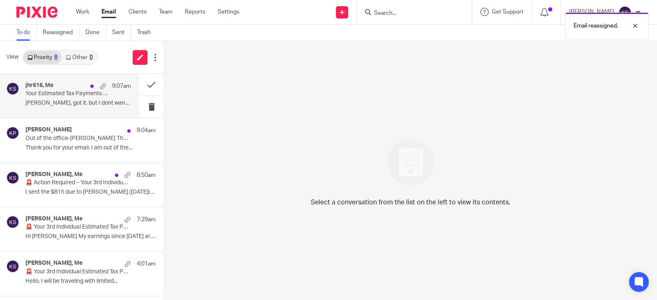
click at [64, 97] on p "Your Estimated Tax Payments Are Due. ACTION NEEDED IMMEDIATELY" at bounding box center [67, 93] width 85 height 7
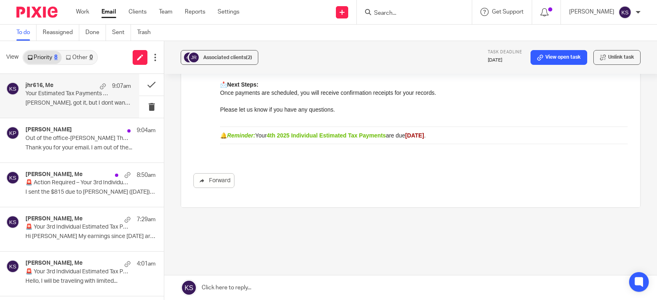
scroll to position [371, 0]
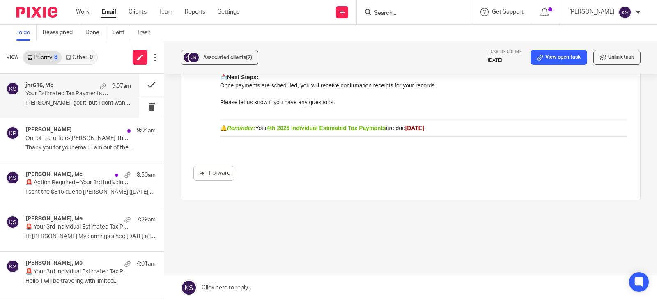
click at [228, 285] on link at bounding box center [410, 288] width 493 height 25
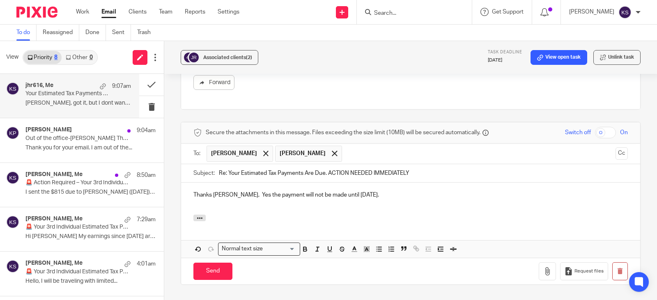
scroll to position [474, 0]
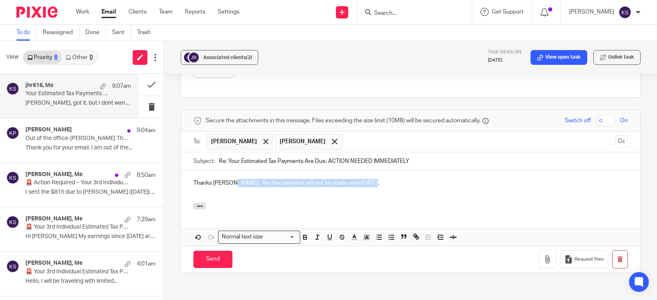
drag, startPoint x: 228, startPoint y: 176, endPoint x: 382, endPoint y: 170, distance: 153.7
click at [382, 171] on div "Thanks Joel, Yes the payment will not be made until September 13th." at bounding box center [410, 187] width 459 height 32
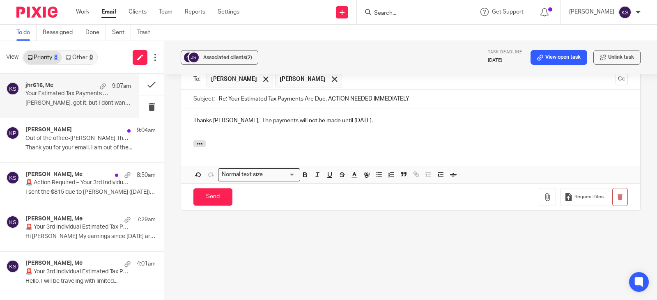
scroll to position [547, 0]
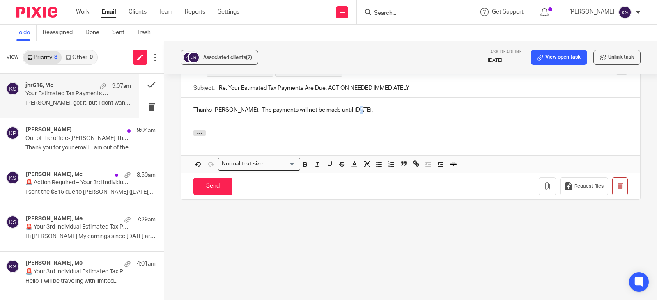
click at [353, 106] on p "Thanks Joel, The payments will not be made until September 13th." at bounding box center [410, 110] width 434 height 8
click at [351, 106] on p "Thanks Joel, The payments will not be made until September 12th." at bounding box center [410, 110] width 434 height 8
click at [369, 106] on p "Thanks Joel, The payments will not be made until September 12th." at bounding box center [410, 110] width 434 height 8
drag, startPoint x: 321, startPoint y: 103, endPoint x: 370, endPoint y: 103, distance: 48.9
click at [371, 106] on p "Thanks Joel, The payments will not be made until September 12th" at bounding box center [410, 110] width 434 height 8
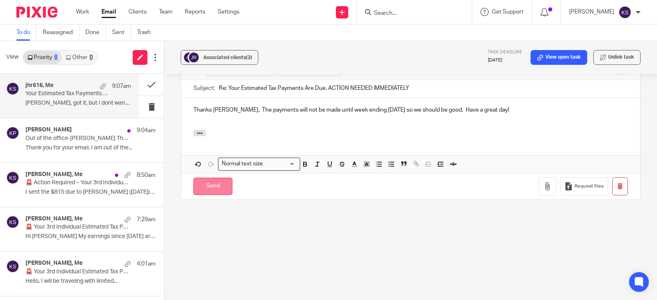
click at [210, 179] on input "Send" at bounding box center [212, 187] width 39 height 18
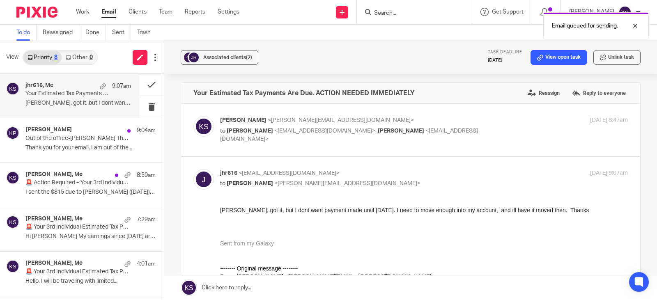
scroll to position [0, 0]
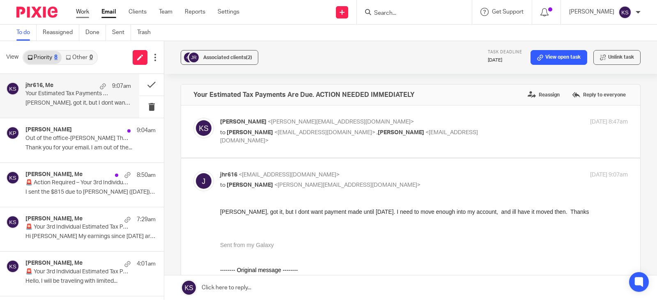
click at [82, 11] on link "Work" at bounding box center [82, 12] width 13 height 8
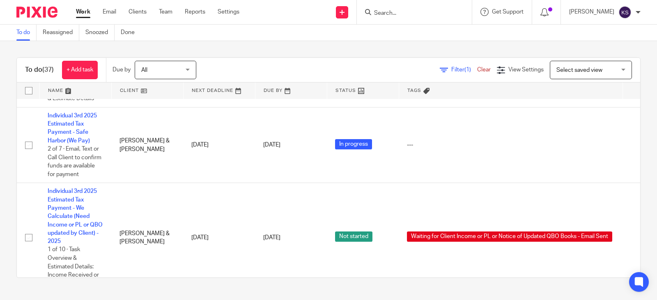
scroll to position [1162, 0]
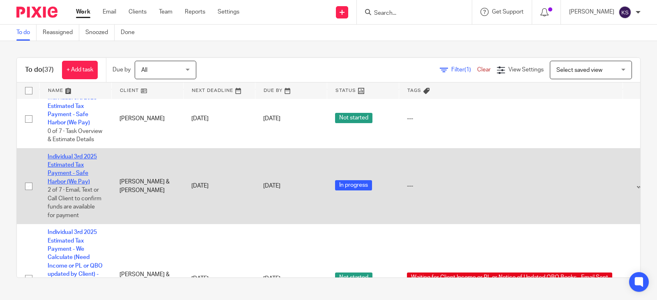
click at [69, 180] on link "Individual 3rd 2025 Estimated Tax Payment - Safe Harbor (We Pay)" at bounding box center [72, 169] width 49 height 31
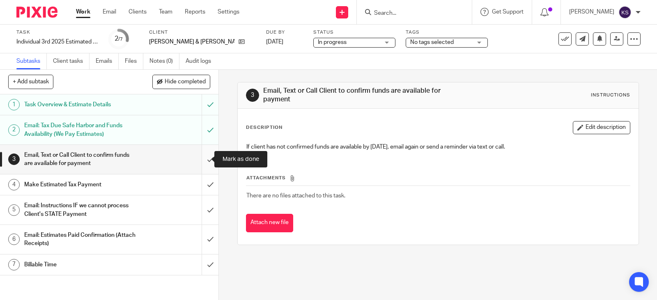
click at [201, 159] on input "submit" at bounding box center [109, 159] width 218 height 29
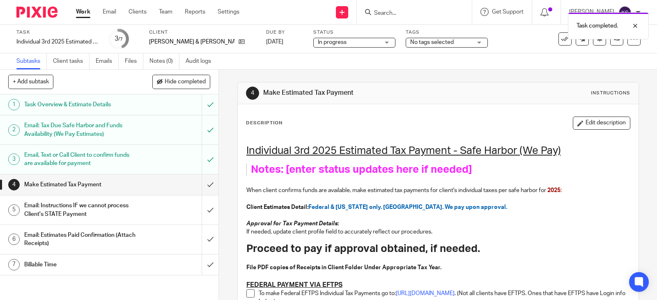
click at [457, 43] on div "No tags selected" at bounding box center [447, 43] width 82 height 10
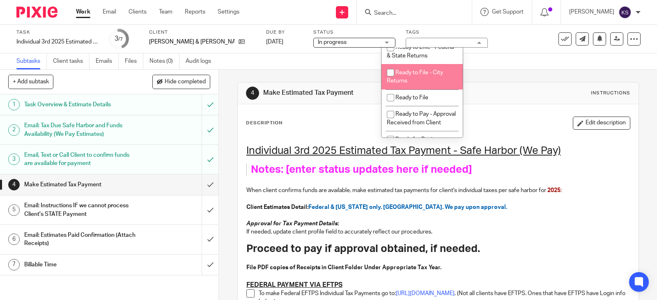
scroll to position [493, 0]
click at [391, 81] on input "checkbox" at bounding box center [391, 74] width 16 height 16
checkbox input "true"
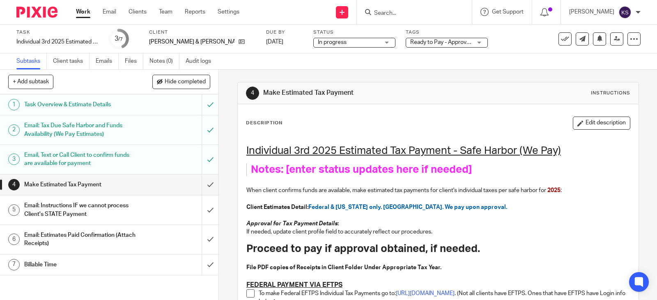
click at [63, 181] on h1 "Make Estimated Tax Payment" at bounding box center [80, 185] width 113 height 12
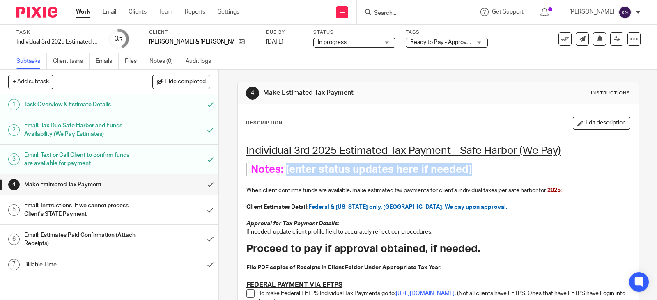
drag, startPoint x: 466, startPoint y: 168, endPoint x: 284, endPoint y: 168, distance: 181.9
click at [284, 168] on h1 "Notes: [enter status updates here if needed]" at bounding box center [432, 169] width 363 height 13
click at [606, 122] on button "Edit description" at bounding box center [601, 123] width 57 height 13
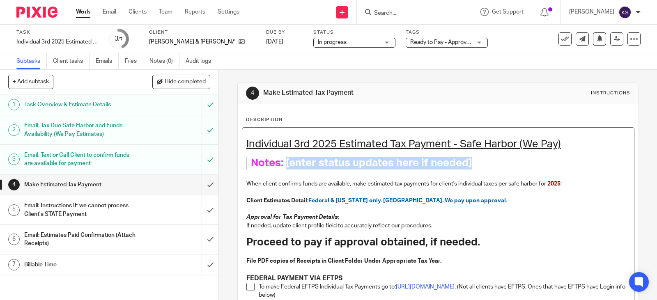
click at [480, 163] on h1 "Notes: [enter status updates here if needed]" at bounding box center [432, 163] width 363 height 13
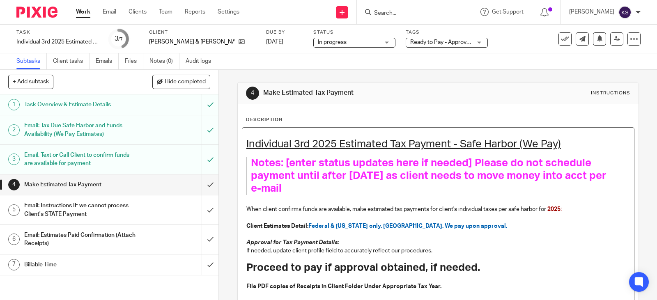
click at [335, 190] on h1 "Notes: [enter status updates here if needed] Please do not schedule payment unt…" at bounding box center [432, 176] width 363 height 38
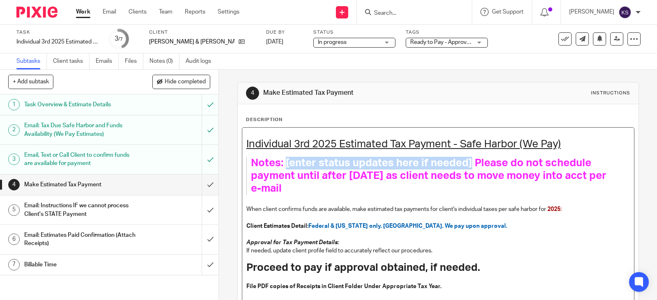
drag, startPoint x: 451, startPoint y: 162, endPoint x: 267, endPoint y: 158, distance: 184.0
click at [283, 157] on h1 "Notes: [enter status updates here if needed] Please do not schedule payment unt…" at bounding box center [432, 176] width 363 height 38
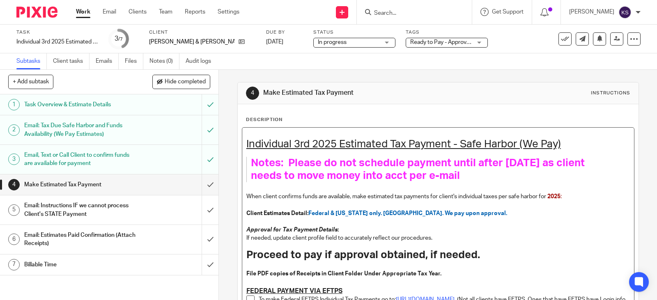
click at [492, 173] on h1 "Notes: Please do not schedule payment until after [DATE] as client needs to mov…" at bounding box center [432, 169] width 363 height 25
click at [497, 171] on h1 "Notes: Please do not schedule payment until after [DATE] as client needs to mov…" at bounding box center [432, 169] width 363 height 25
click at [435, 175] on span "Notes: Please do not schedule payment until after [DATE] as client needs to mov…" at bounding box center [419, 169] width 336 height 23
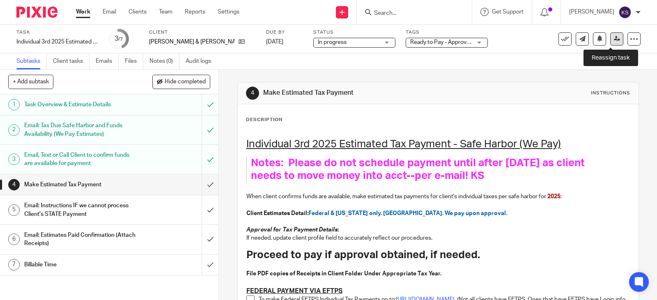
click at [614, 39] on icon at bounding box center [617, 39] width 6 height 6
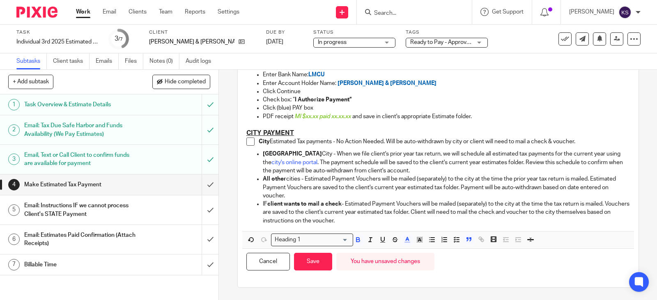
scroll to position [808, 0]
click at [313, 259] on button "Save" at bounding box center [313, 262] width 38 height 18
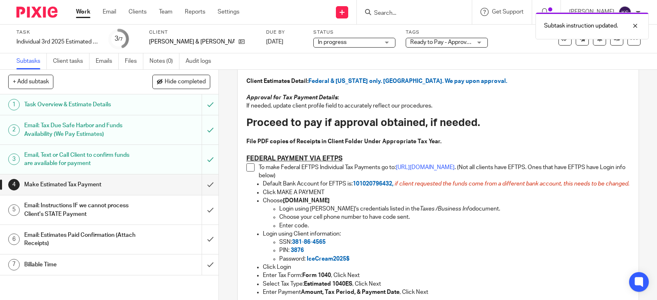
scroll to position [0, 0]
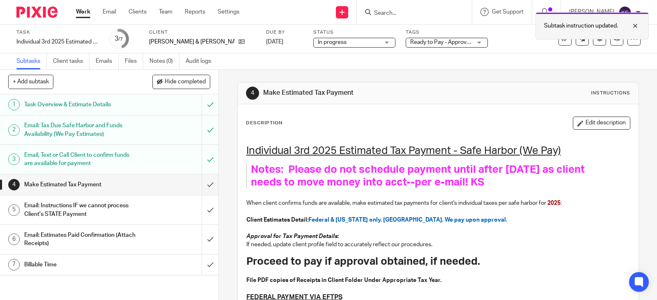
click at [635, 23] on div at bounding box center [629, 26] width 22 height 10
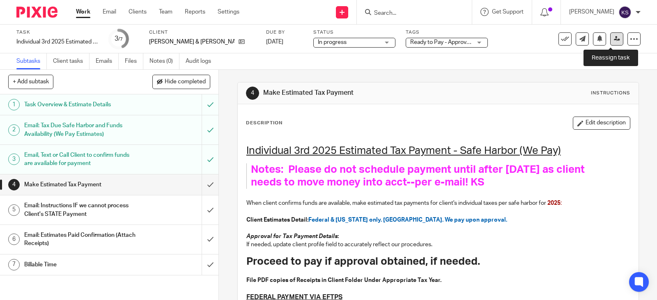
click at [614, 37] on icon at bounding box center [617, 39] width 6 height 6
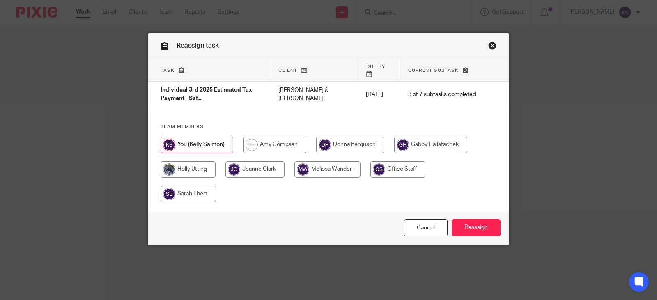
click at [425, 137] on input "radio" at bounding box center [430, 145] width 73 height 16
radio input "true"
click at [473, 222] on input "Reassign" at bounding box center [476, 228] width 49 height 18
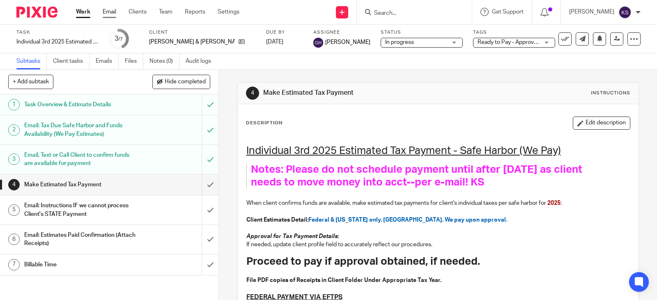
click at [106, 10] on link "Email" at bounding box center [110, 12] width 14 height 8
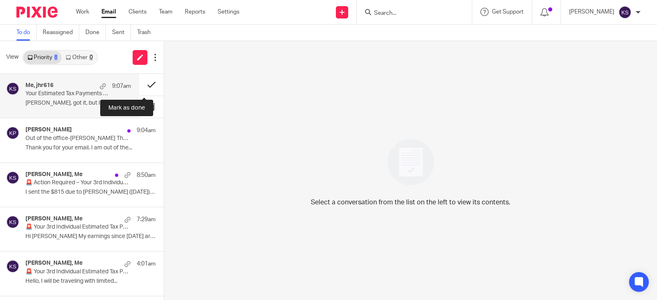
click at [146, 83] on button at bounding box center [151, 85] width 25 height 22
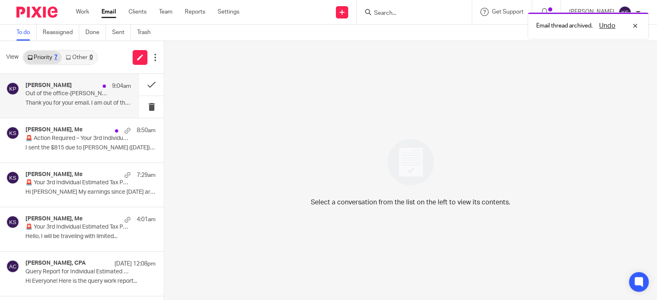
click at [54, 86] on h4 "[PERSON_NAME]" at bounding box center [48, 85] width 46 height 7
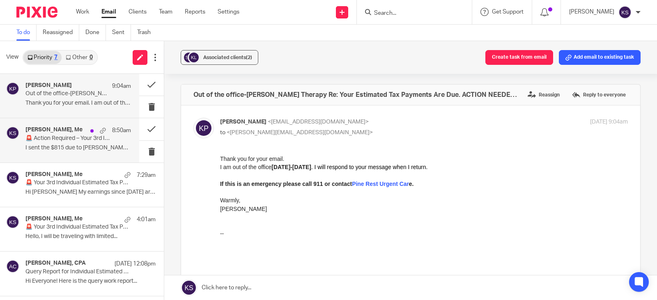
click at [63, 127] on h4 "[PERSON_NAME], Me" at bounding box center [53, 129] width 57 height 7
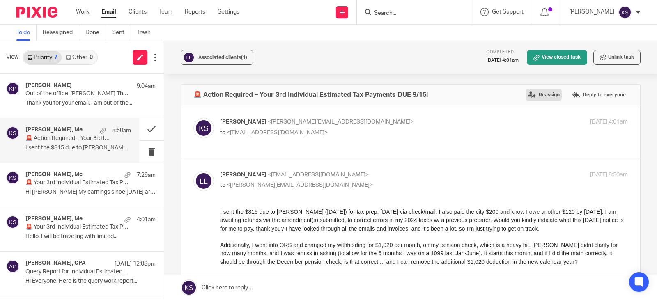
click at [534, 91] on label "Reassign" at bounding box center [544, 95] width 36 height 12
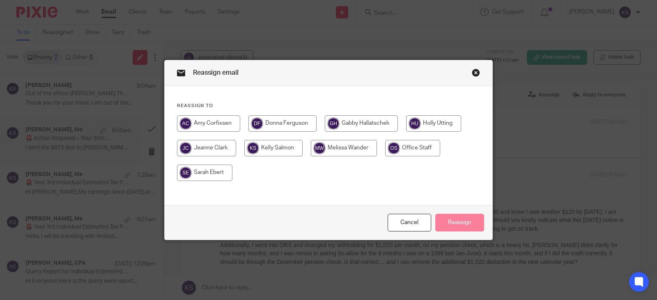
click at [210, 121] on input "radio" at bounding box center [208, 123] width 63 height 16
click at [462, 219] on button "Reassign" at bounding box center [459, 223] width 49 height 18
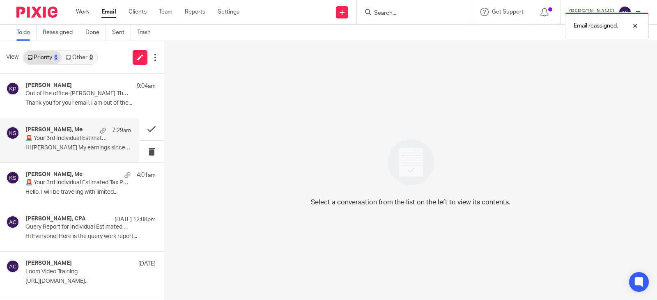
click at [63, 133] on div "[PERSON_NAME], Me 7:29am" at bounding box center [78, 130] width 106 height 8
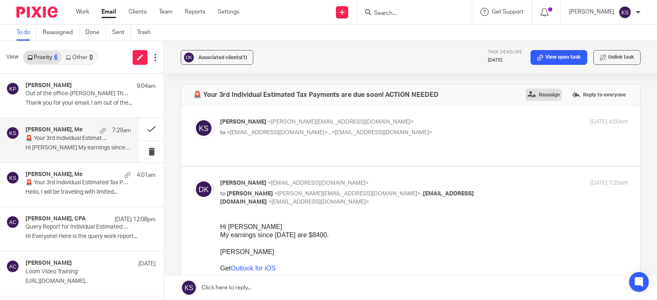
click at [531, 93] on label "Reassign" at bounding box center [544, 95] width 36 height 12
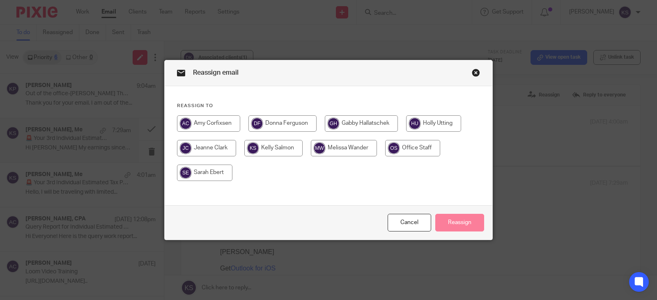
click at [201, 120] on input "radio" at bounding box center [208, 123] width 63 height 16
radio input "true"
click at [456, 222] on button "Reassign" at bounding box center [459, 223] width 49 height 18
